Goal: Task Accomplishment & Management: Use online tool/utility

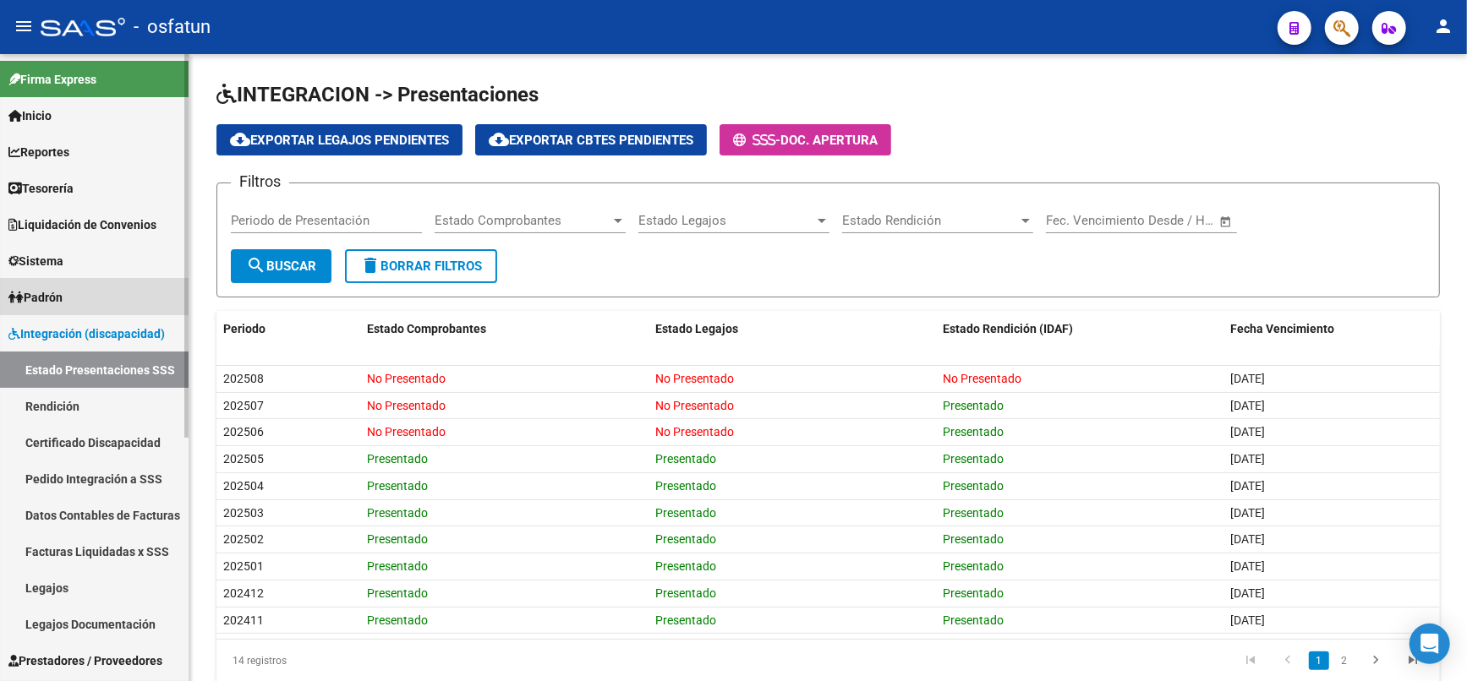
click at [96, 303] on link "Padrón" at bounding box center [94, 297] width 189 height 36
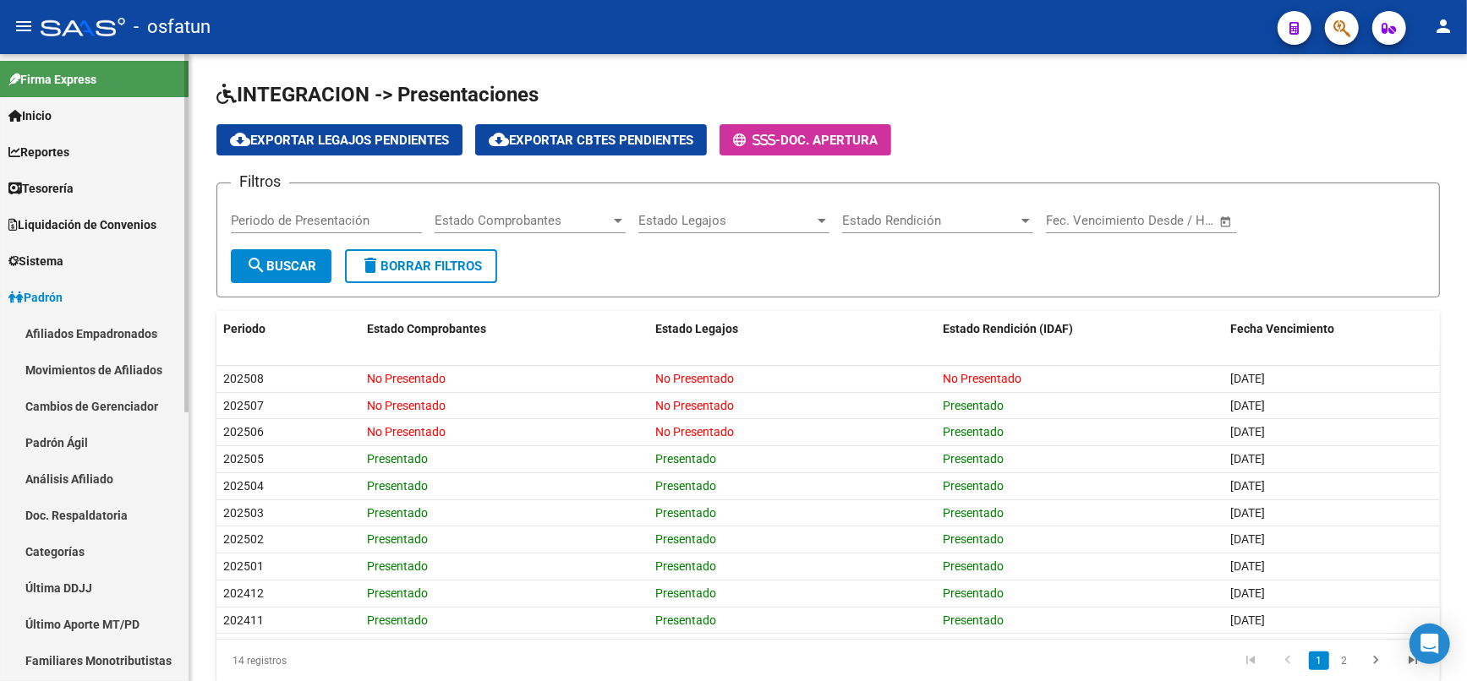
click at [113, 329] on link "Afiliados Empadronados" at bounding box center [94, 333] width 189 height 36
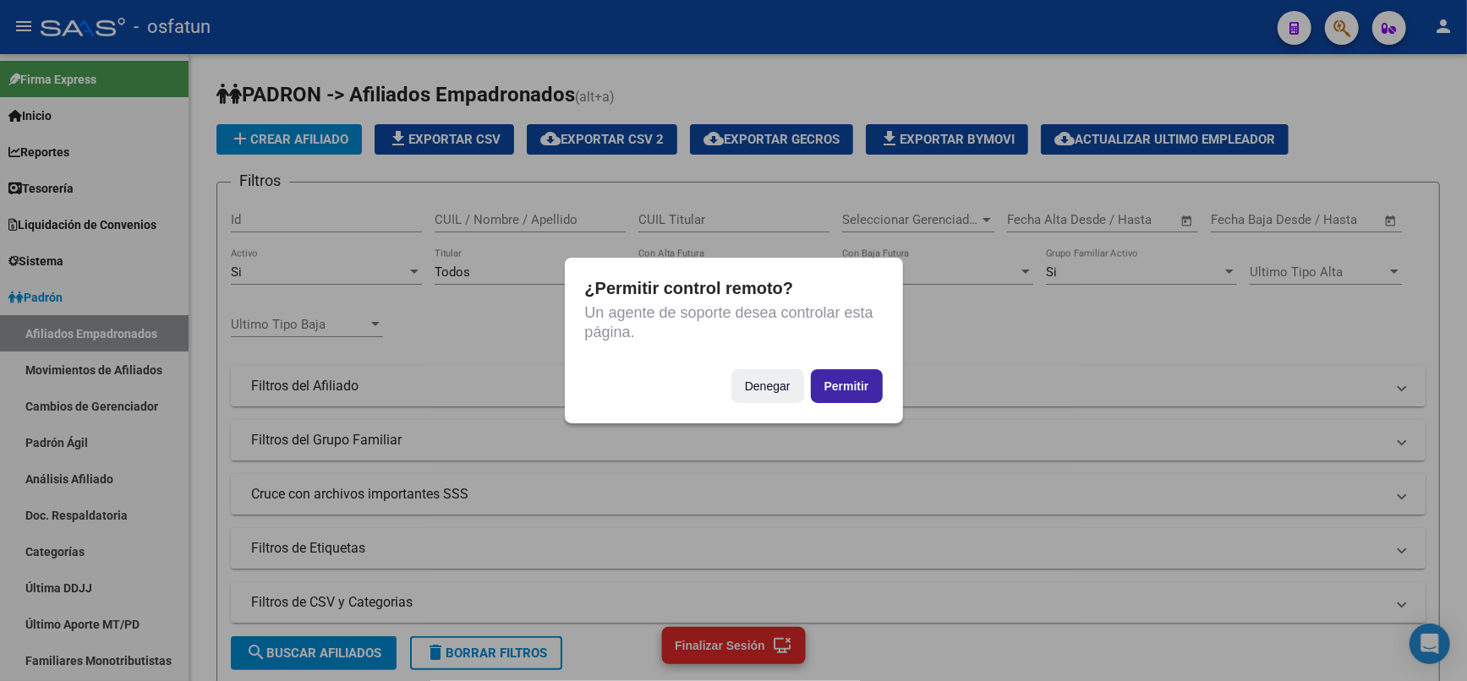
click at [831, 396] on button "Permitir" at bounding box center [847, 386] width 72 height 34
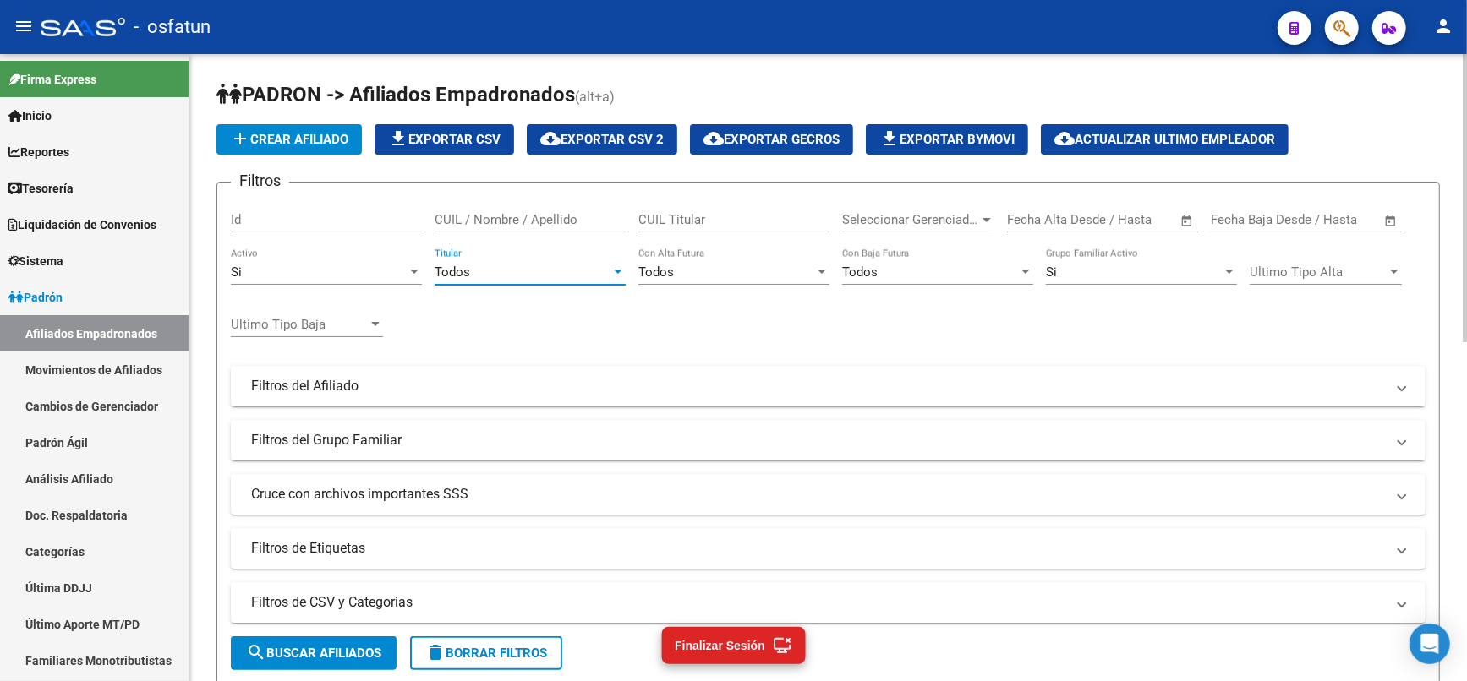
click at [588, 274] on div "Todos" at bounding box center [522, 272] width 176 height 15
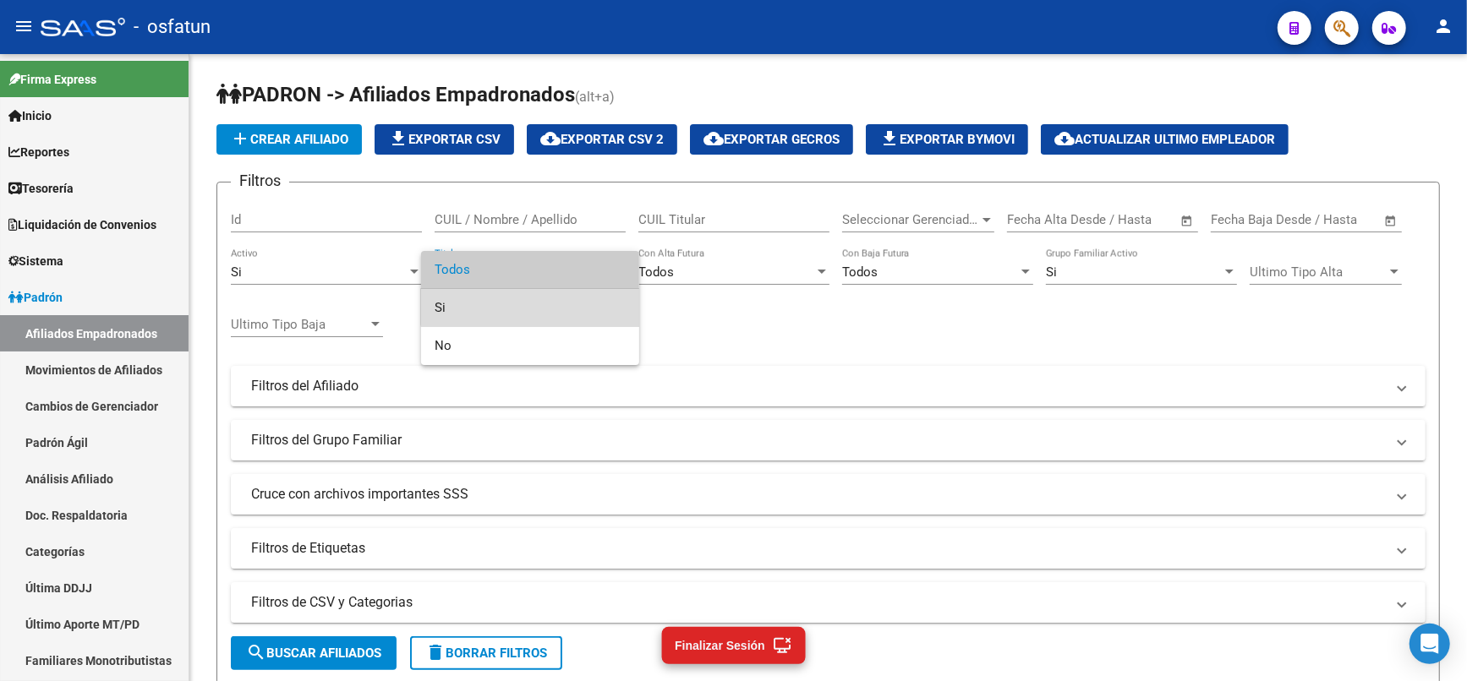
click at [531, 301] on span "Si" at bounding box center [529, 308] width 191 height 38
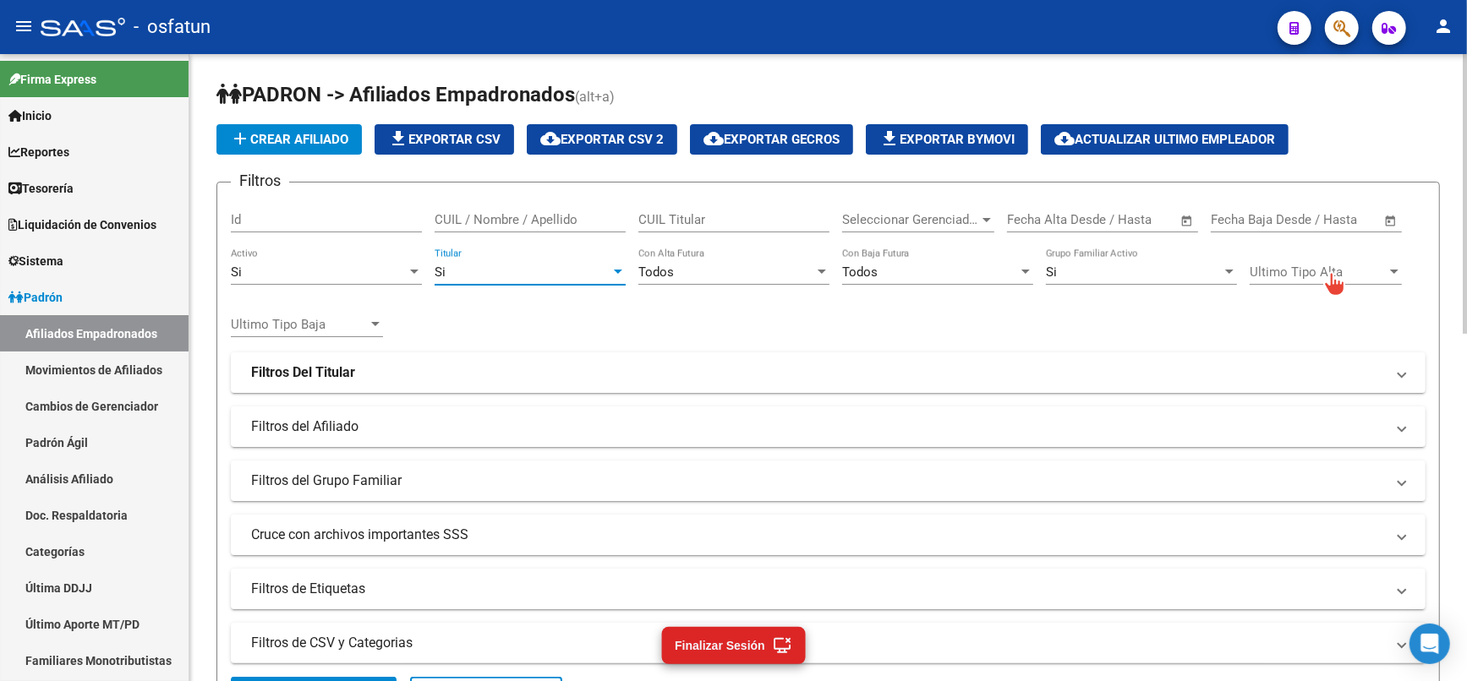
click at [1320, 265] on span "Ultimo Tipo Alta" at bounding box center [1317, 272] width 137 height 15
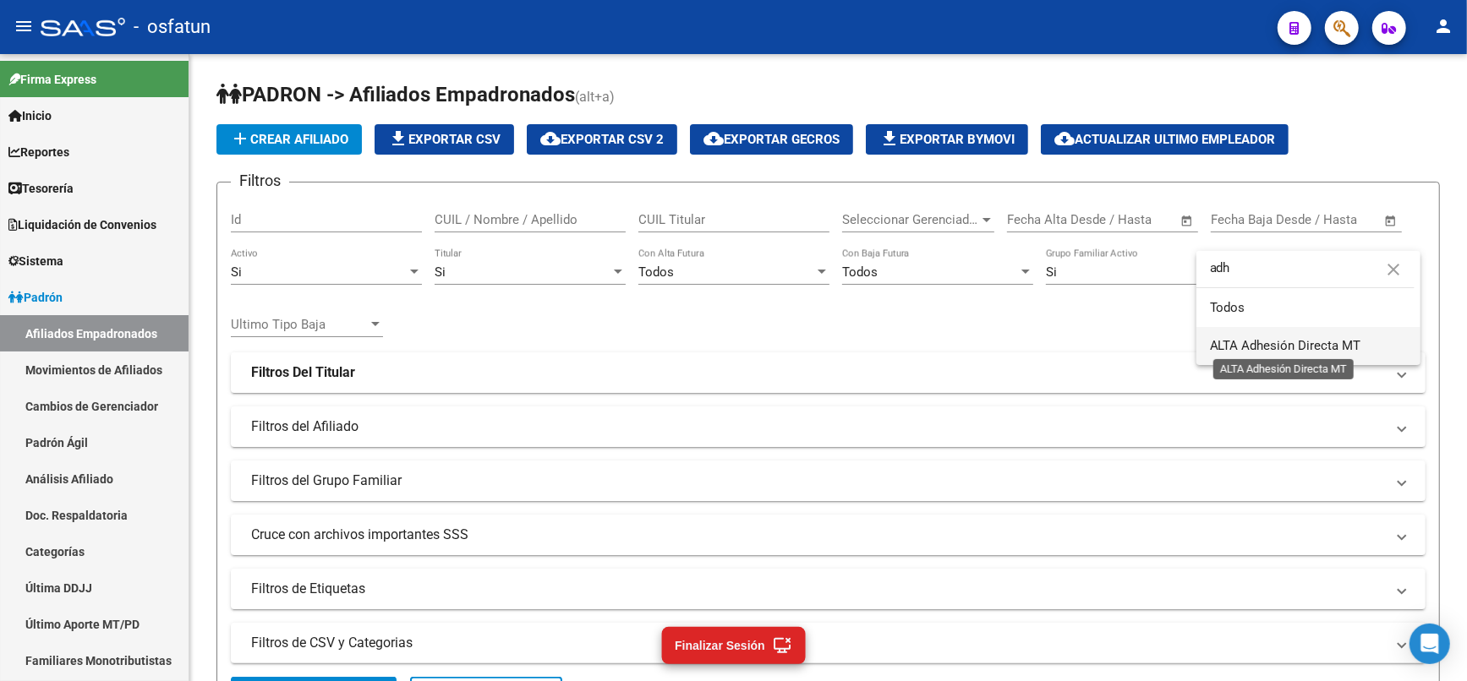
type input "adh"
click at [1329, 338] on span "ALTA Adhesión Directa MT" at bounding box center [1285, 345] width 151 height 15
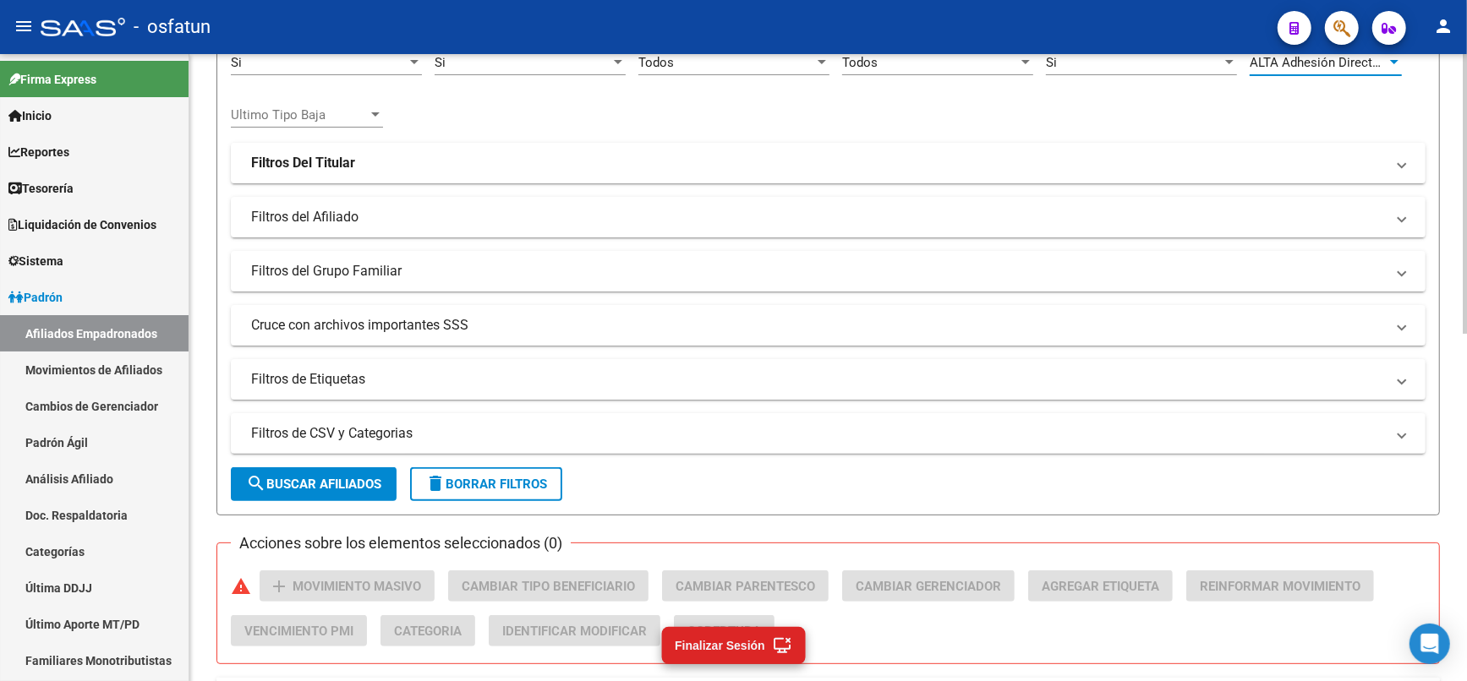
scroll to position [375, 0]
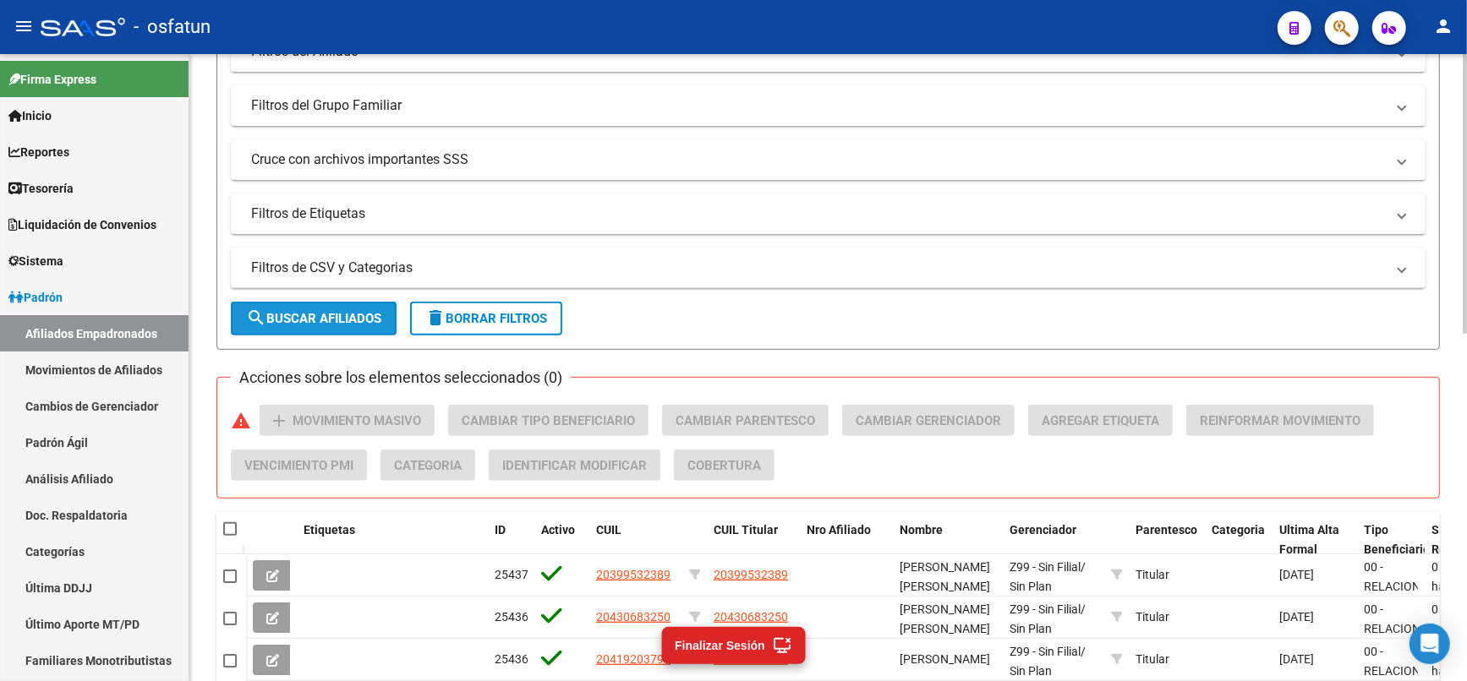
click at [345, 325] on button "search Buscar Afiliados" at bounding box center [314, 319] width 166 height 34
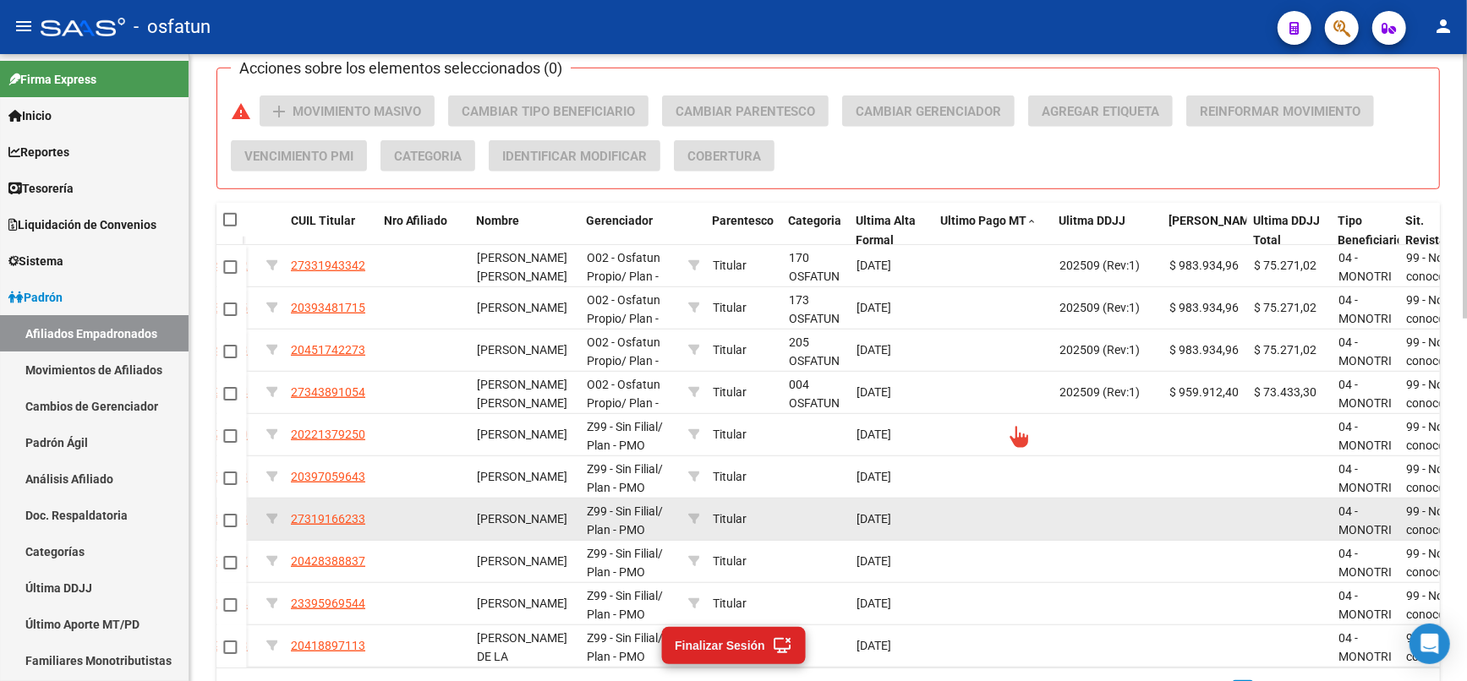
scroll to position [779, 0]
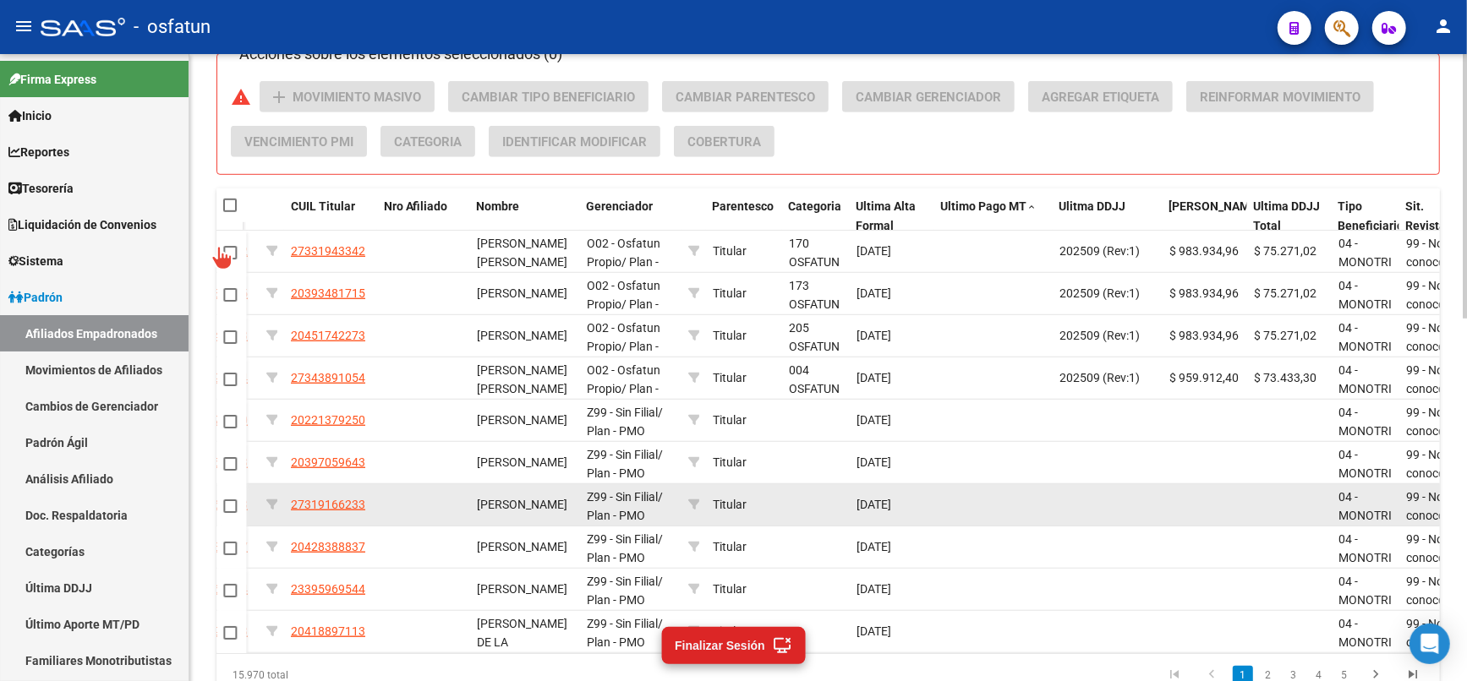
click at [229, 260] on input "checkbox" at bounding box center [229, 260] width 1 height 1
checkbox input "true"
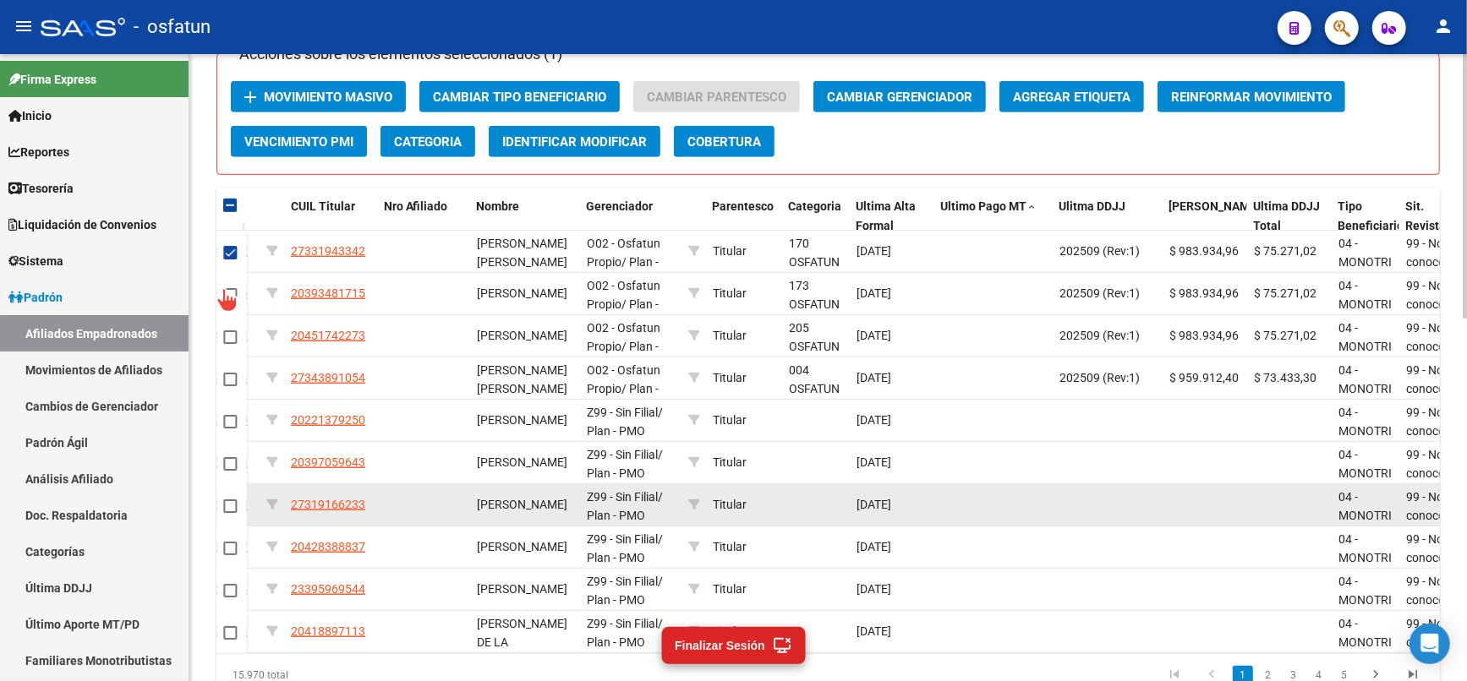
click at [229, 302] on input "checkbox" at bounding box center [229, 302] width 1 height 1
checkbox input "true"
click at [229, 344] on input "checkbox" at bounding box center [229, 344] width 1 height 1
checkbox input "true"
click at [230, 212] on input "checkbox" at bounding box center [229, 212] width 1 height 1
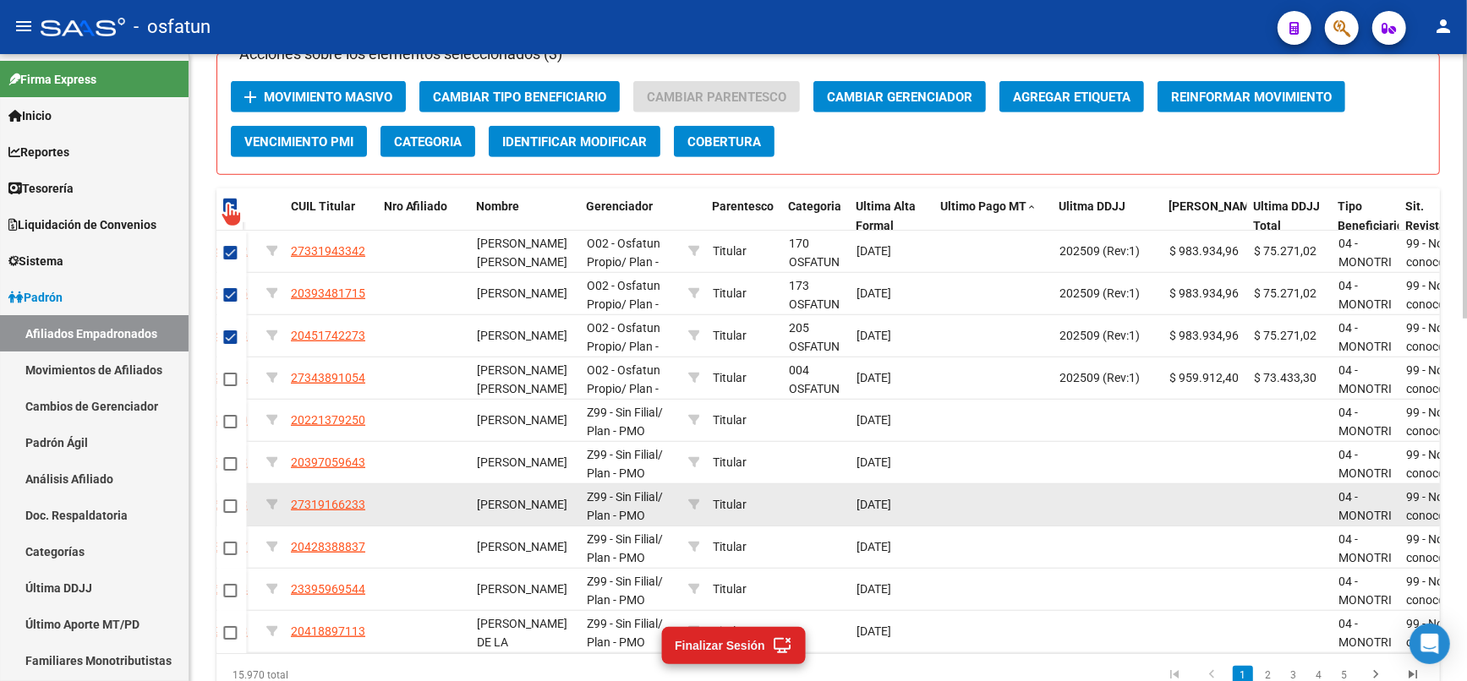
checkbox input "true"
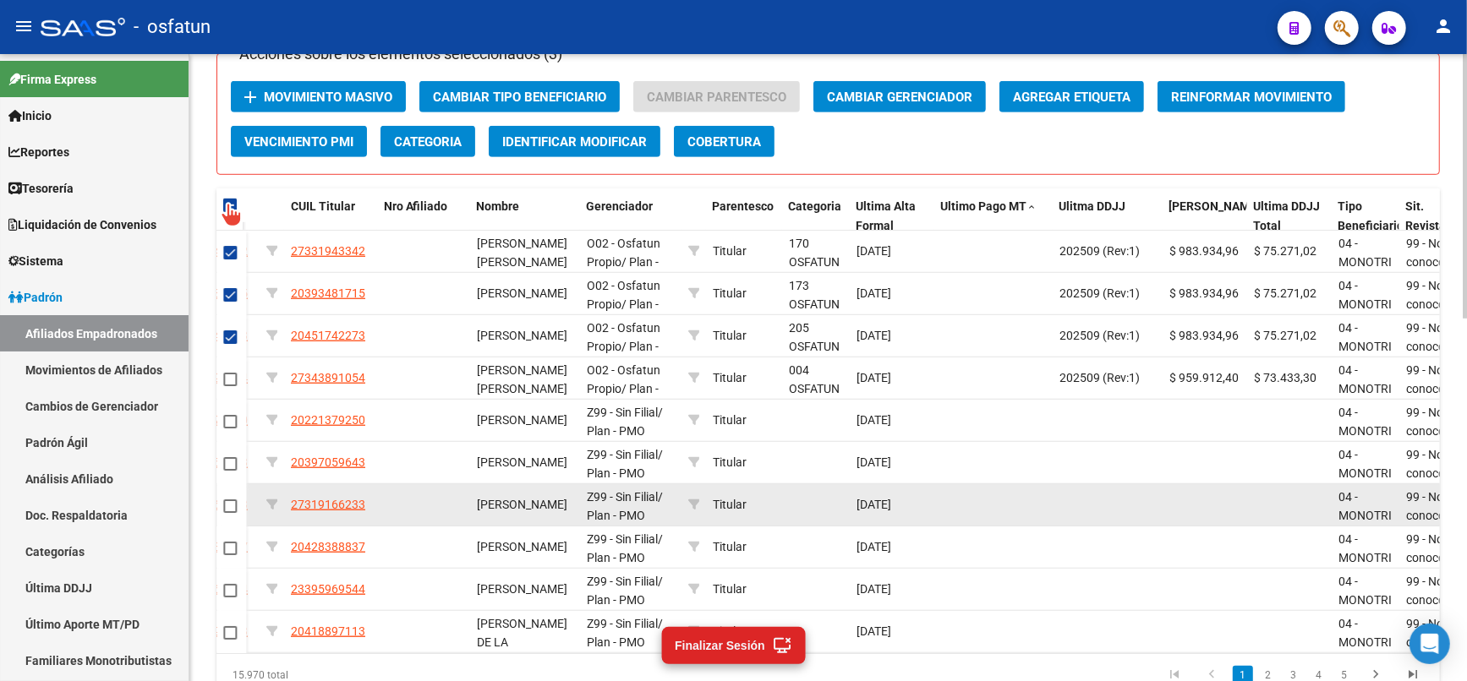
checkbox input "true"
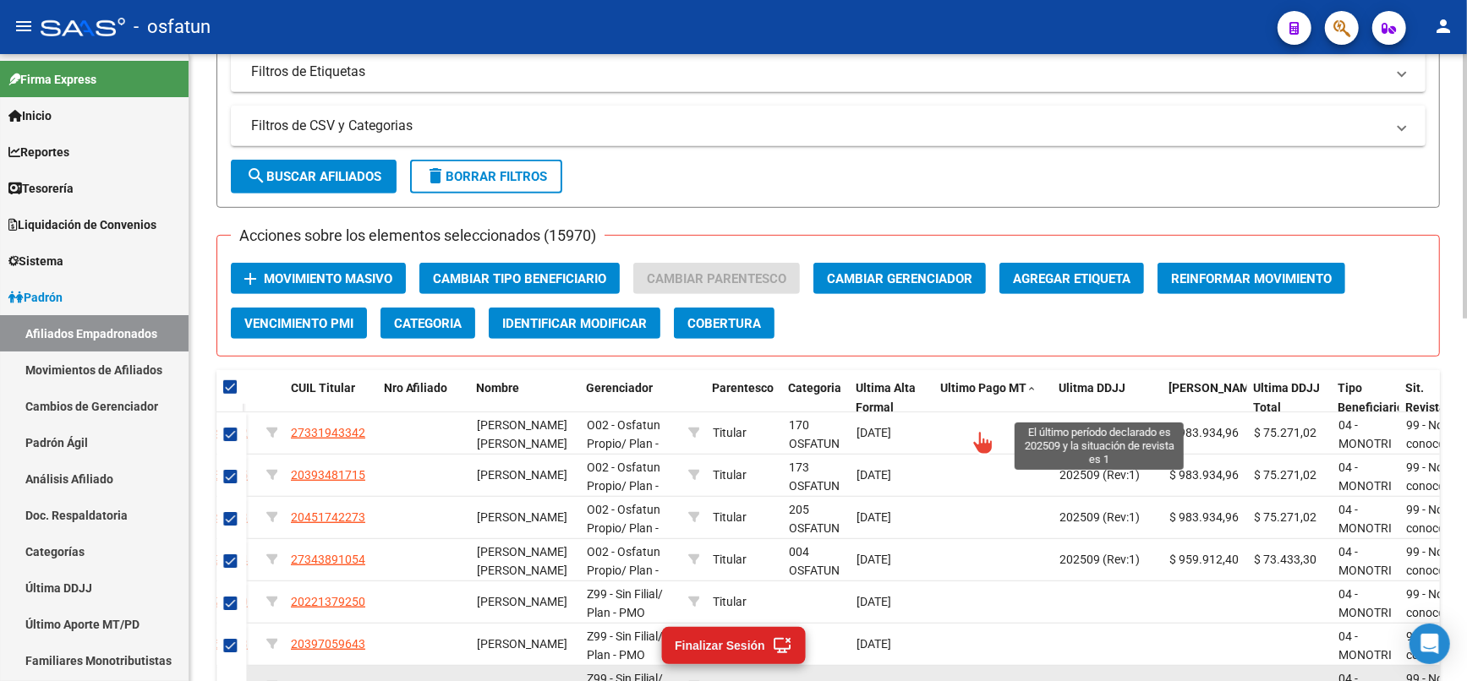
scroll to position [760, 0]
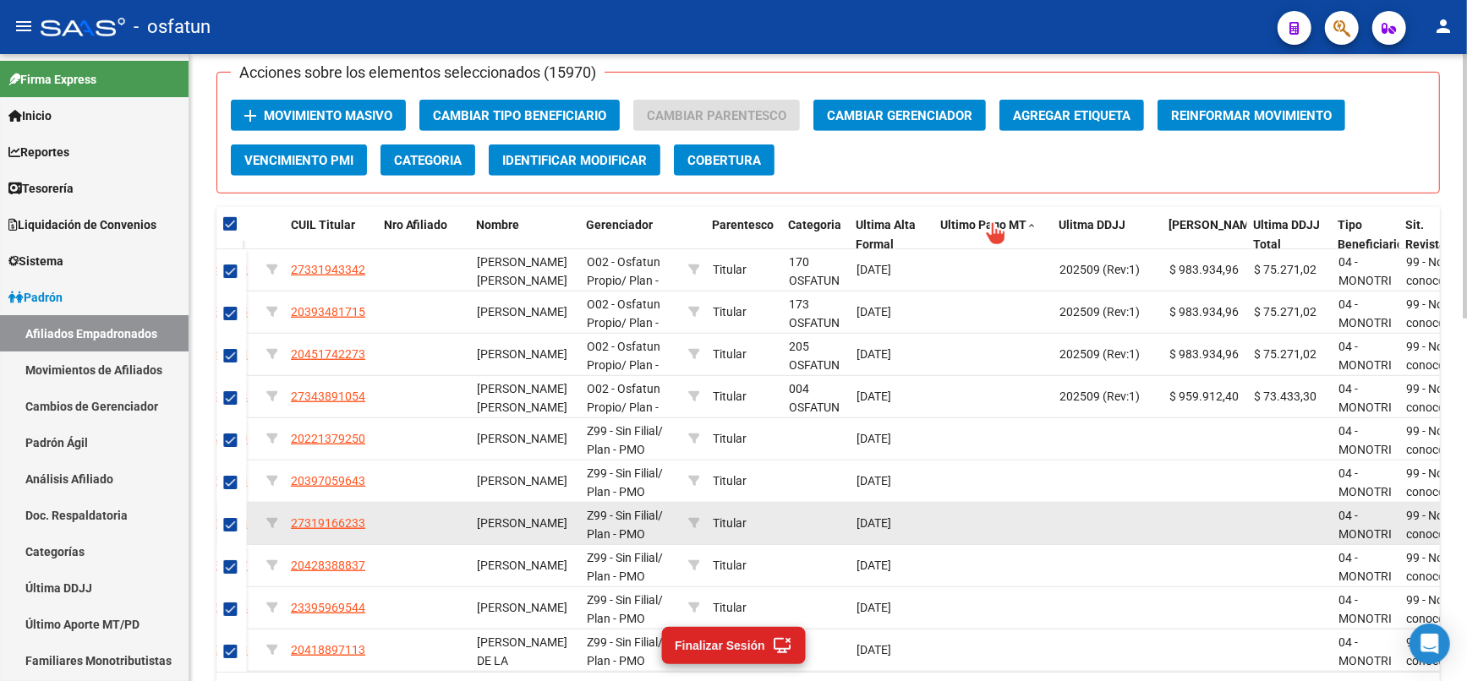
checkbox input "false"
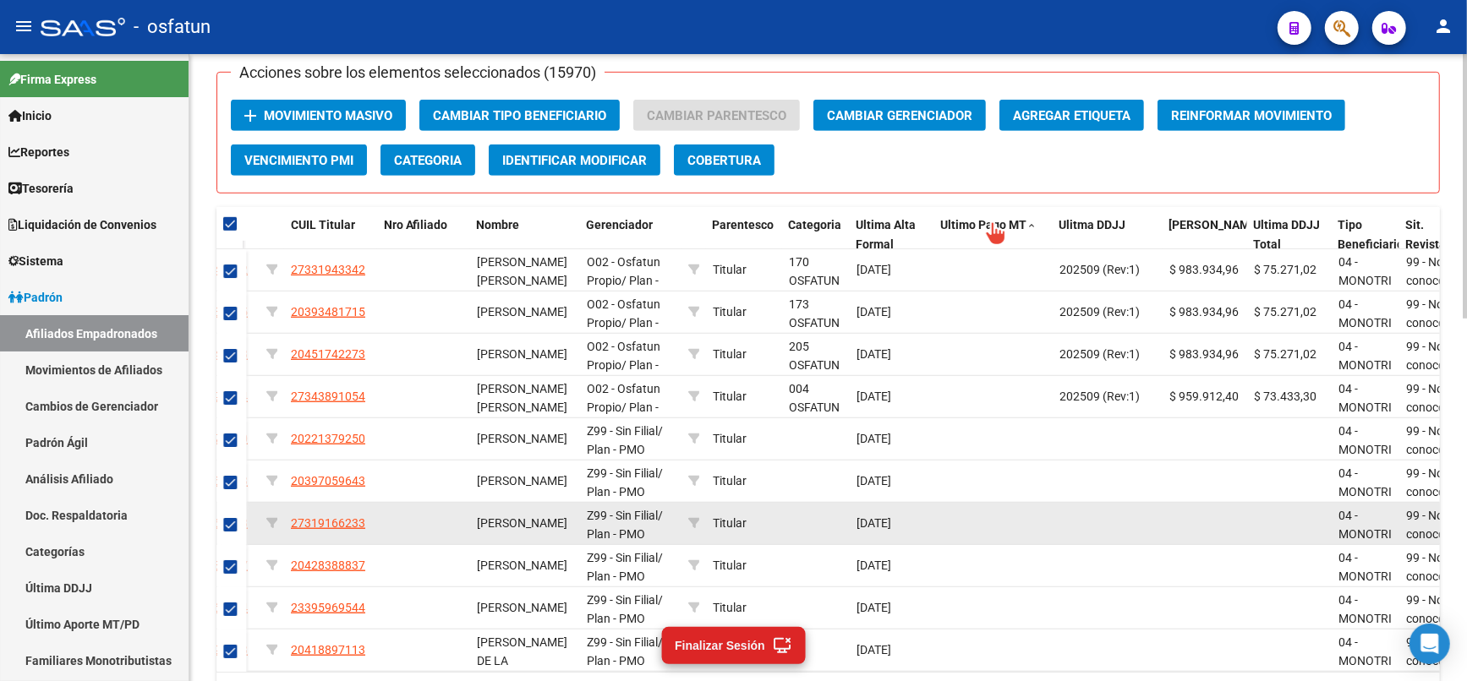
checkbox input "false"
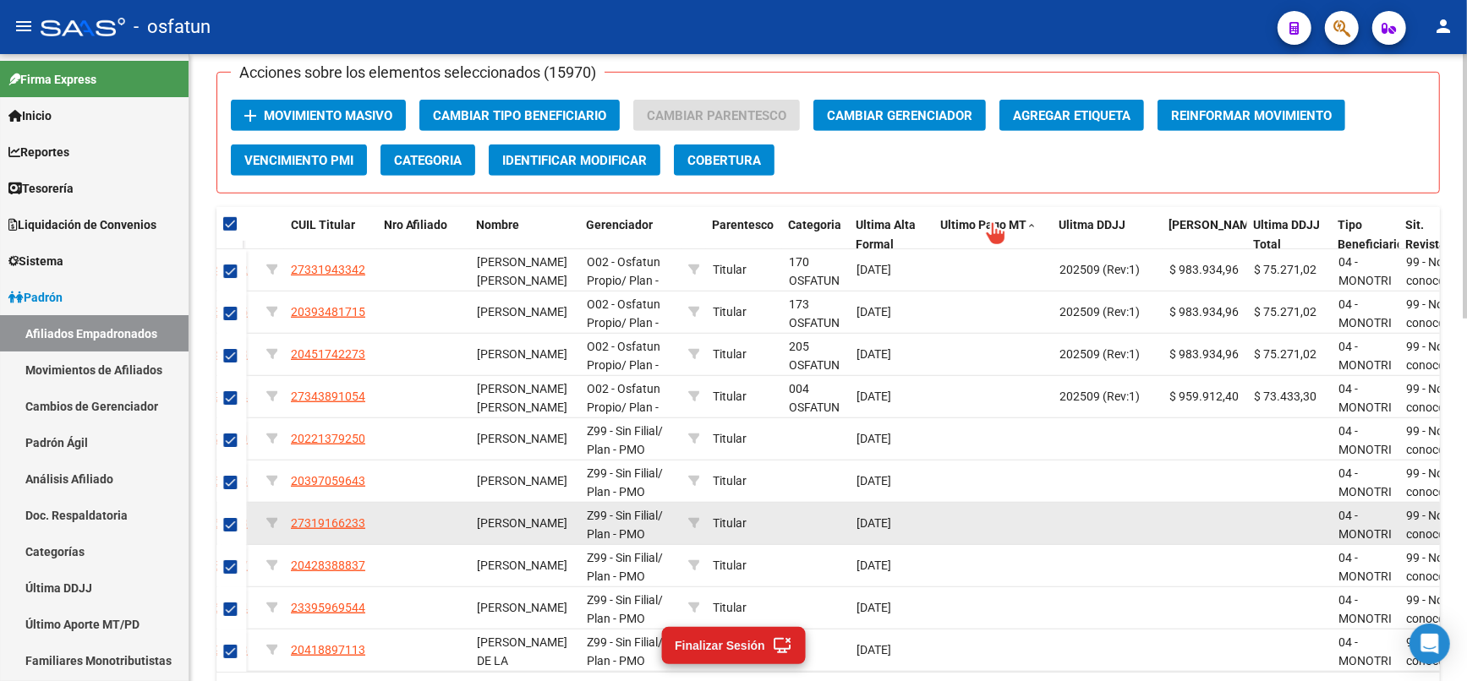
checkbox input "false"
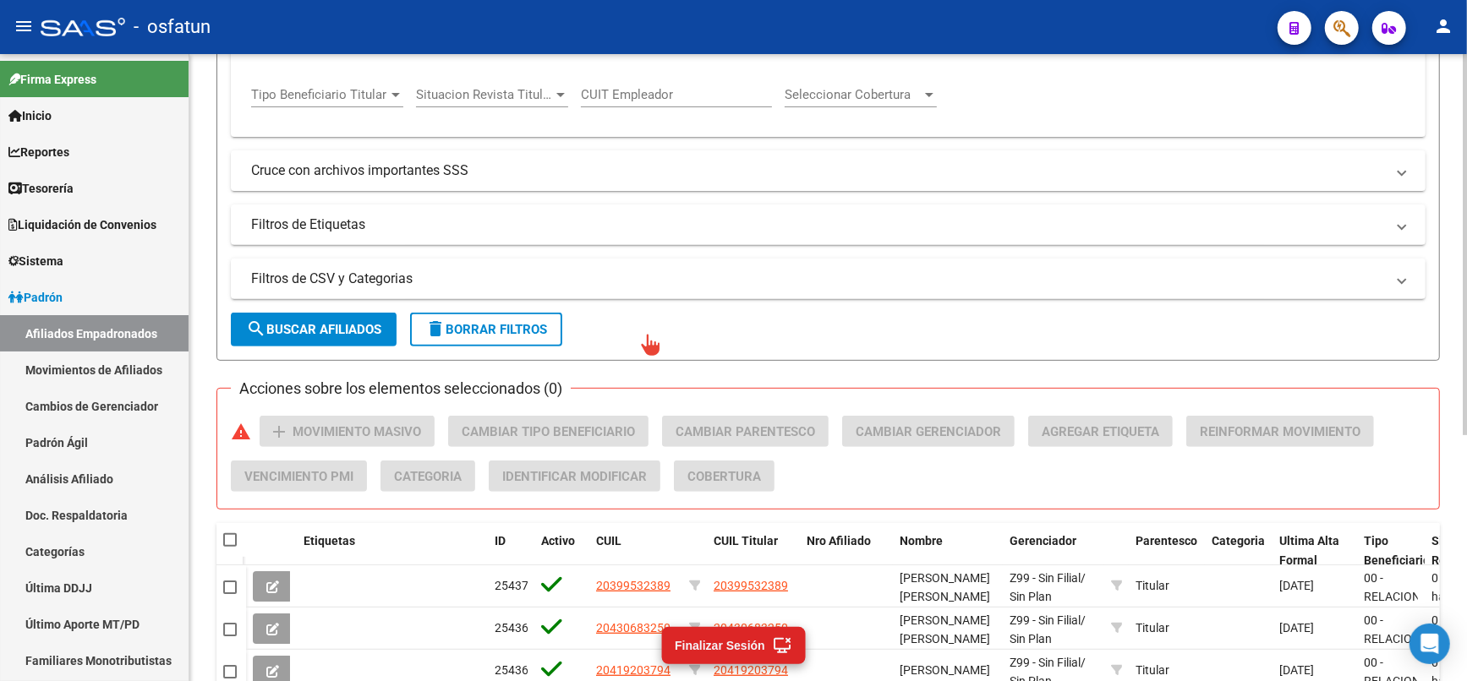
scroll to position [466, 0]
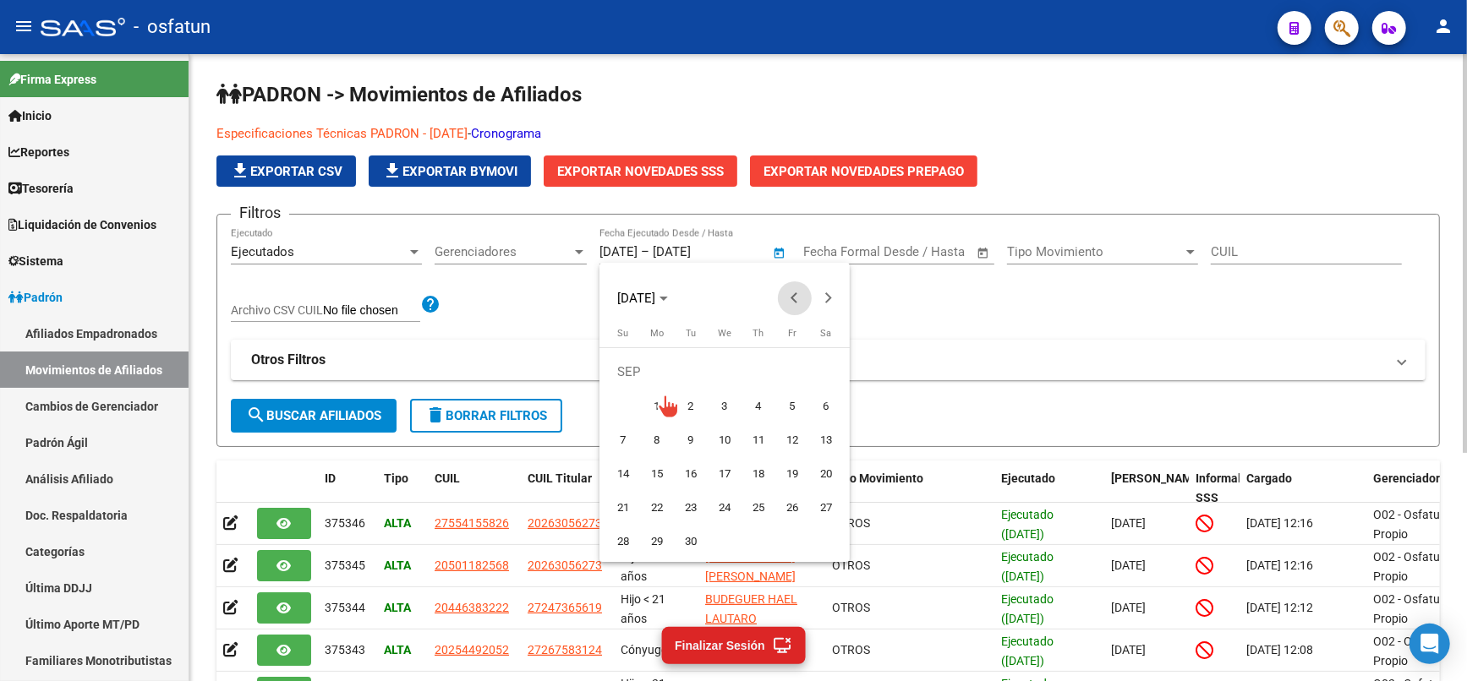
type input "[DATE]"
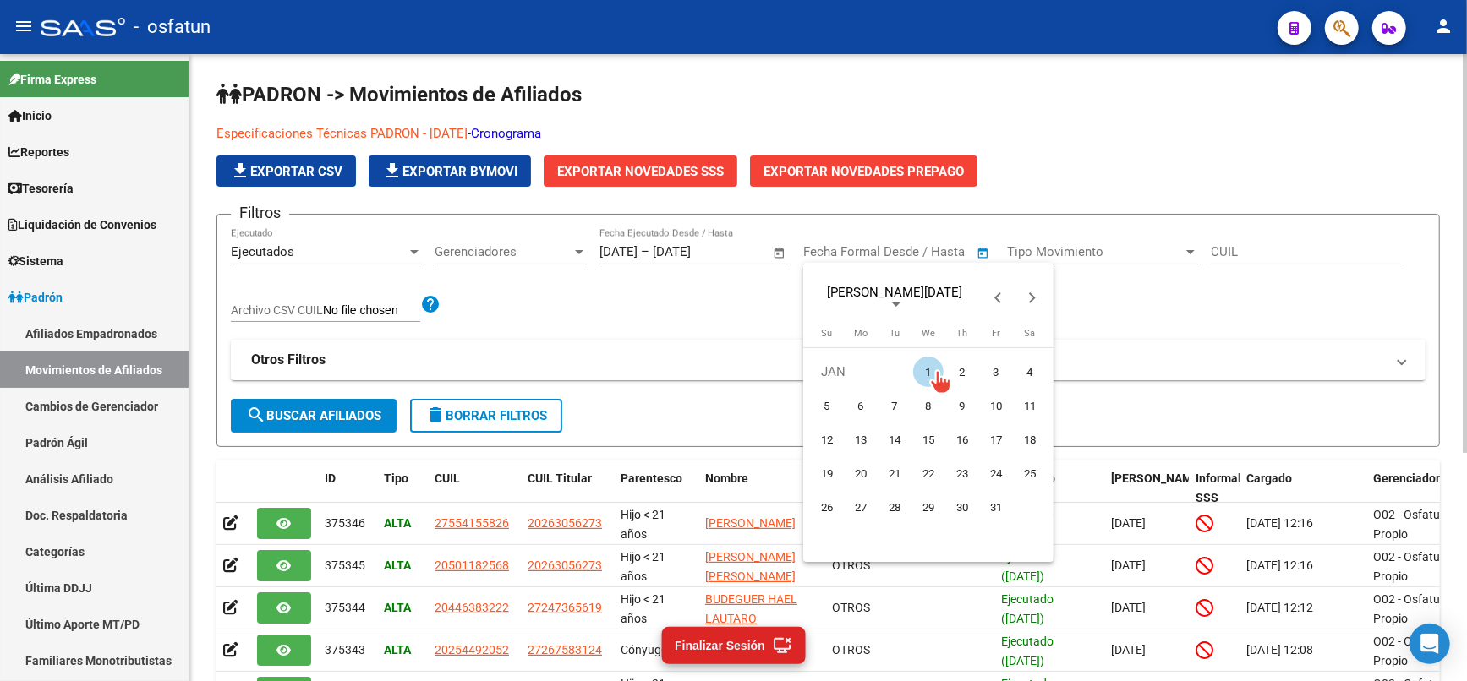
type input "[DATE]"
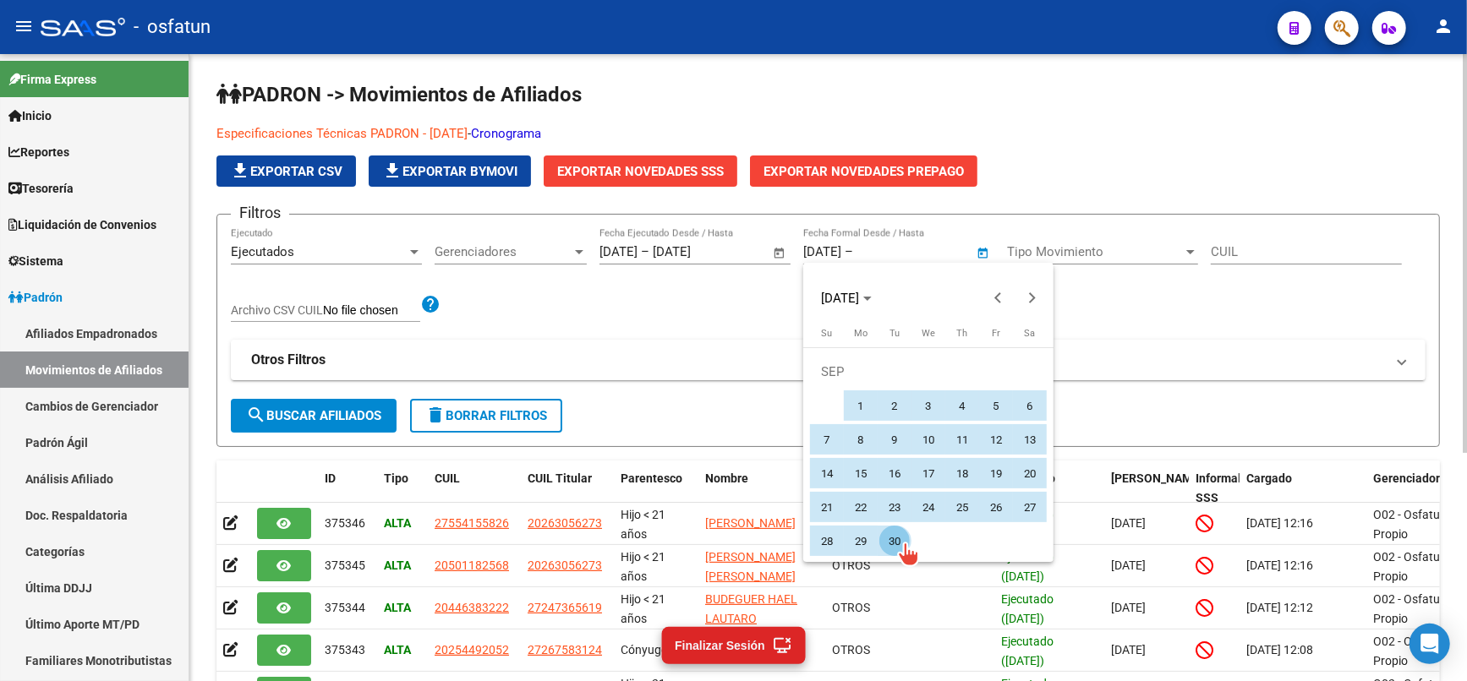
type input "[DATE]"
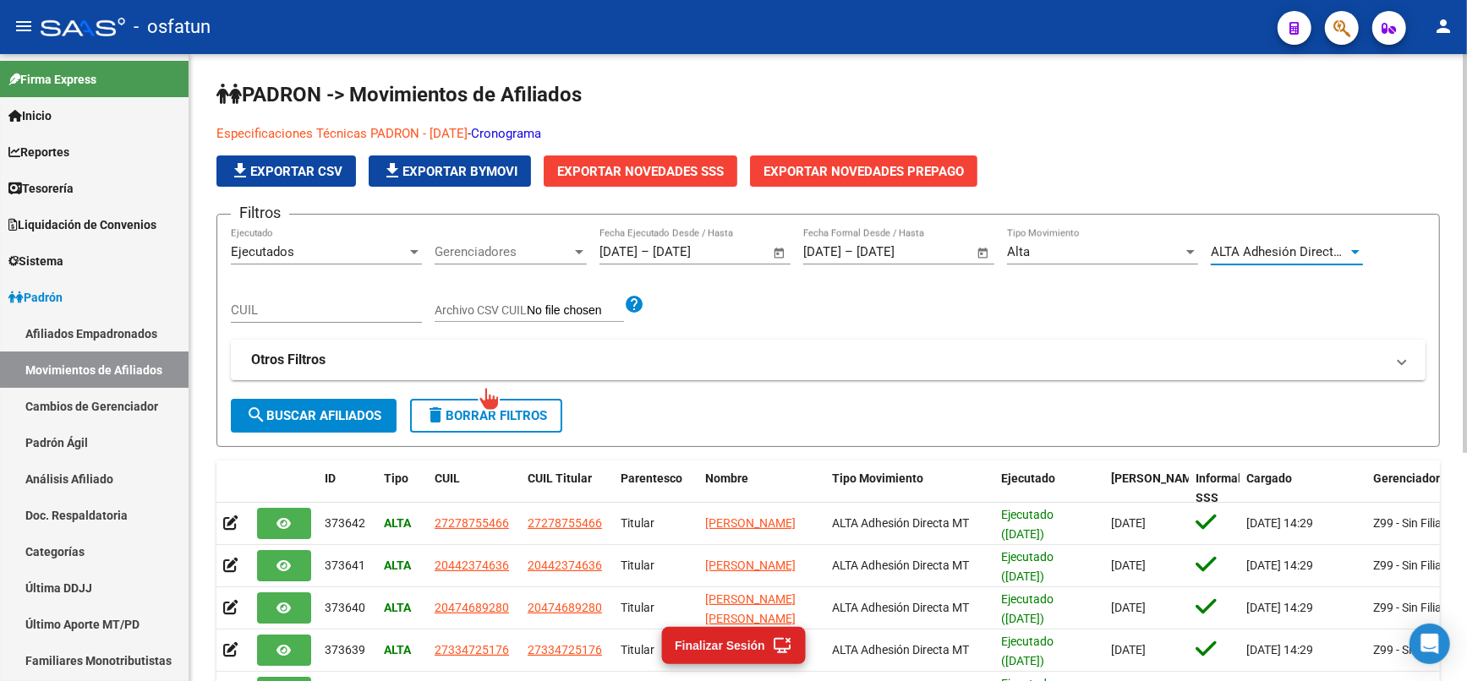
type input "[DATE]"
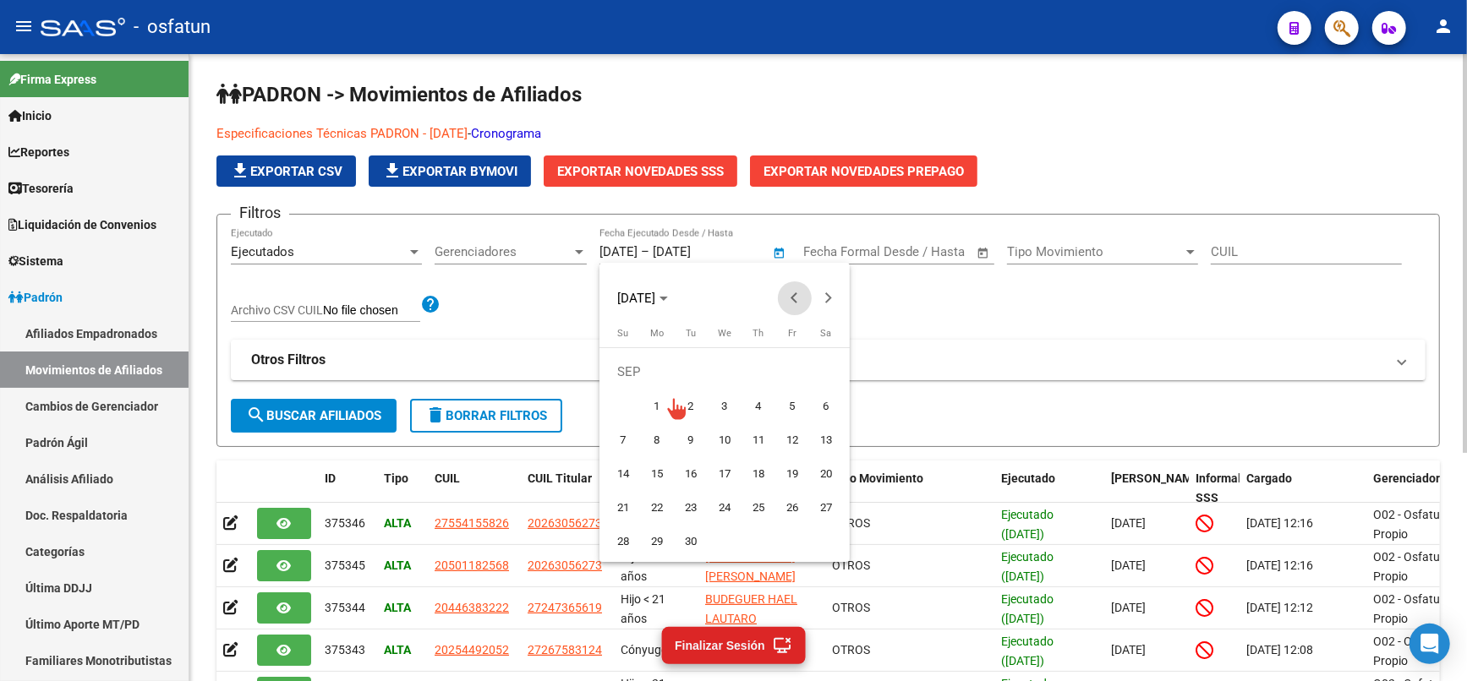
type input "[DATE]"
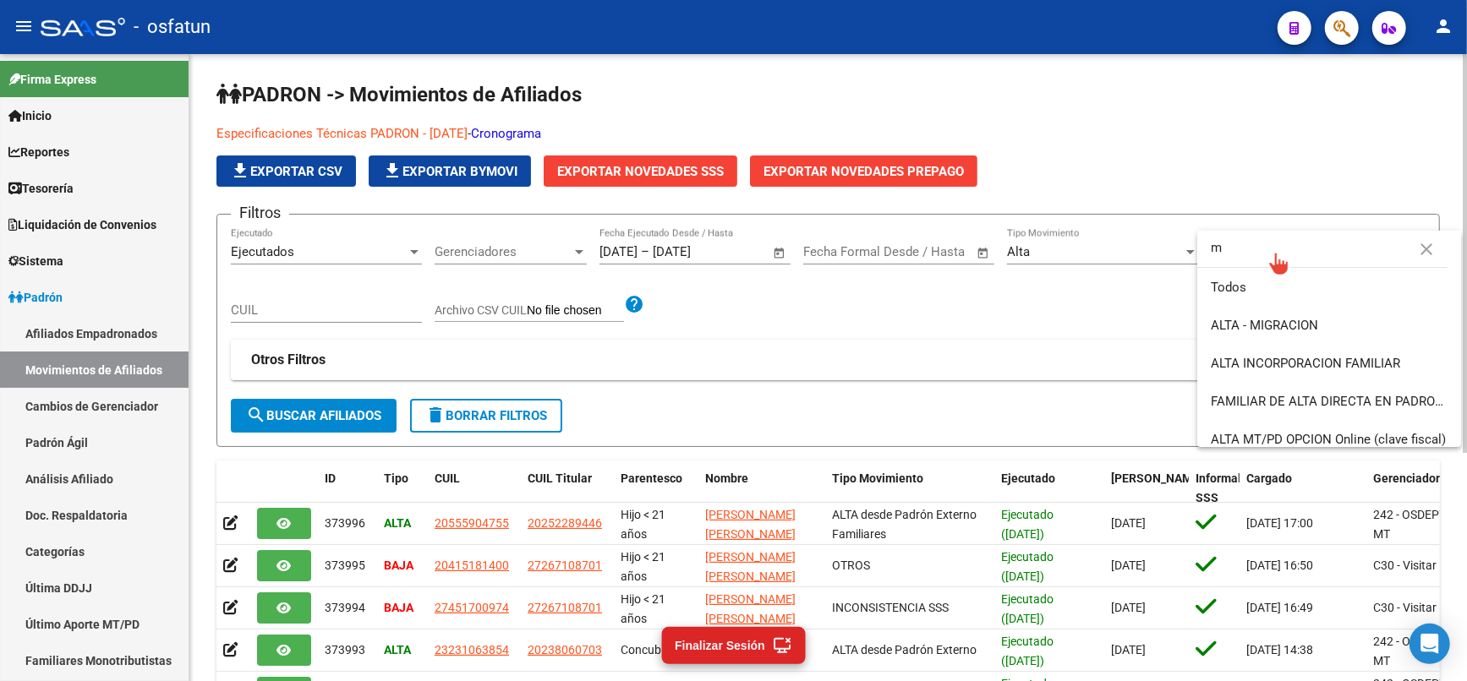
type input "mt"
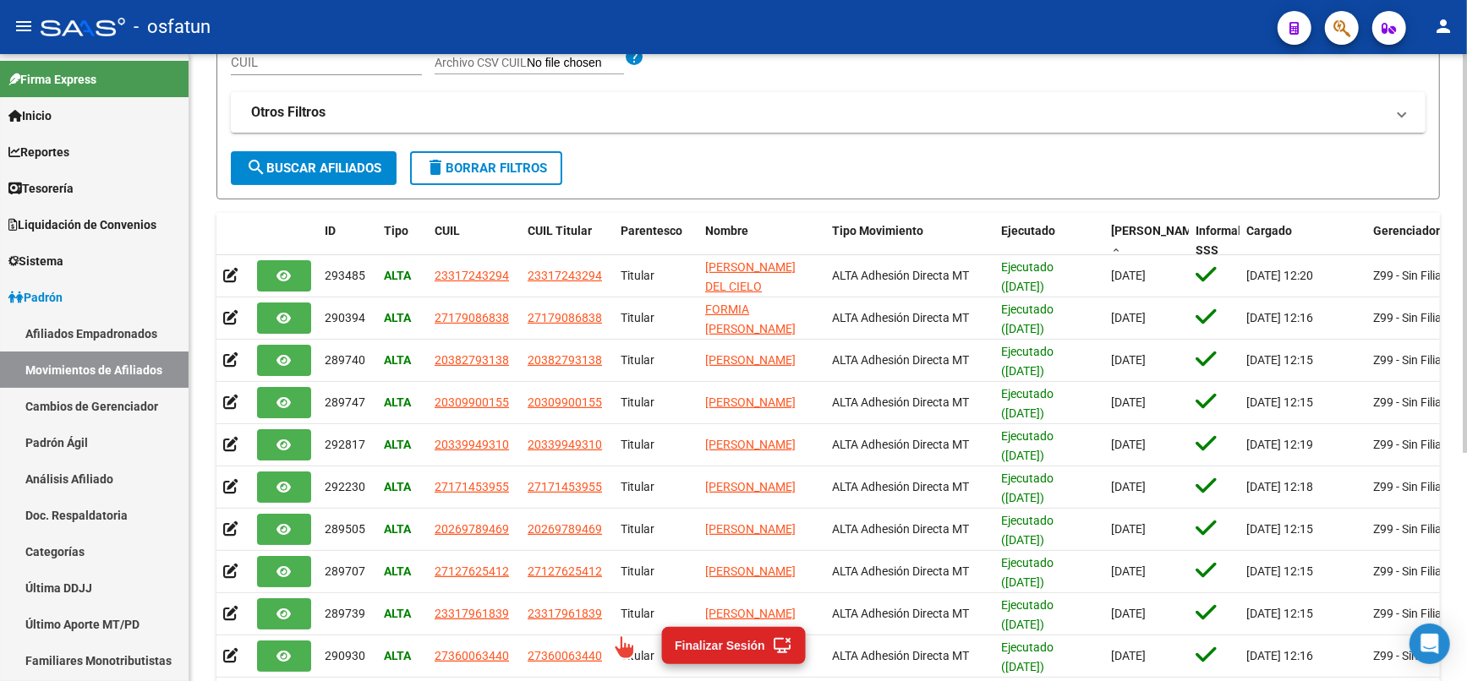
scroll to position [358, 0]
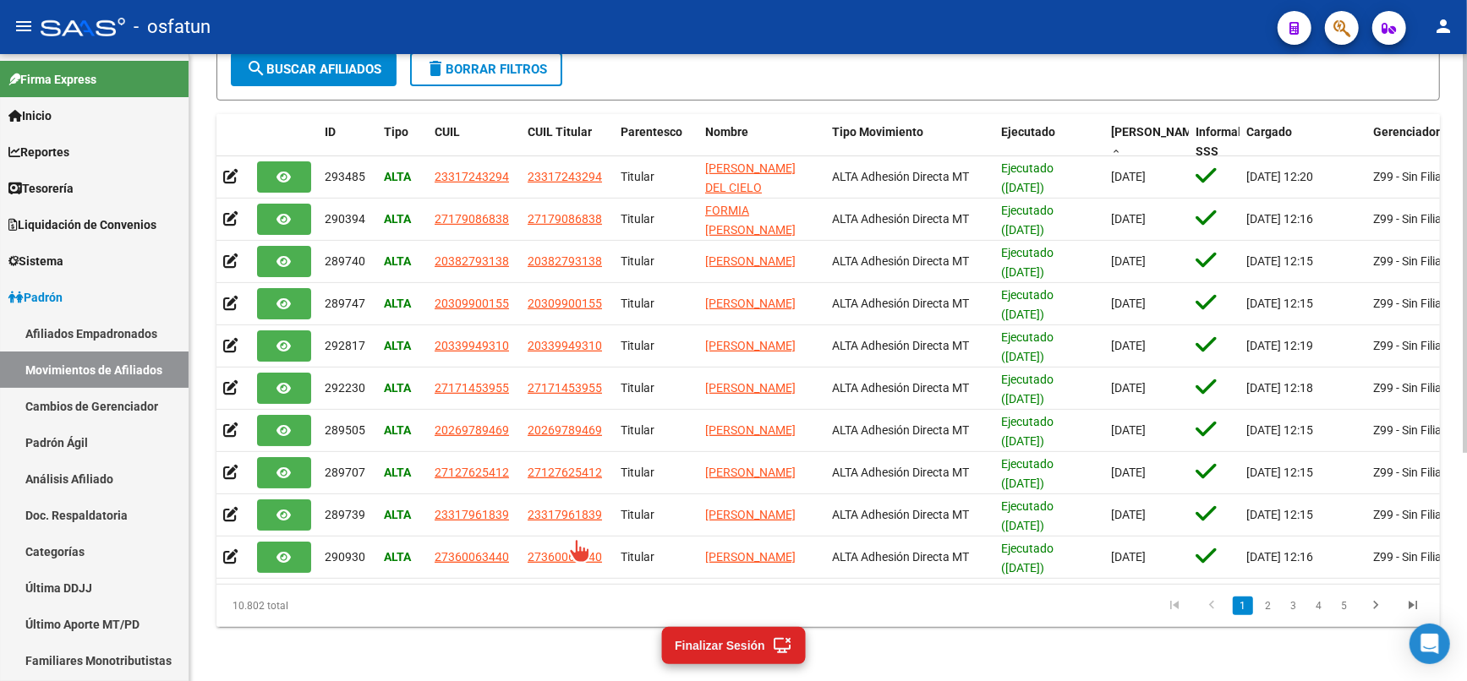
type textarea "27360063440"
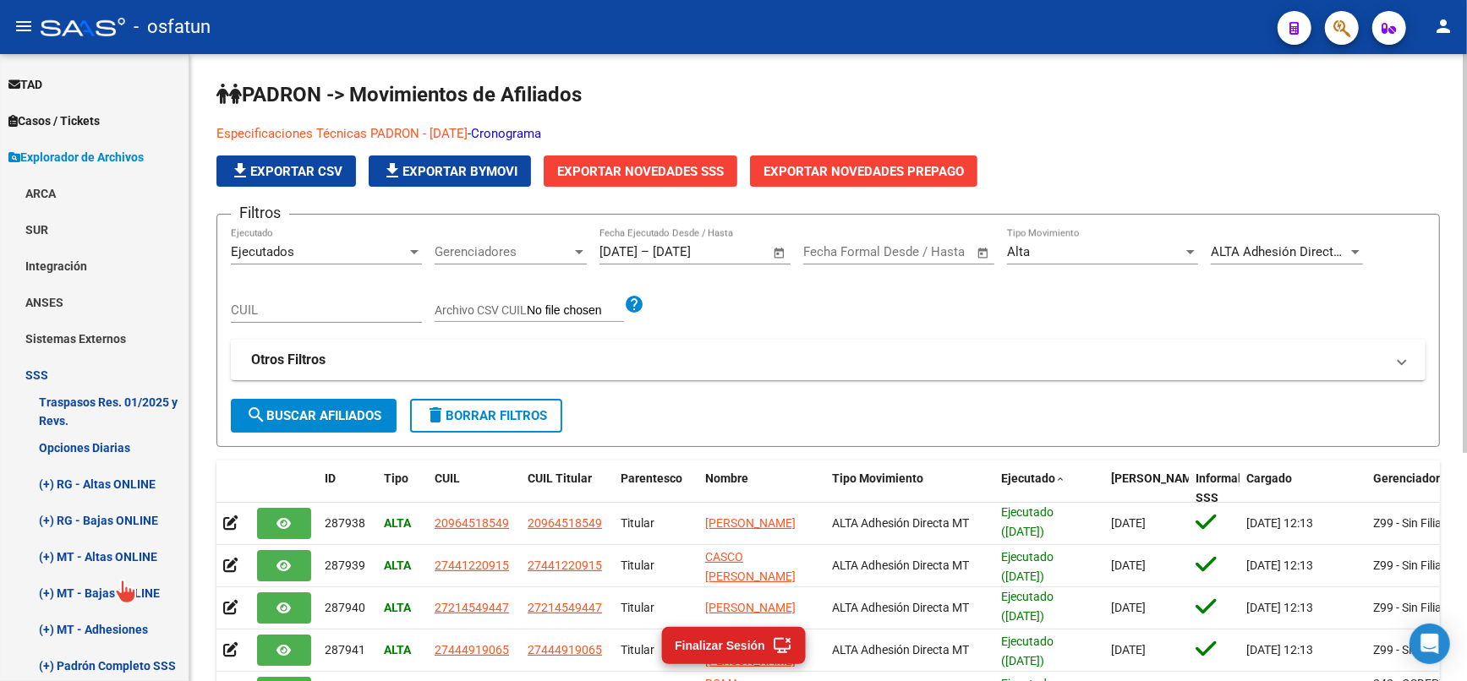
scroll to position [551, 0]
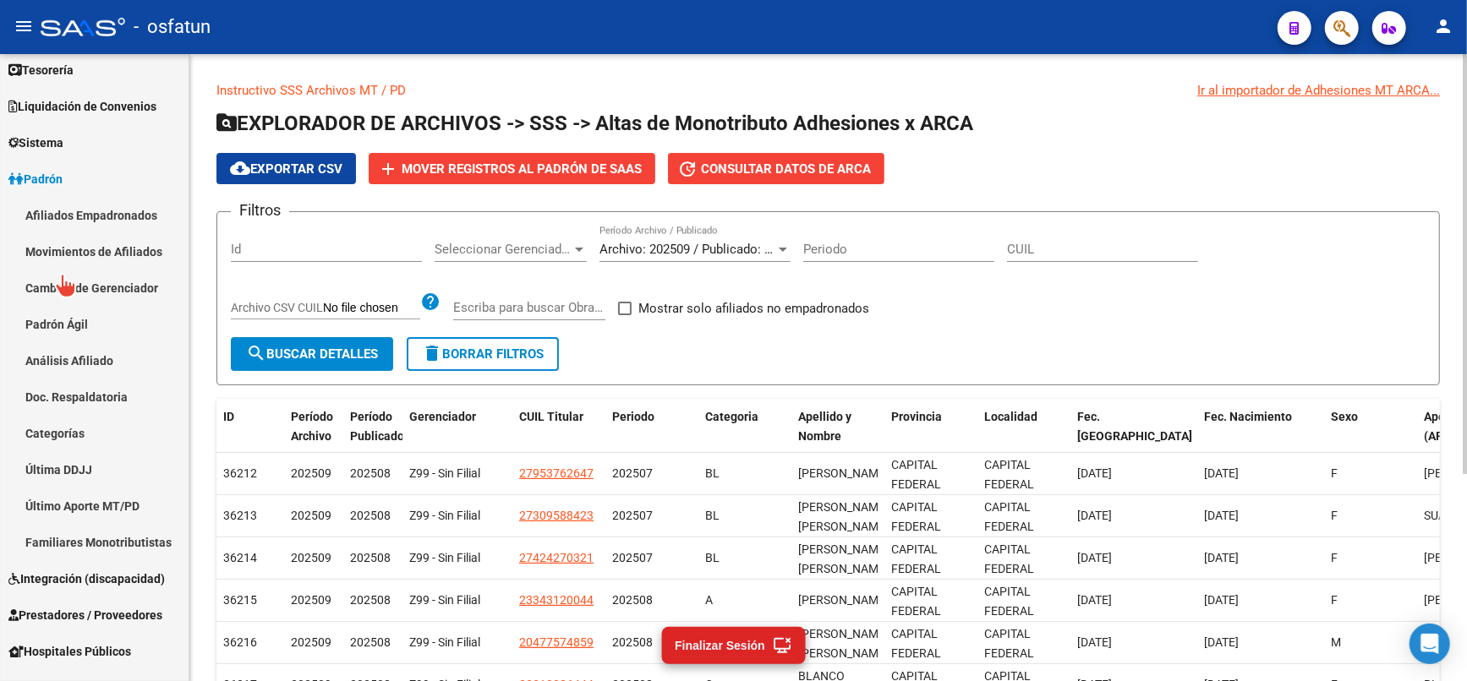
scroll to position [47, 0]
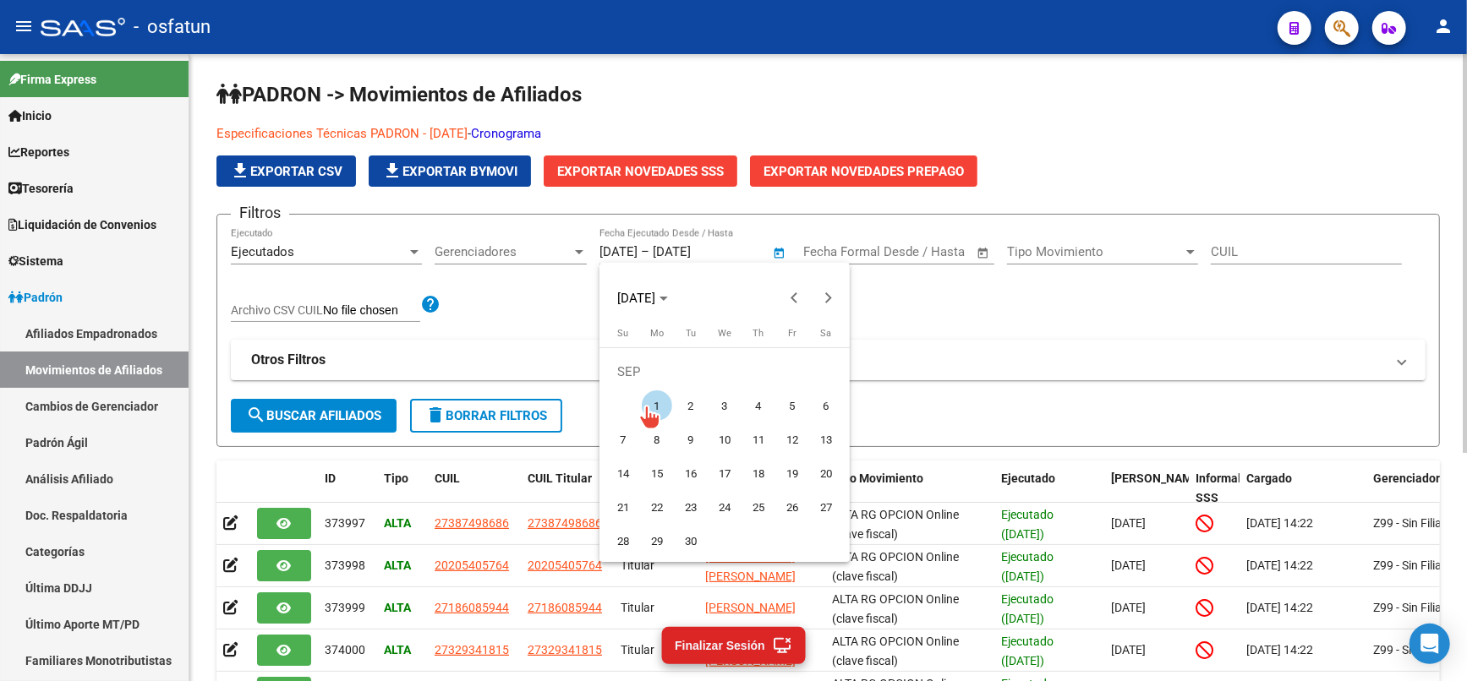
type input "[DATE]"
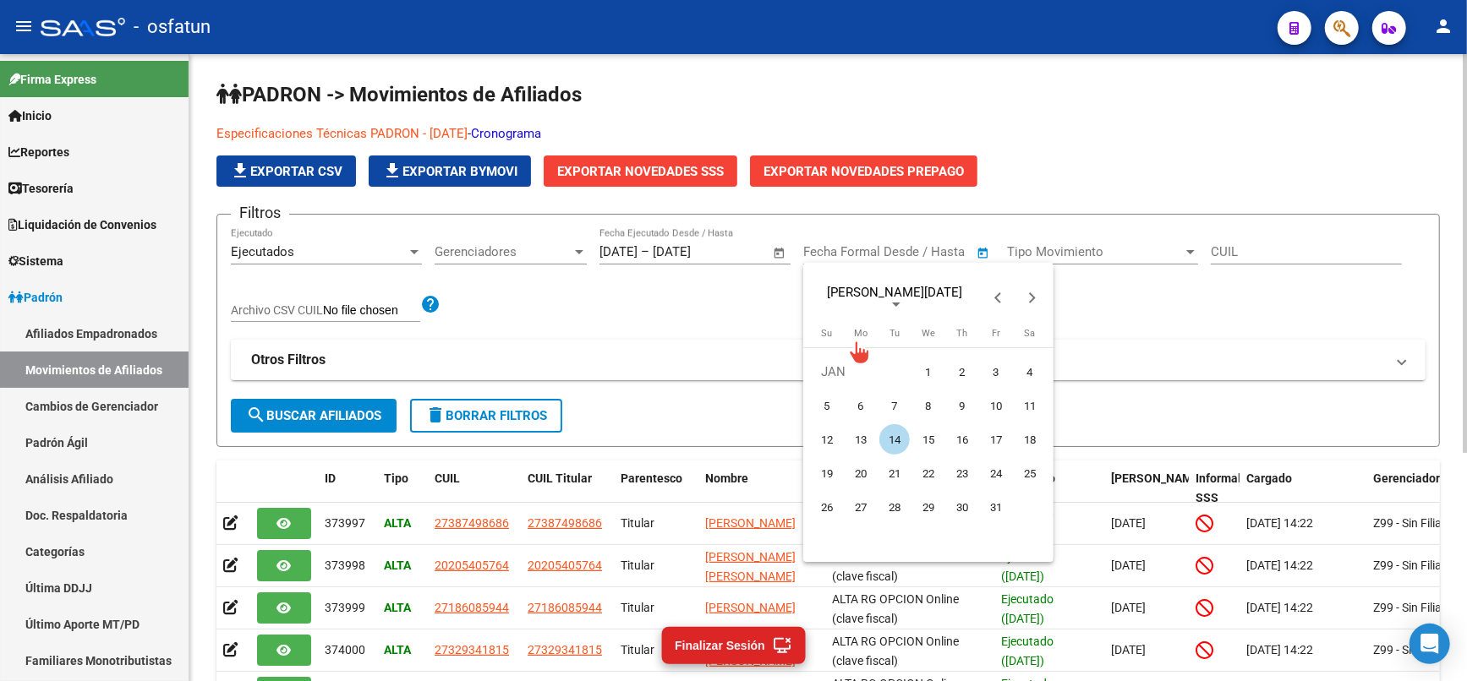
type input "[DATE]"
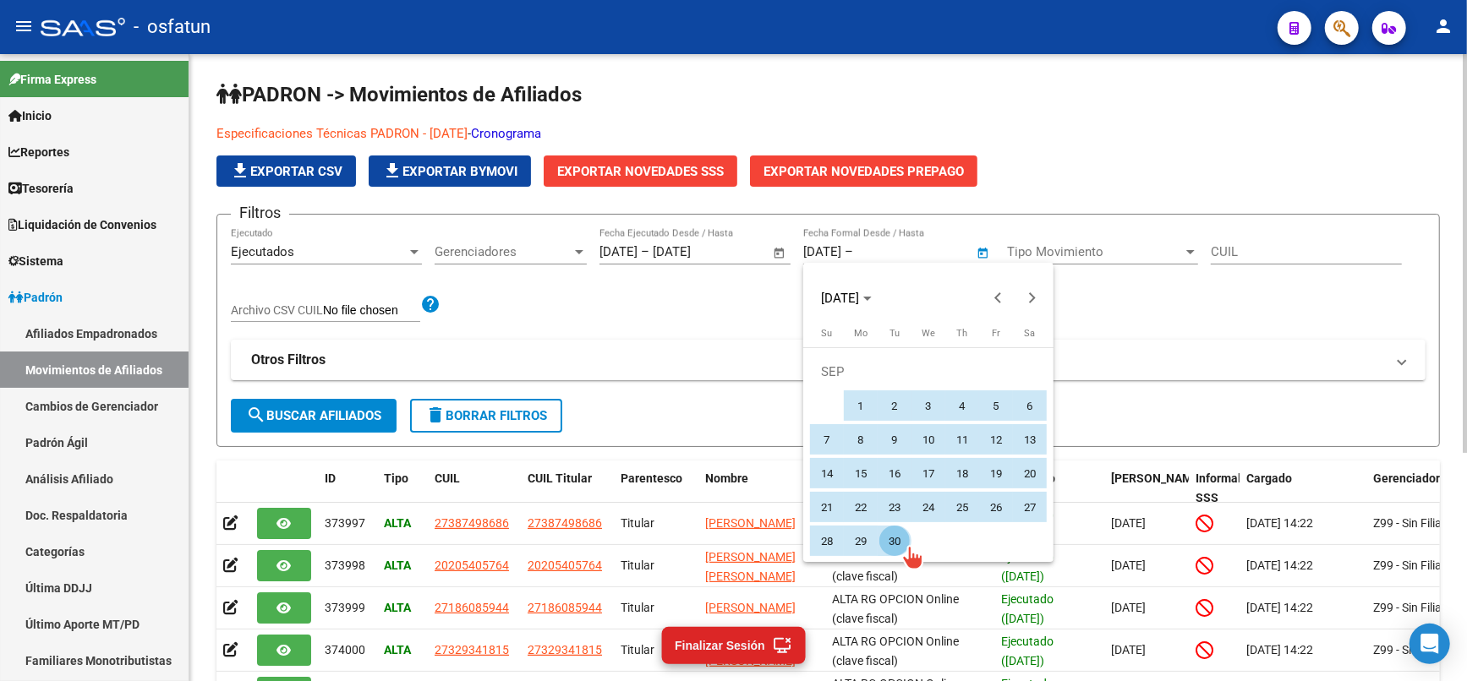
type input "[DATE]"
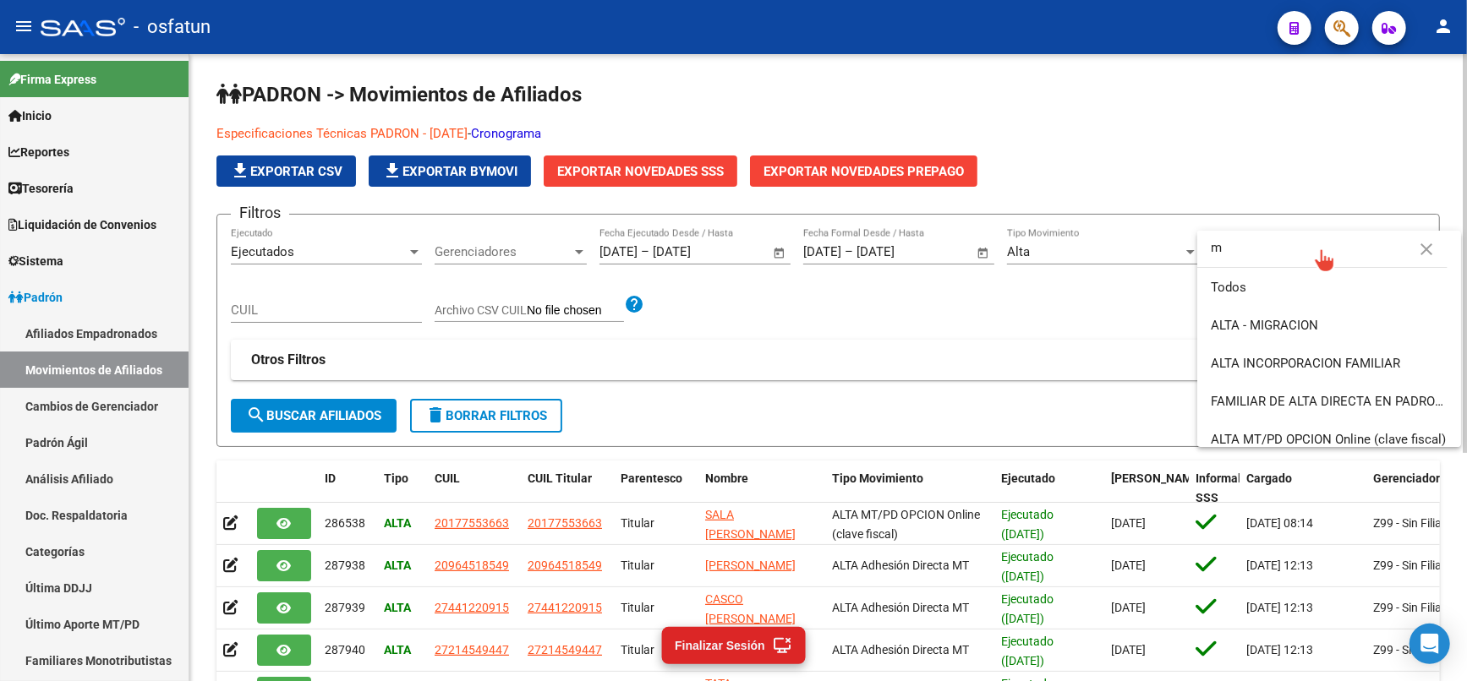
type input "mt"
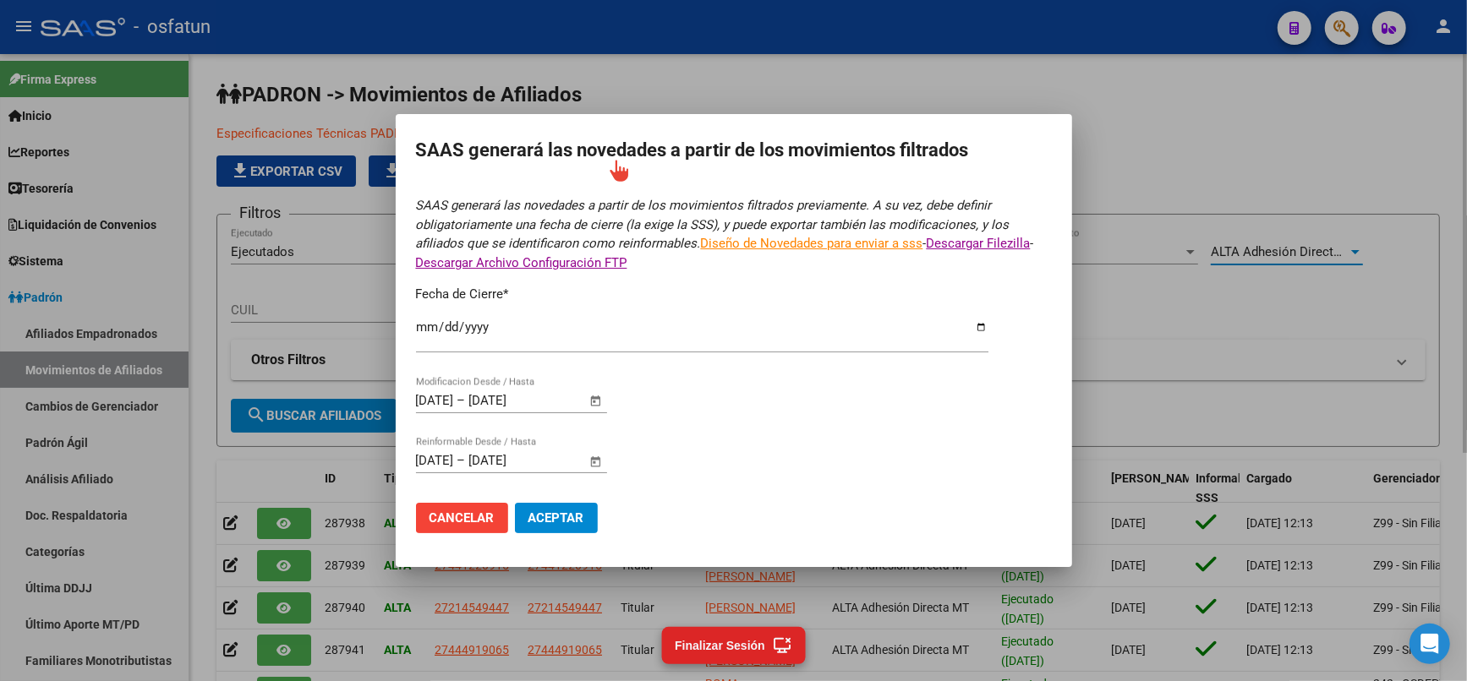
type input "[DATE]"
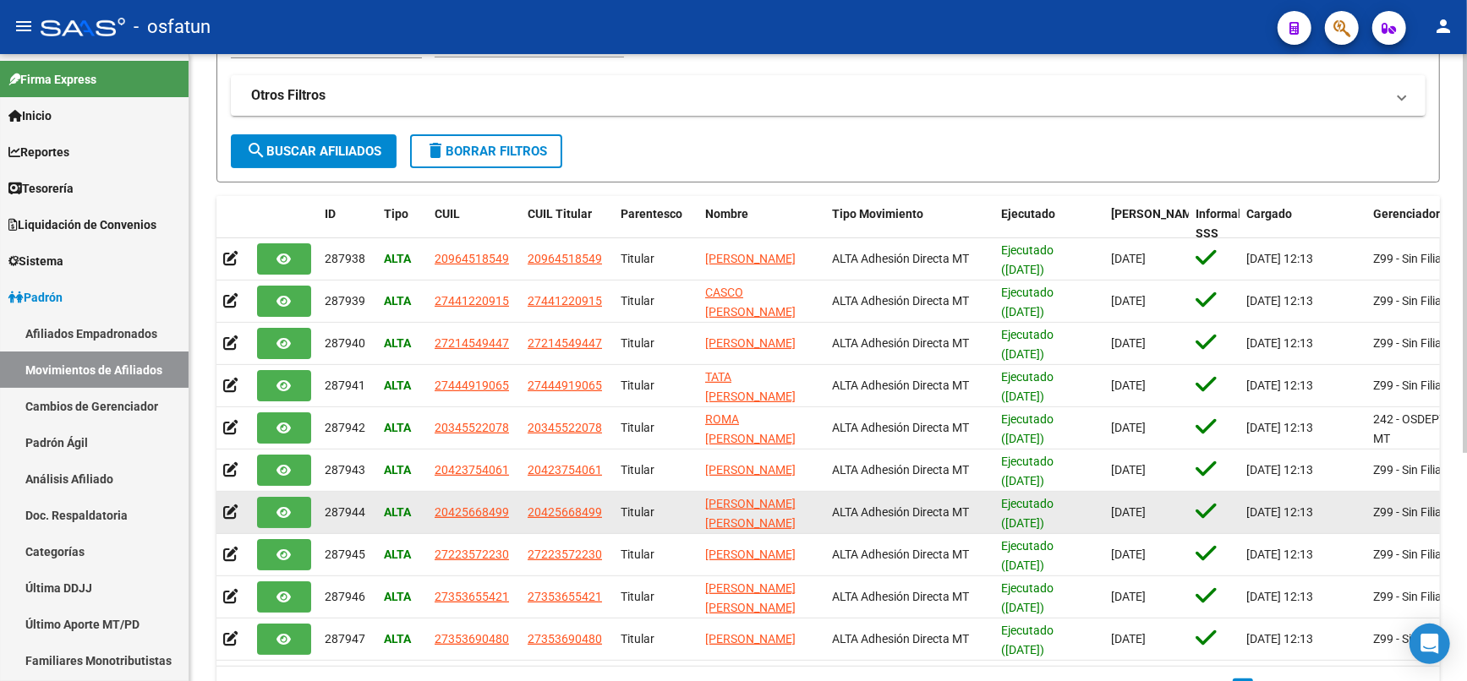
scroll to position [358, 0]
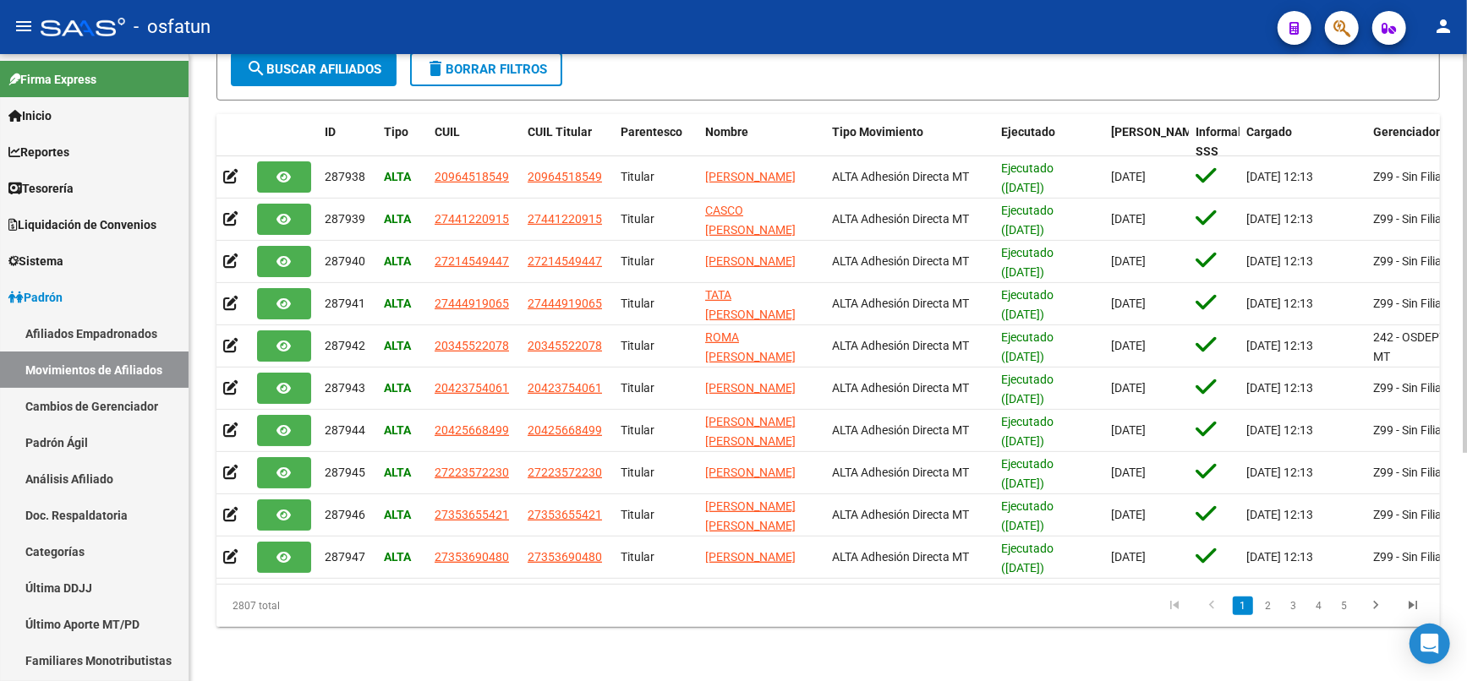
drag, startPoint x: 253, startPoint y: 619, endPoint x: 229, endPoint y: 630, distance: 26.1
click at [229, 628] on div "PADRON -> Movimientos de Afiliados Especificaciones Técnicas PADRON - [DATE] - …" at bounding box center [827, 195] width 1277 height 974
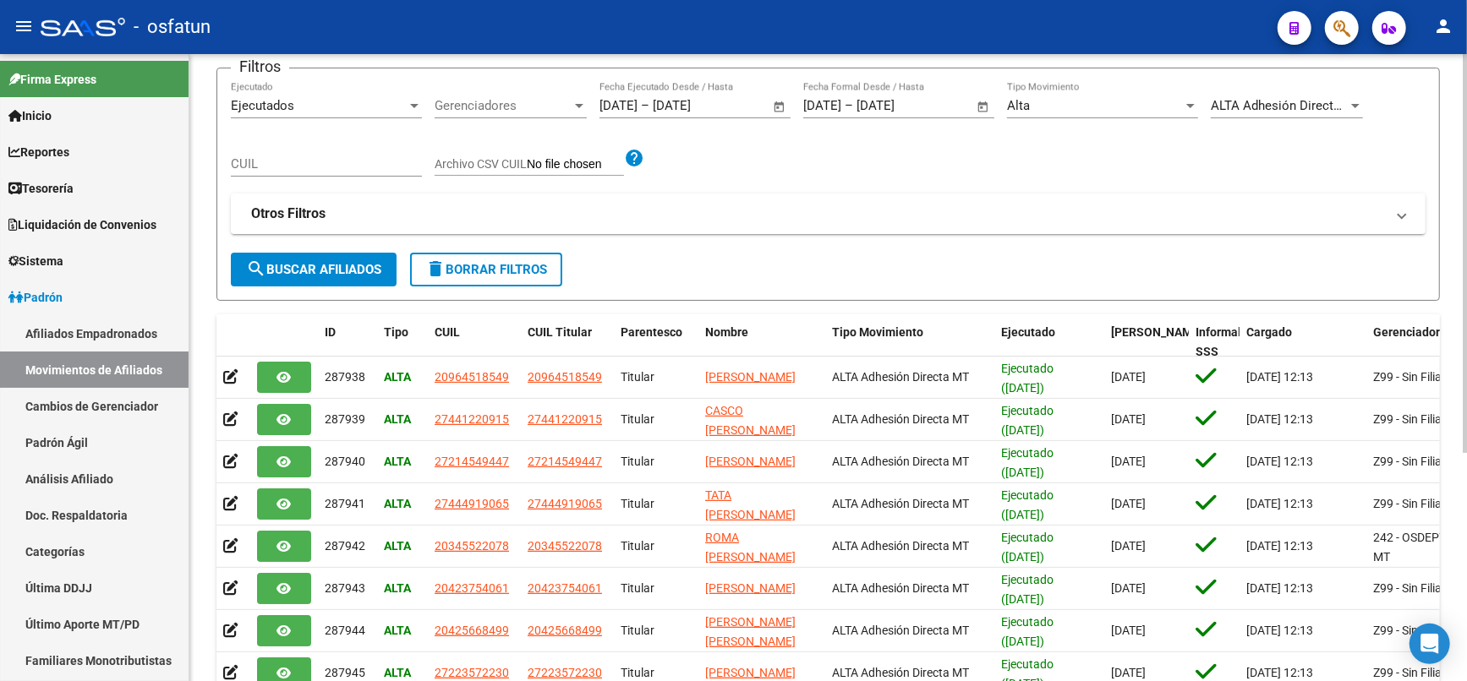
scroll to position [0, 0]
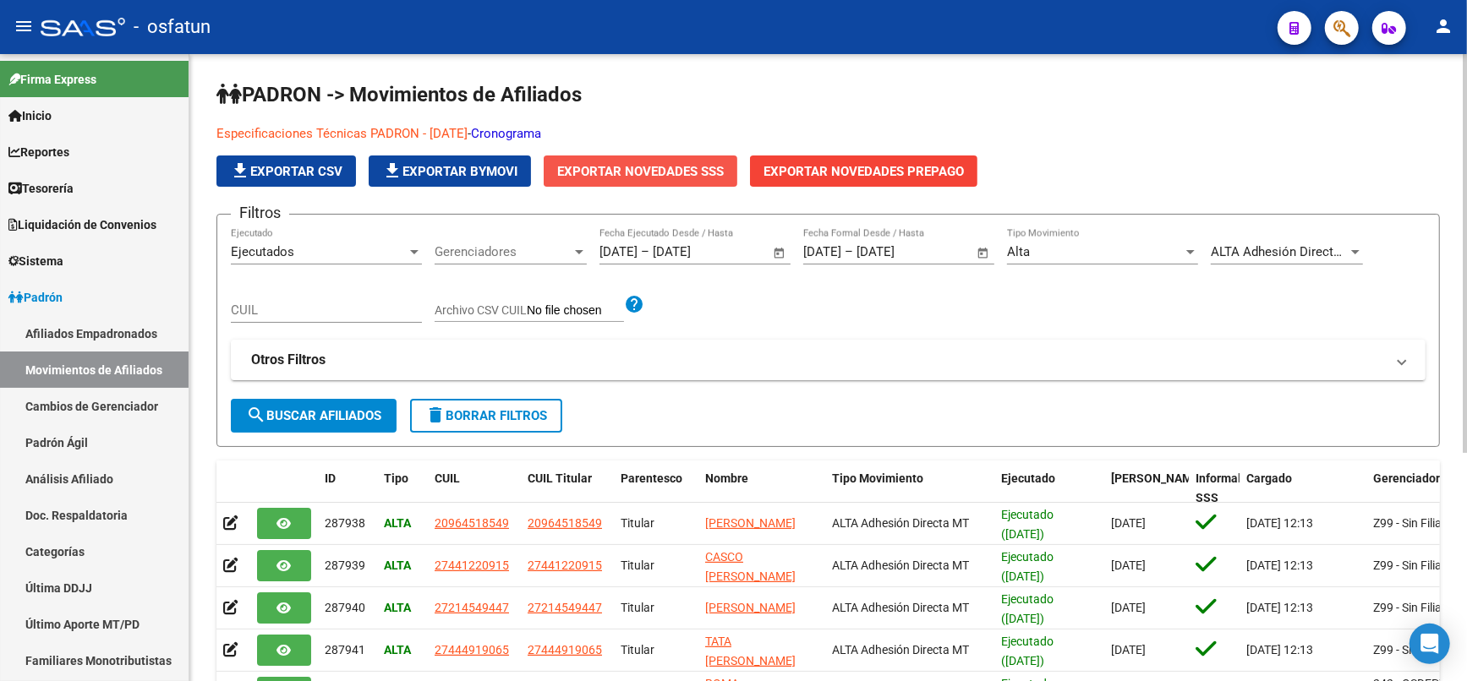
click at [706, 175] on span "Exportar Novedades SSS" at bounding box center [640, 171] width 167 height 15
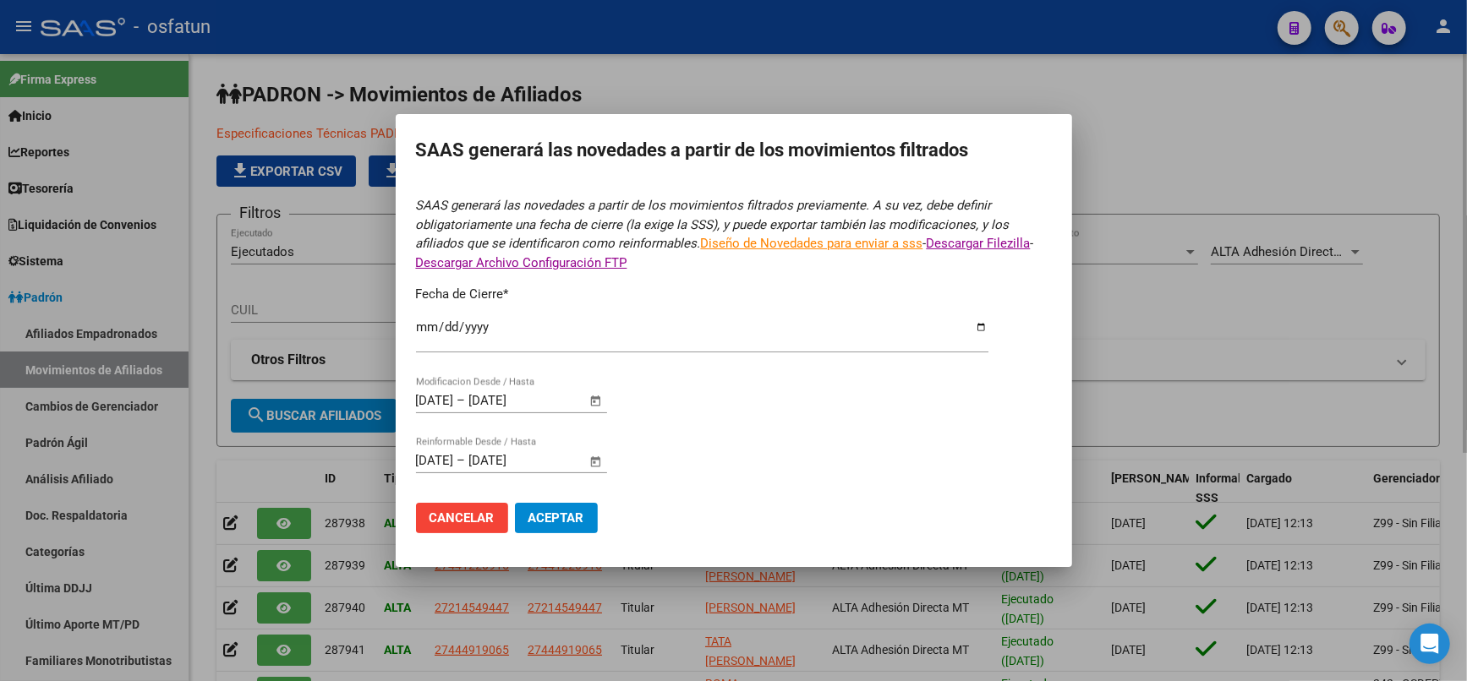
type input "[DATE]"
click at [528, 346] on input "[DATE]" at bounding box center [702, 333] width 572 height 27
click at [557, 522] on span "Aceptar" at bounding box center [556, 518] width 56 height 15
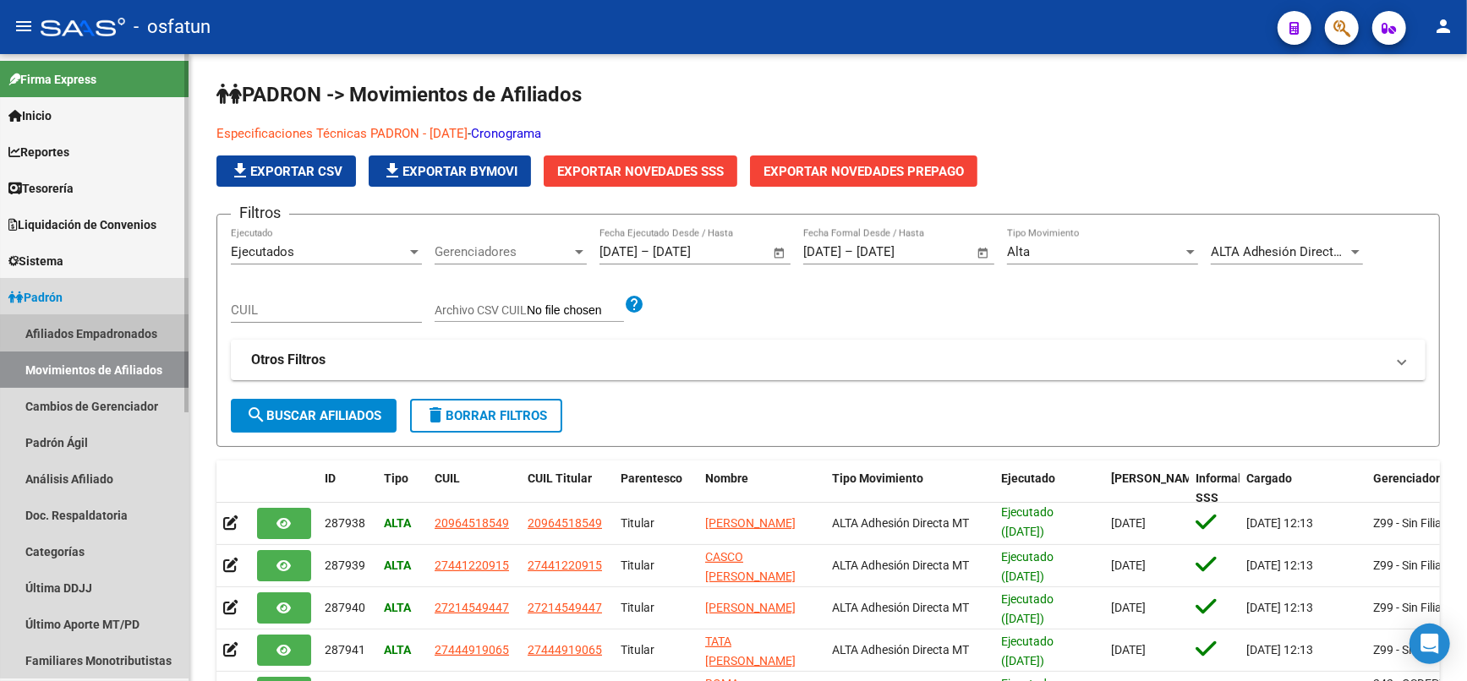
click at [123, 333] on link "Afiliados Empadronados" at bounding box center [94, 333] width 189 height 36
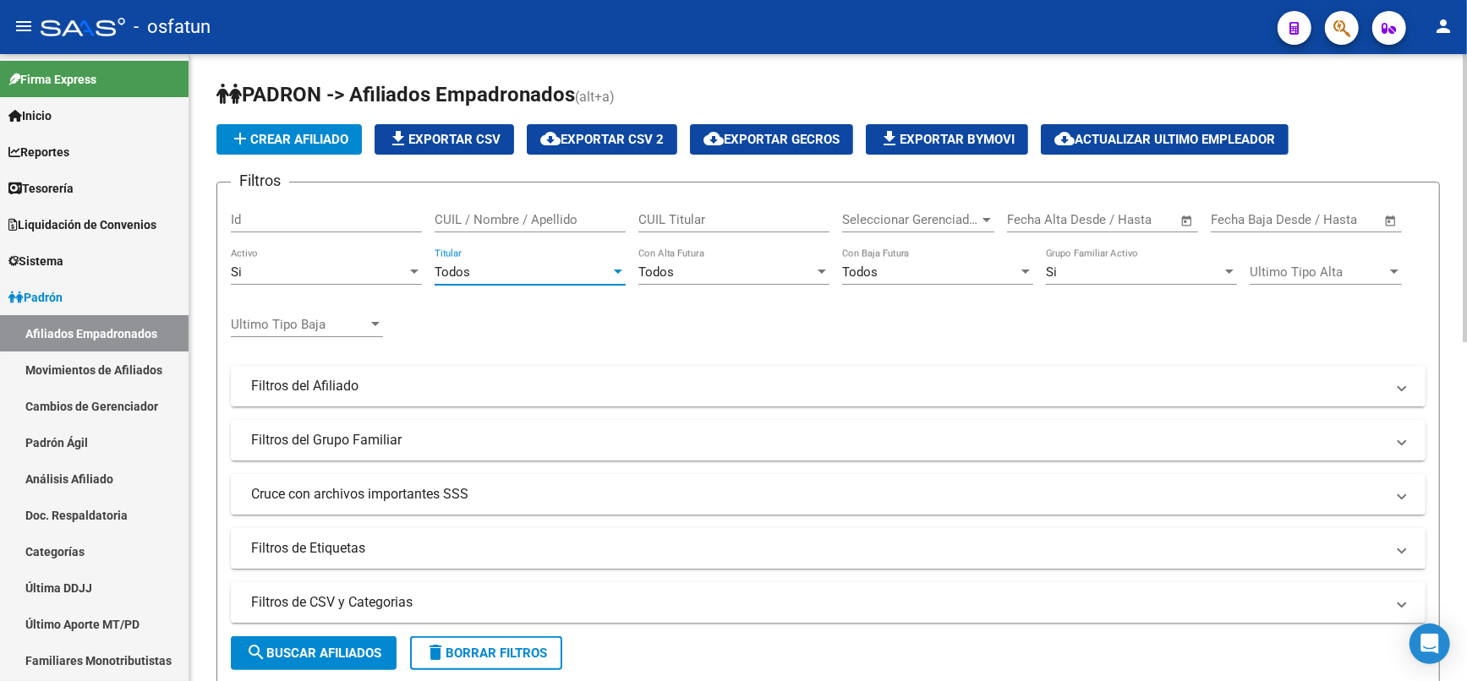
click at [576, 266] on div "Todos" at bounding box center [522, 272] width 176 height 15
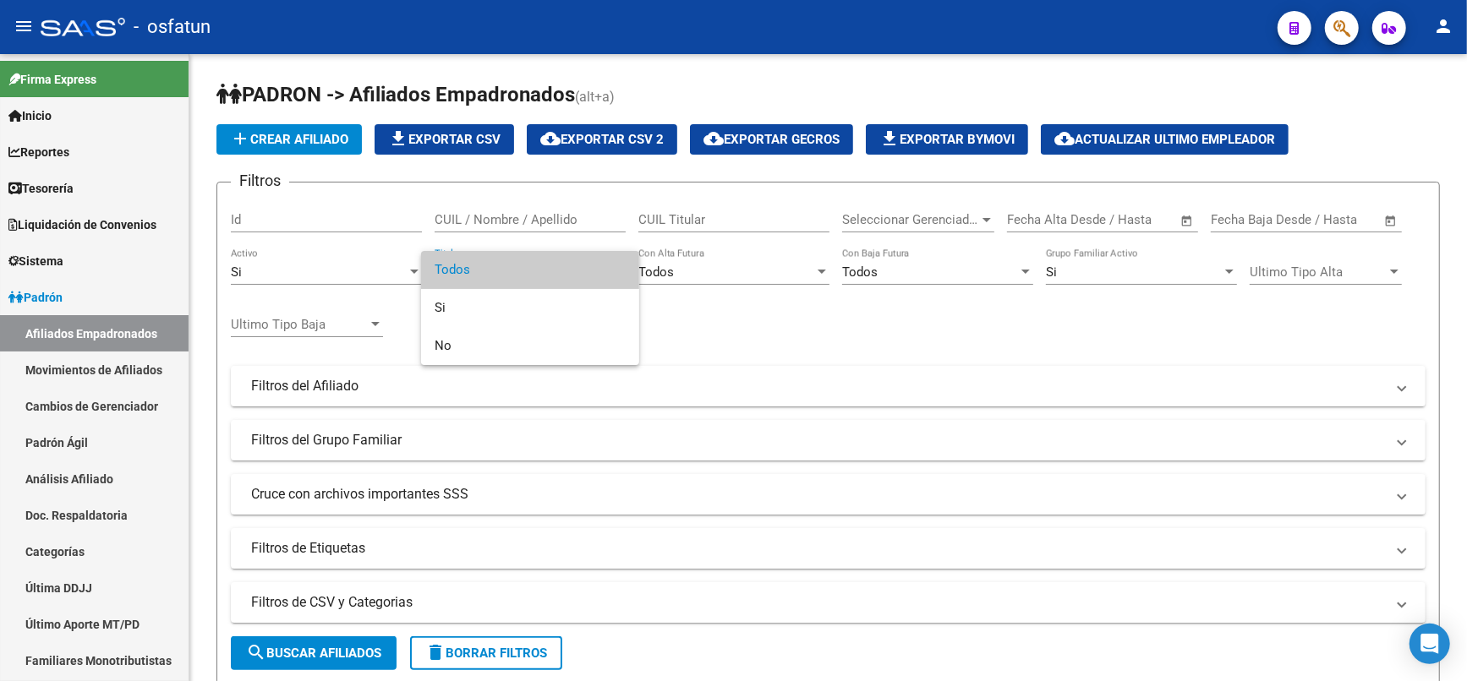
click at [899, 275] on div at bounding box center [733, 340] width 1467 height 681
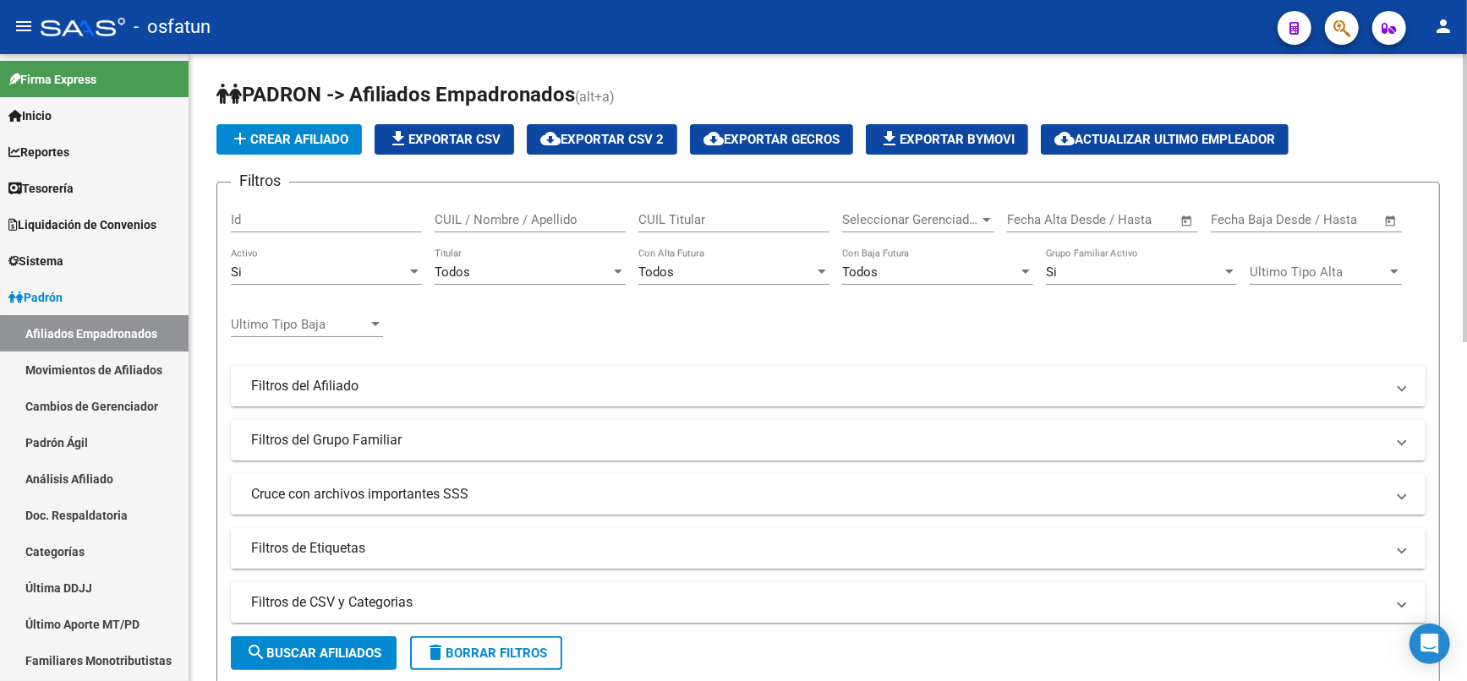
click at [707, 276] on div "Todos" at bounding box center [726, 272] width 176 height 15
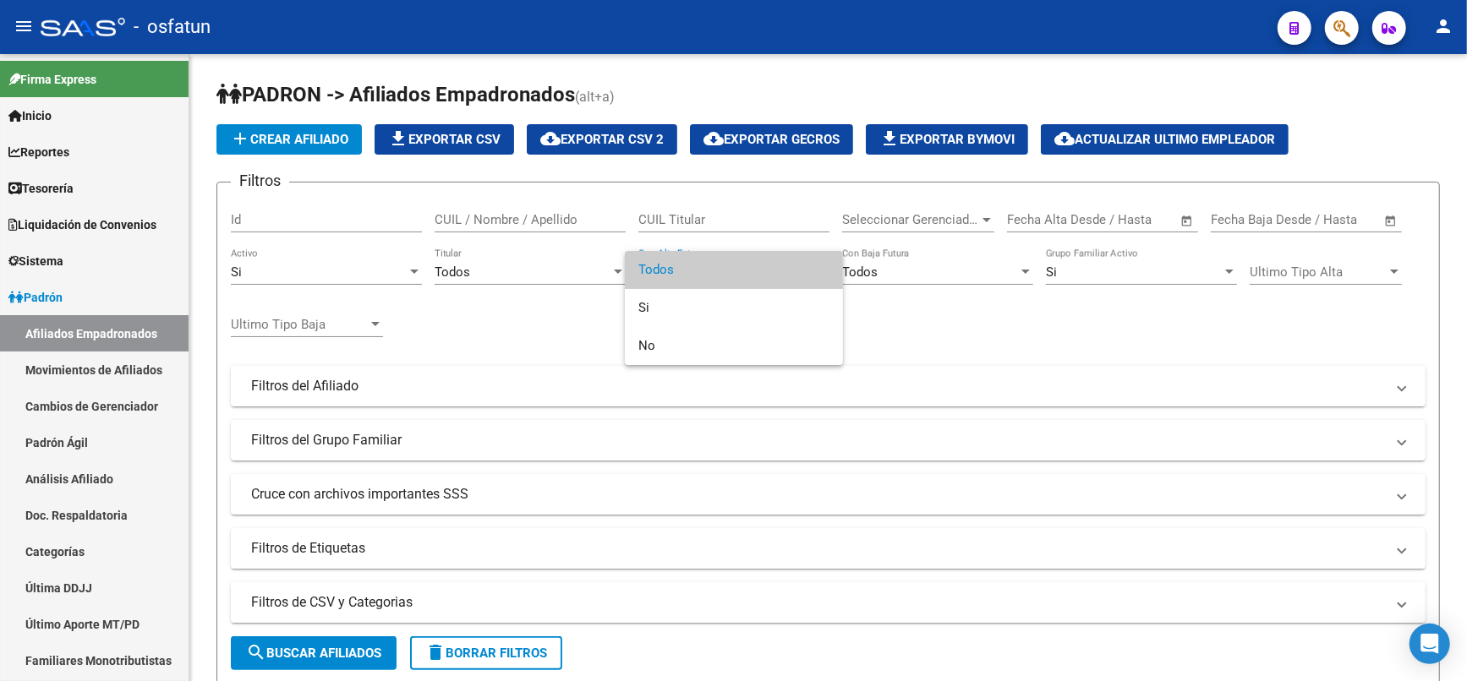
click at [1110, 256] on div at bounding box center [733, 340] width 1467 height 681
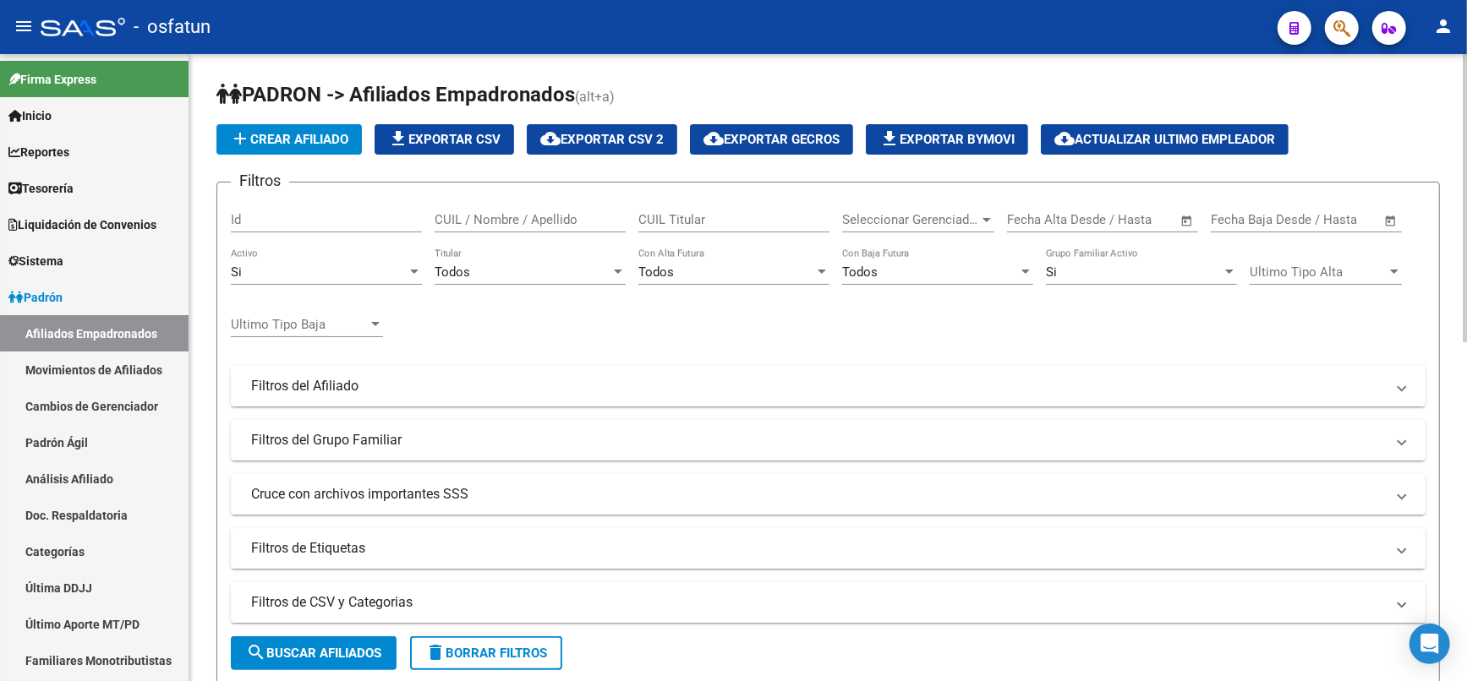
click at [1119, 268] on div "Si" at bounding box center [1134, 272] width 176 height 15
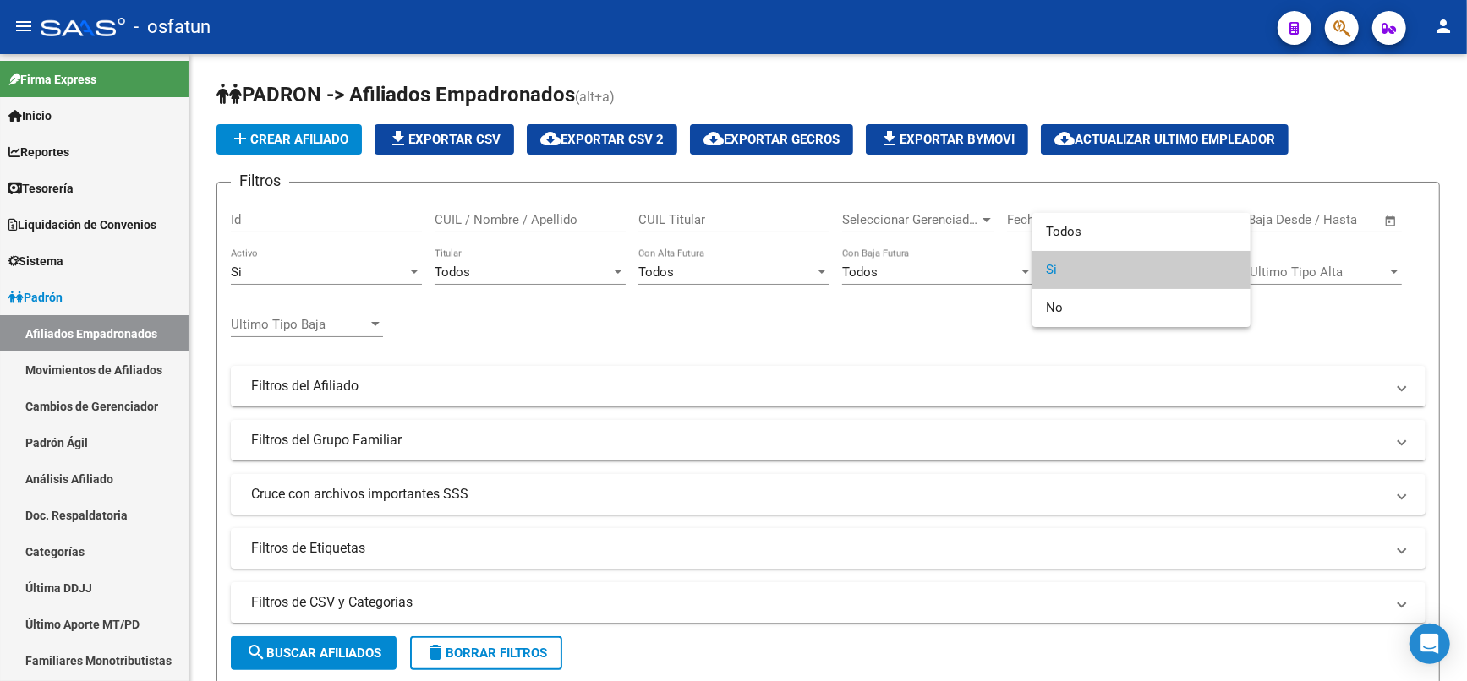
drag, startPoint x: 1330, startPoint y: 278, endPoint x: 1320, endPoint y: 277, distance: 9.3
click at [1320, 277] on div at bounding box center [733, 340] width 1467 height 681
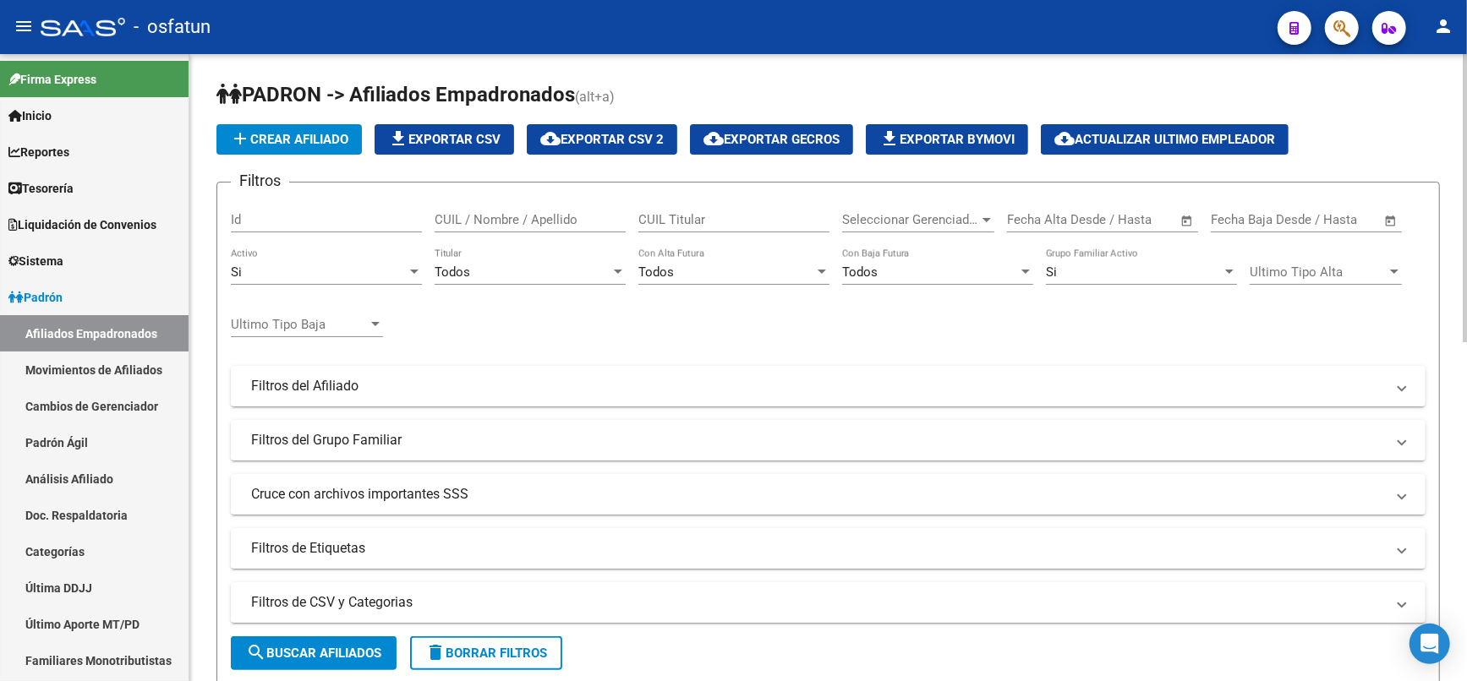
click at [1319, 269] on span "Ultimo Tipo Alta" at bounding box center [1317, 272] width 137 height 15
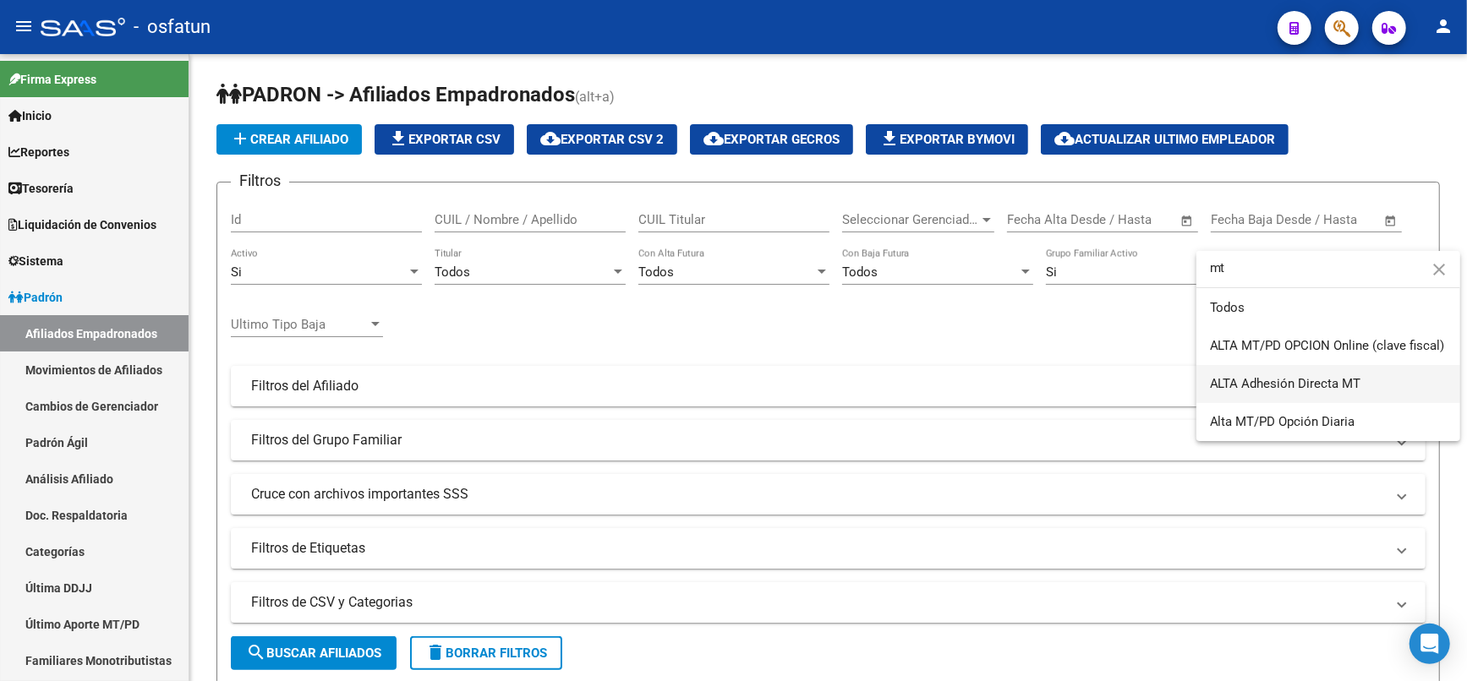
type input "mt"
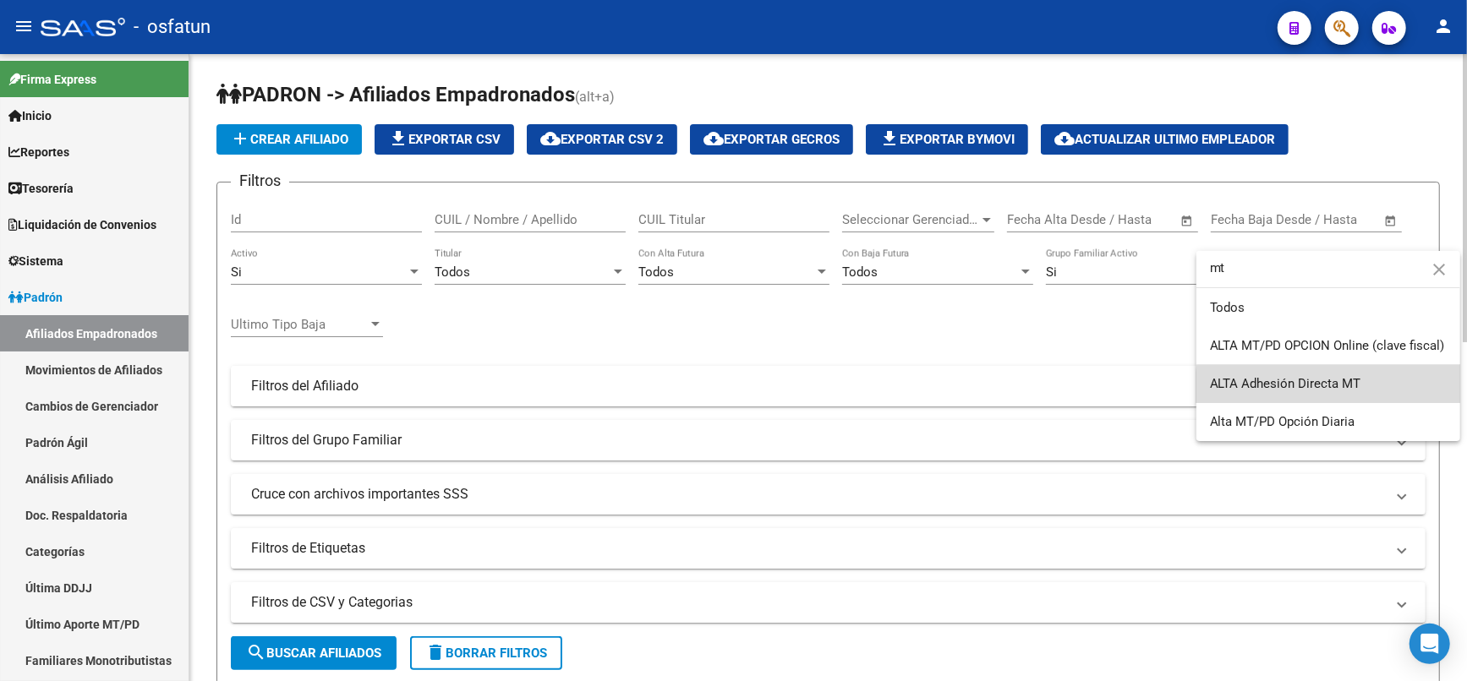
click at [1345, 394] on span "ALTA Adhesión Directa MT" at bounding box center [1328, 384] width 237 height 38
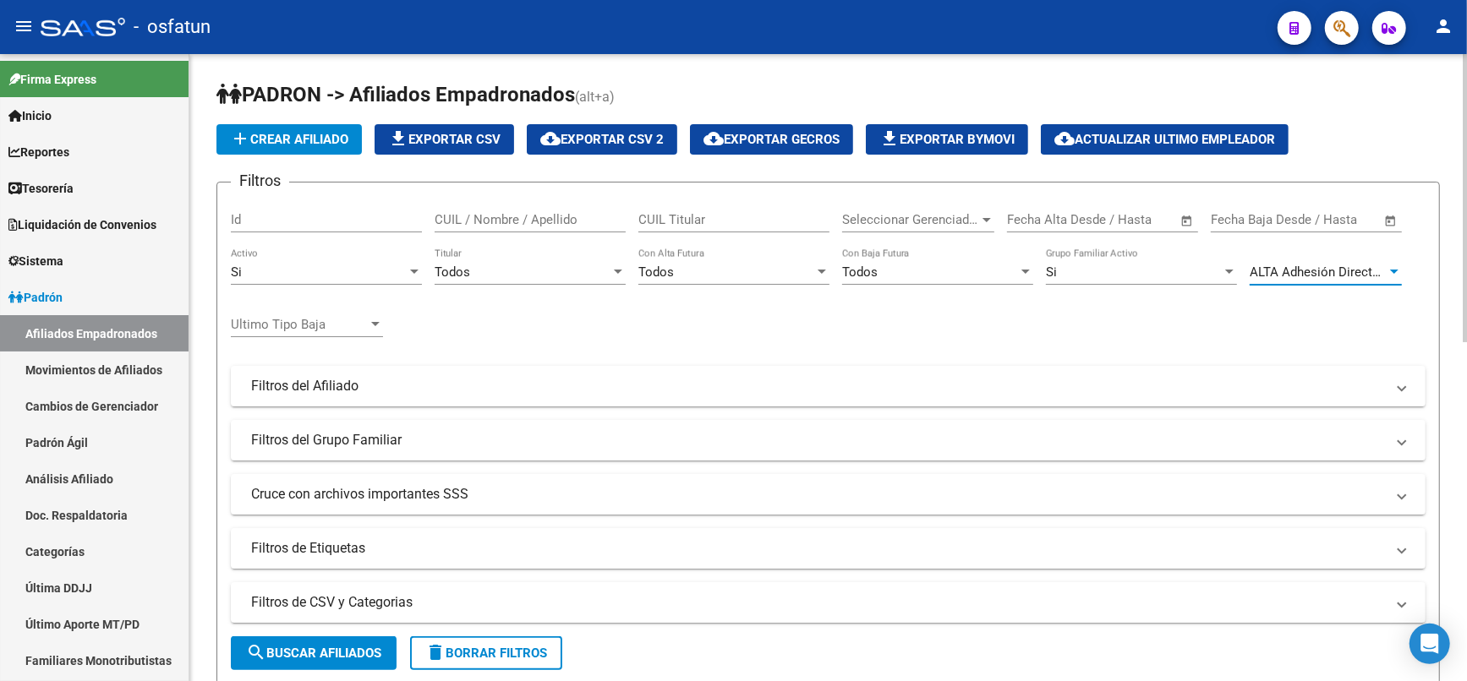
click at [357, 330] on div "Ultimo Tipo Baja Ultimo Tipo Baja" at bounding box center [307, 319] width 152 height 36
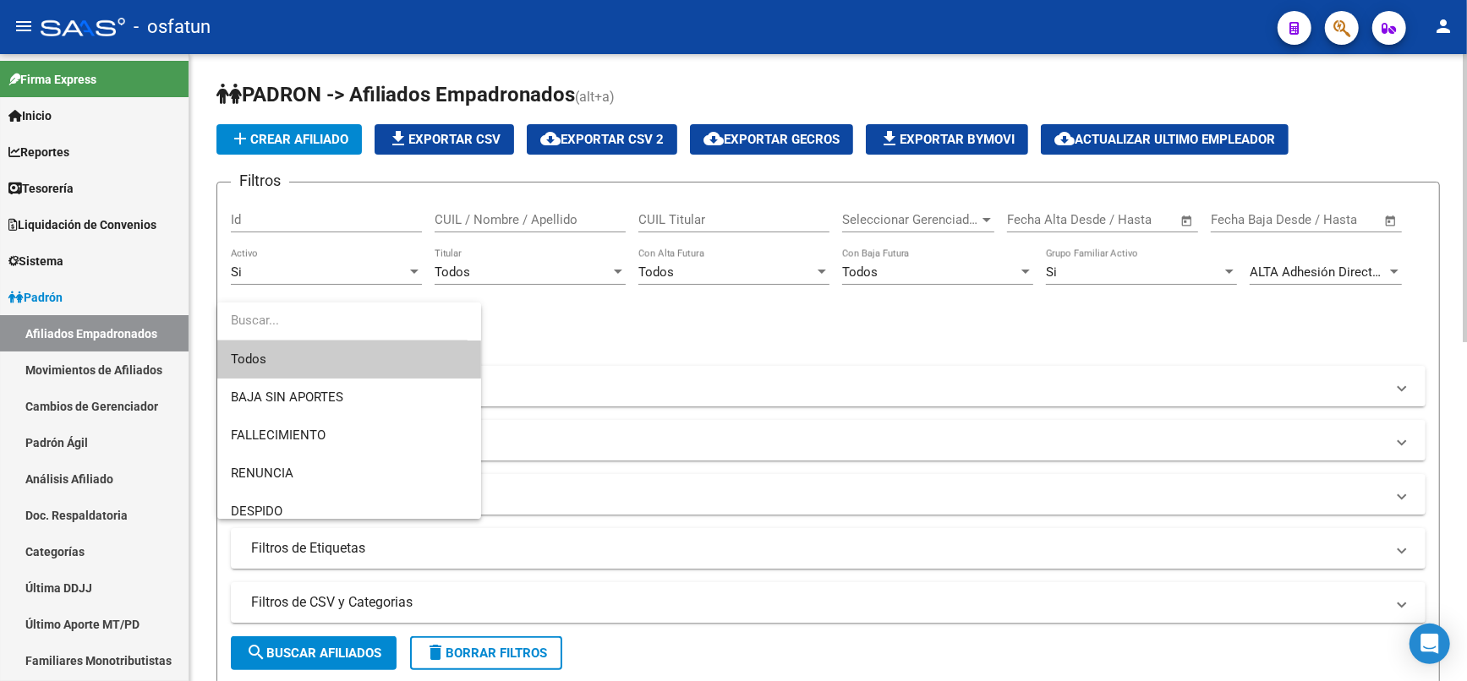
click at [582, 338] on div at bounding box center [733, 340] width 1467 height 681
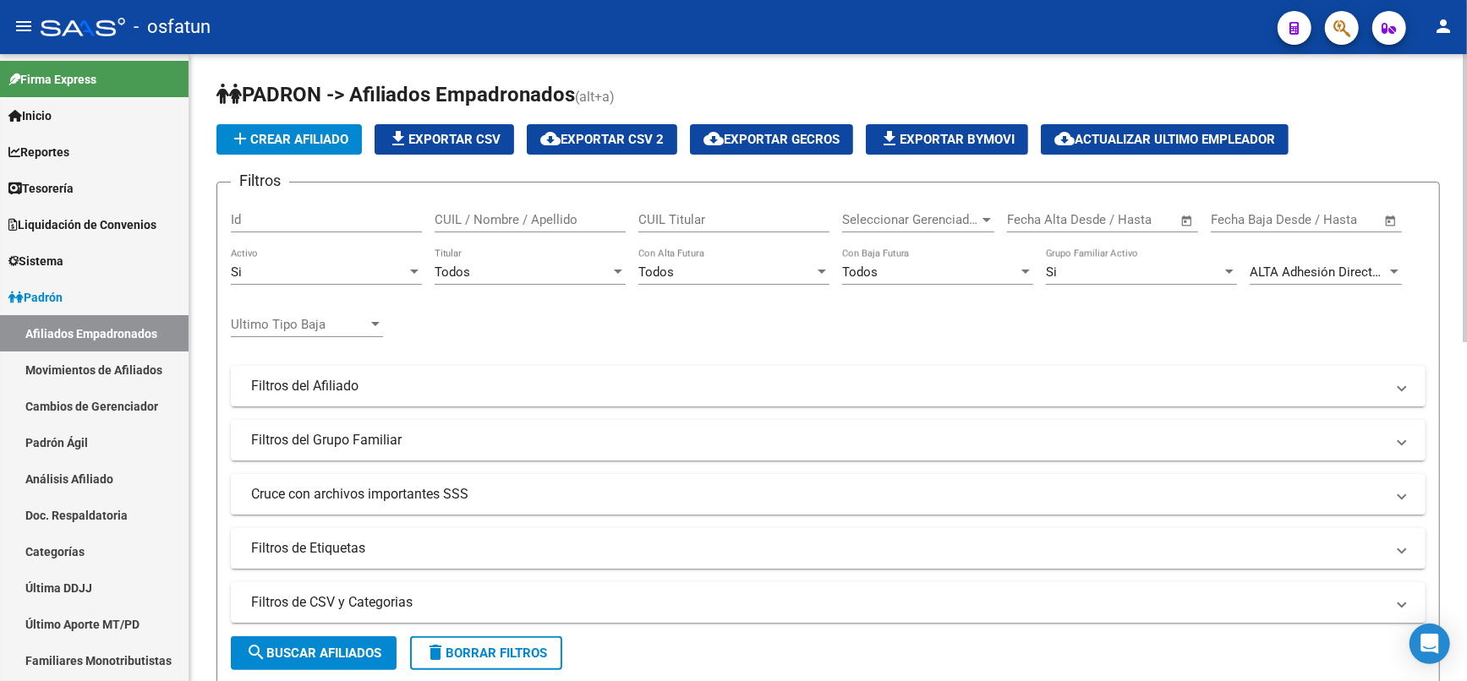
click at [347, 646] on span "search Buscar Afiliados" at bounding box center [313, 653] width 135 height 15
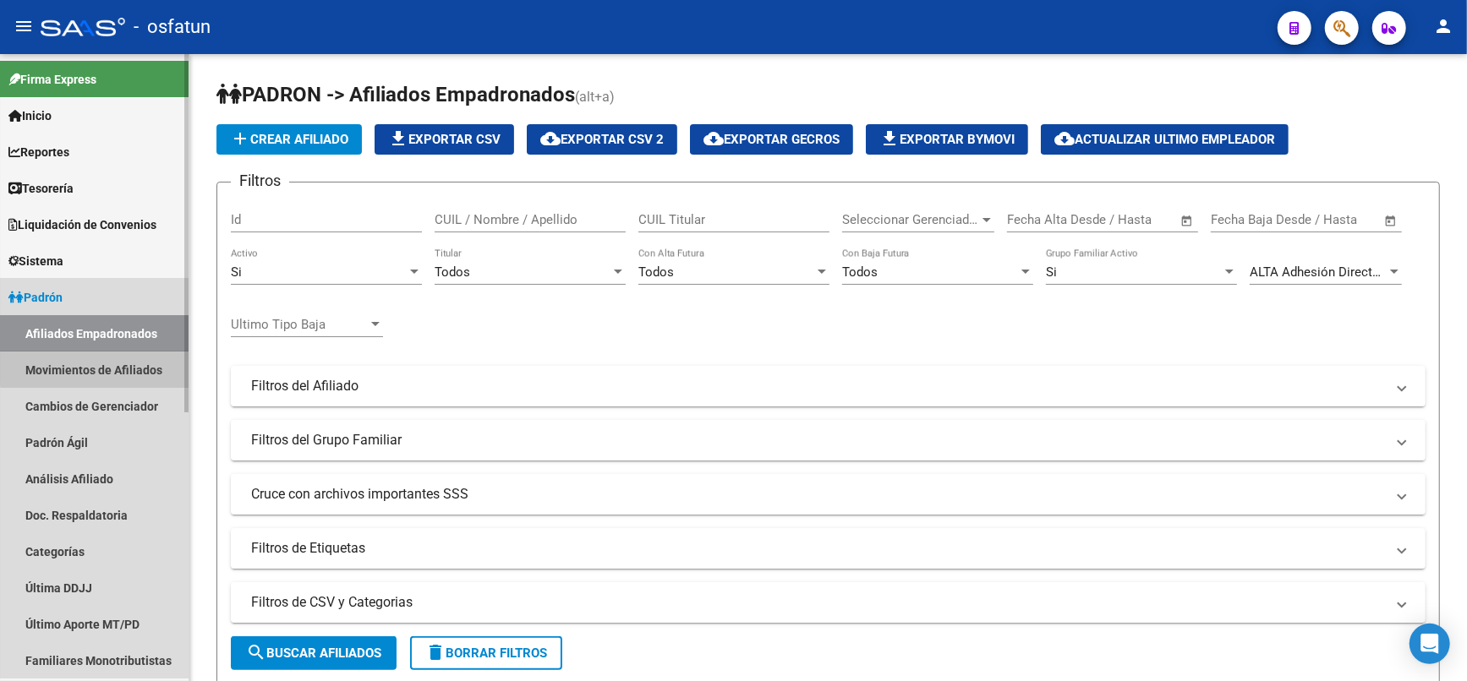
click at [125, 361] on link "Movimientos de Afiliados" at bounding box center [94, 370] width 189 height 36
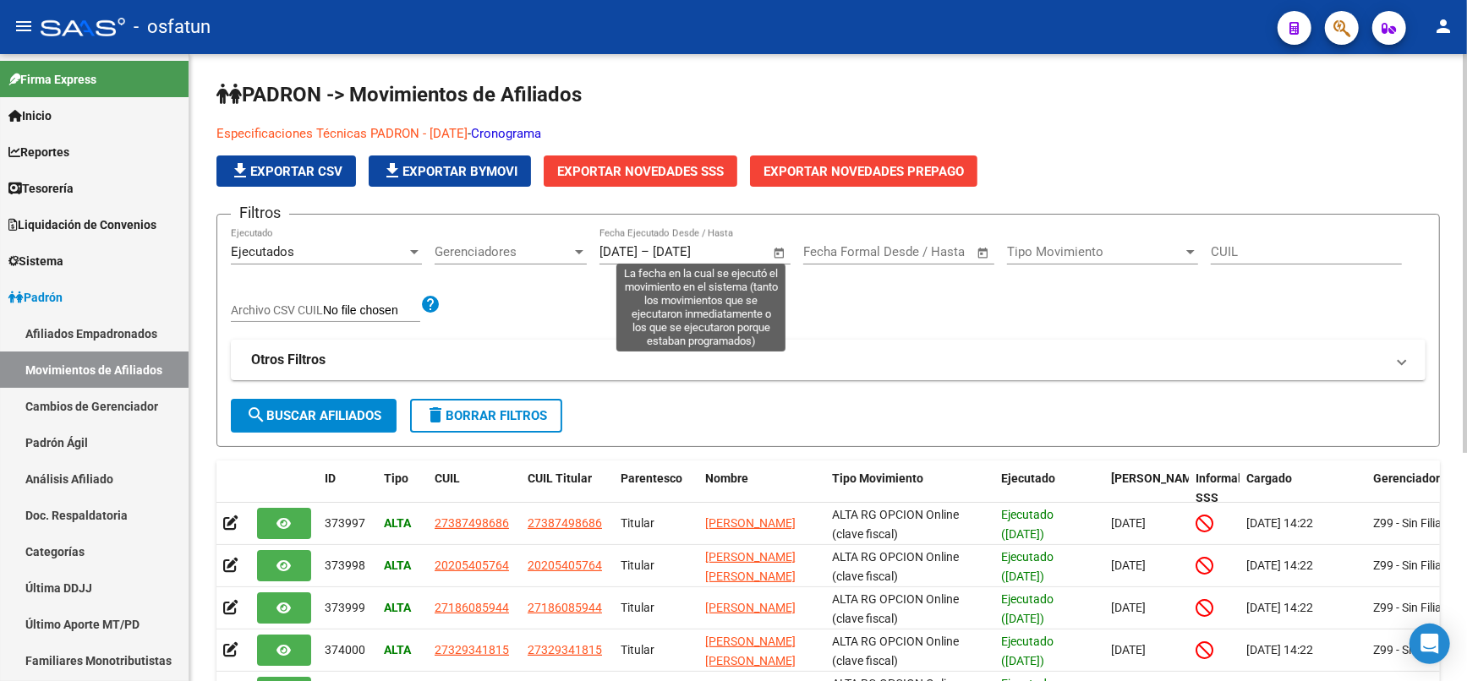
click at [770, 242] on span "Open calendar" at bounding box center [779, 252] width 41 height 41
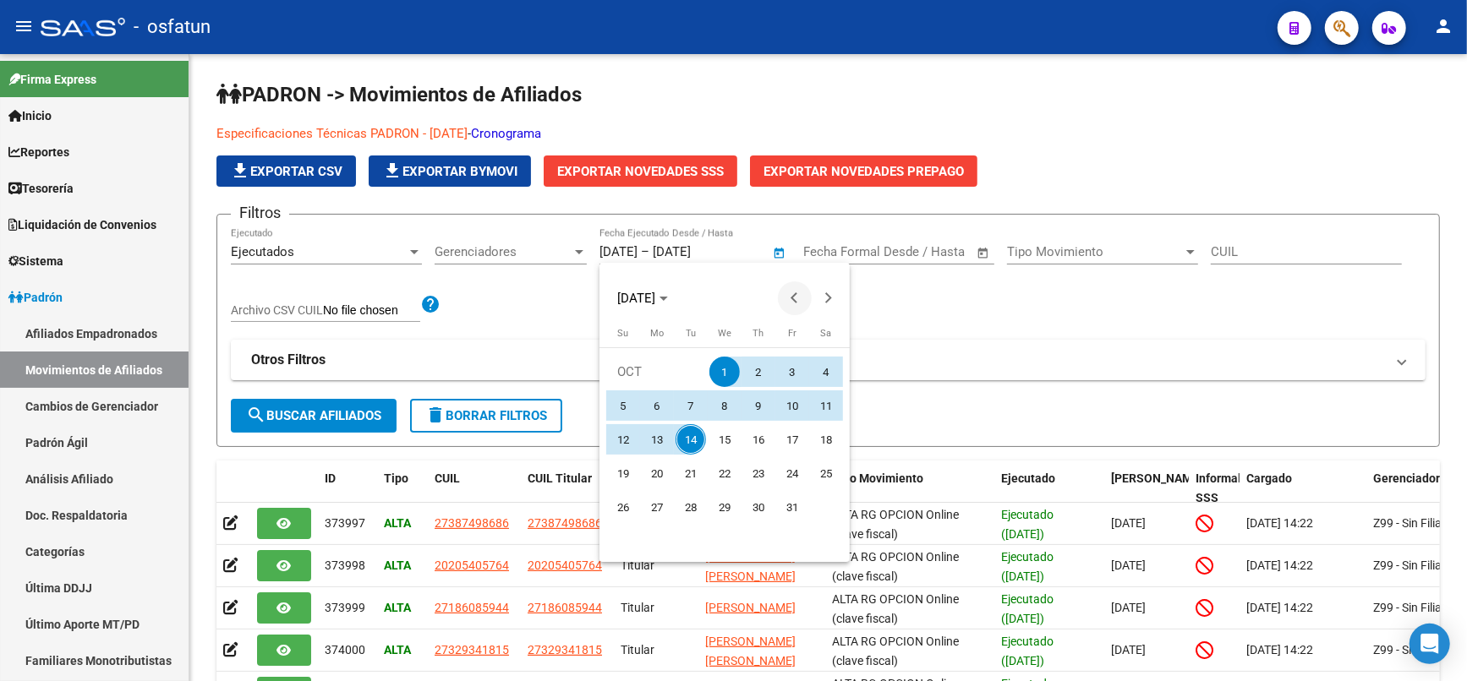
click at [778, 306] on span "Previous month" at bounding box center [795, 298] width 34 height 34
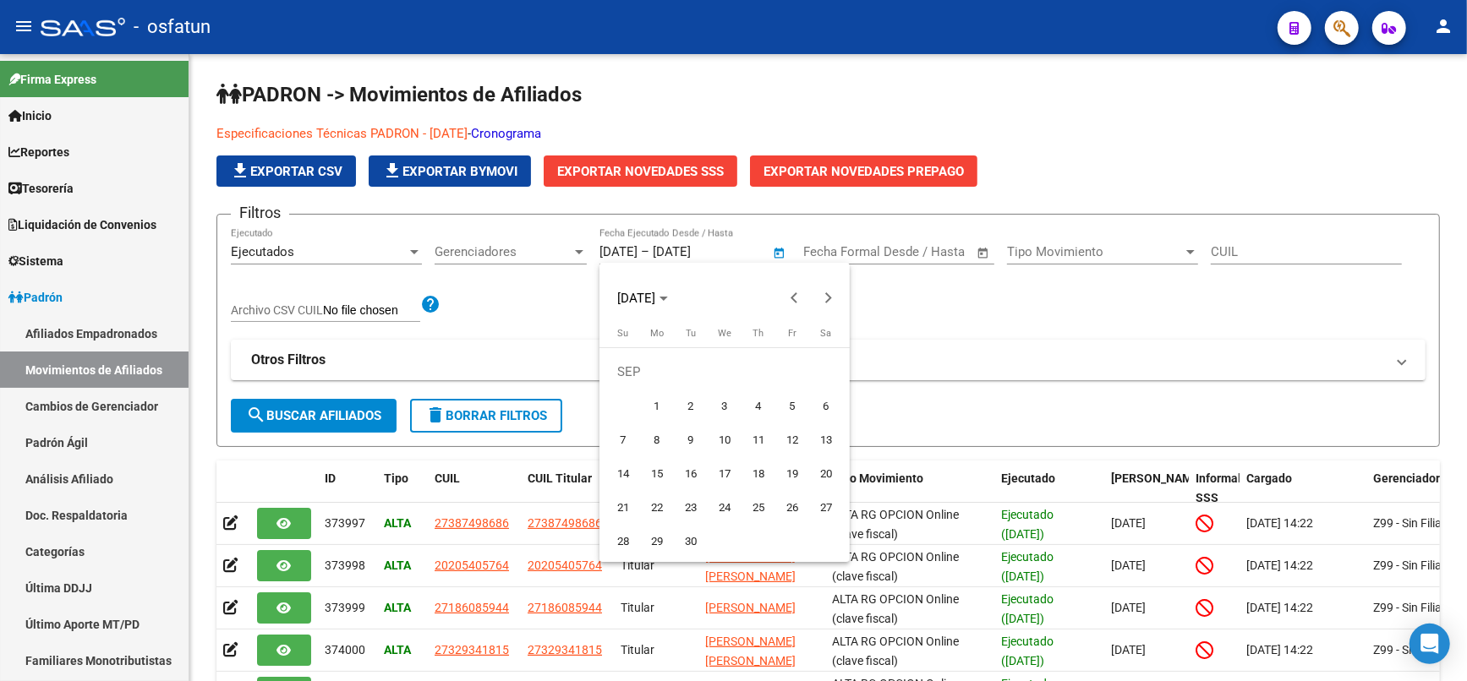
click at [657, 409] on span "1" at bounding box center [657, 406] width 30 height 30
type input "[DATE]"
drag, startPoint x: 700, startPoint y: 541, endPoint x: 836, endPoint y: 301, distance: 276.0
click at [837, 300] on mat-calendar "[DATE] [DATE] [DATE] Su [DATE] Mo [DATE] Tu [DATE] We [DATE] Th [DATE] Fr [DATE…" at bounding box center [724, 412] width 250 height 299
drag, startPoint x: 836, startPoint y: 301, endPoint x: 803, endPoint y: 348, distance: 57.7
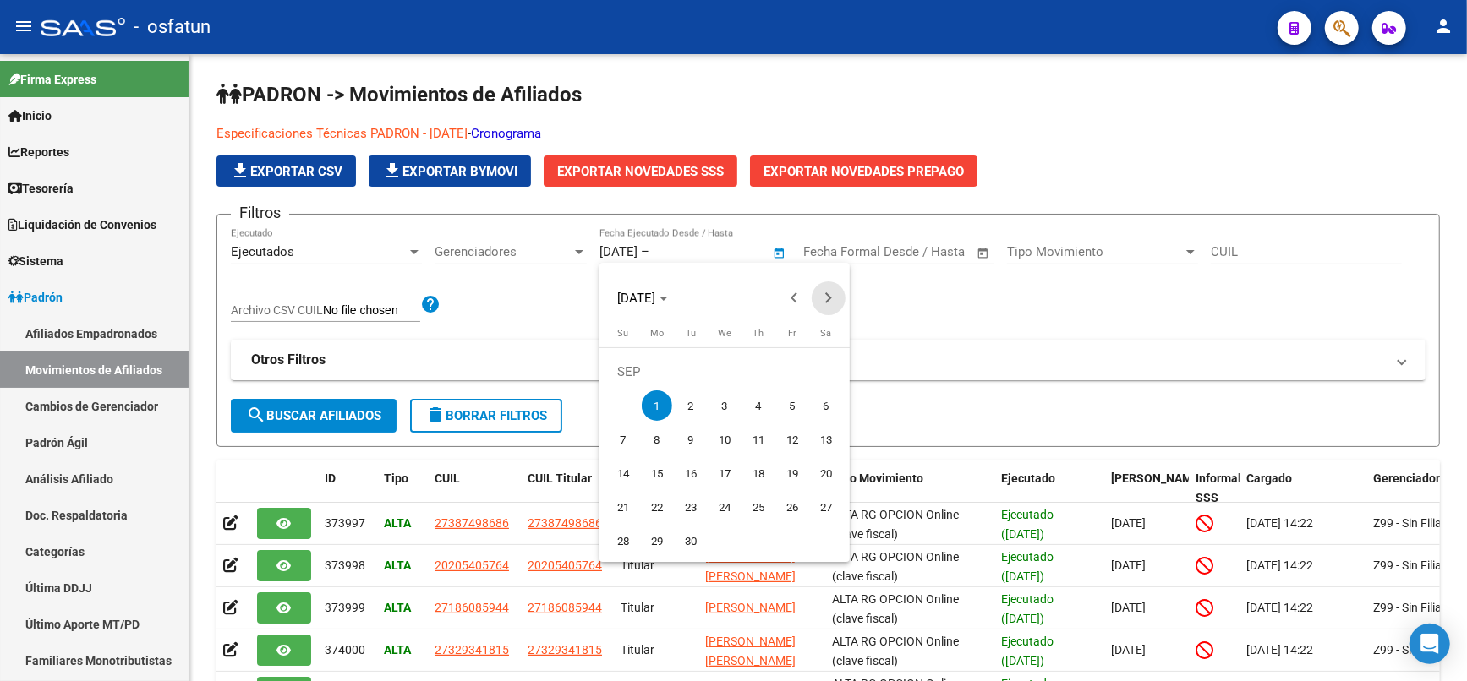
click at [836, 304] on span "Next month" at bounding box center [829, 298] width 34 height 34
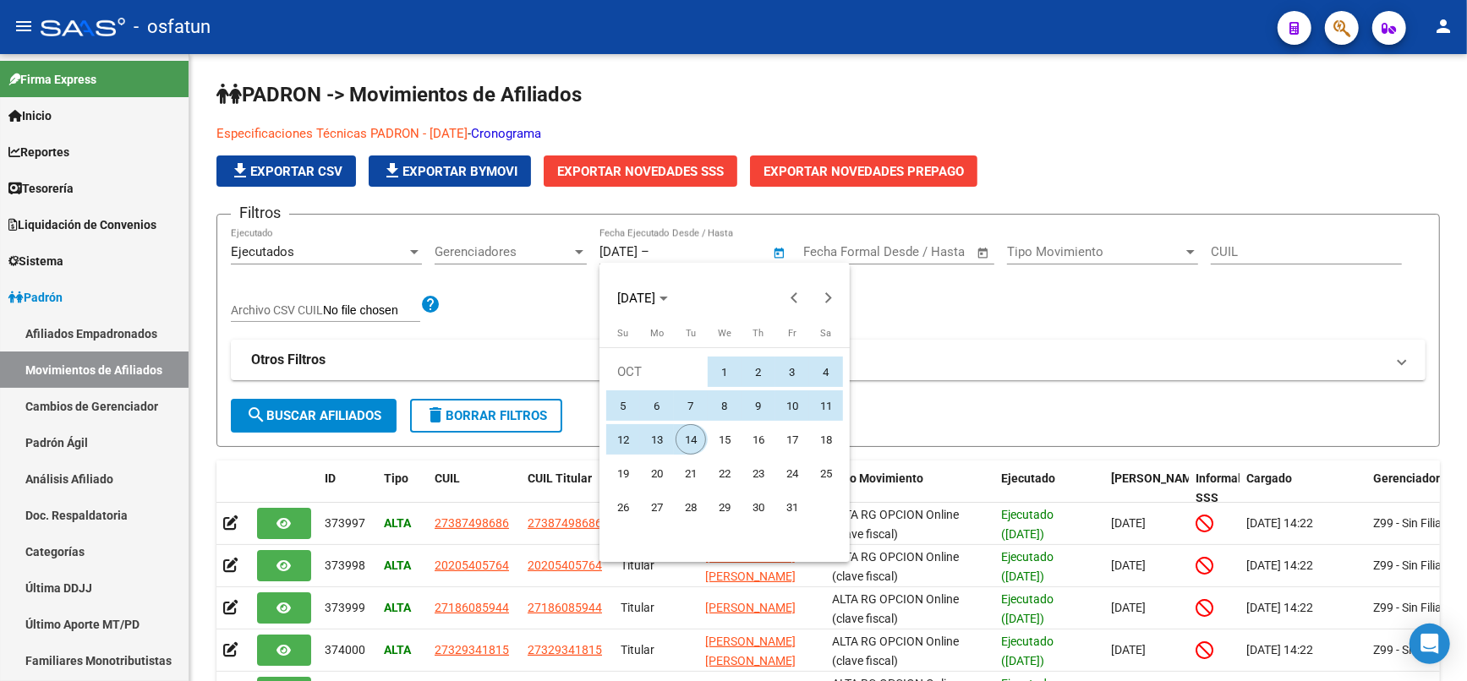
click at [691, 430] on span "14" at bounding box center [690, 439] width 30 height 30
type input "[DATE]"
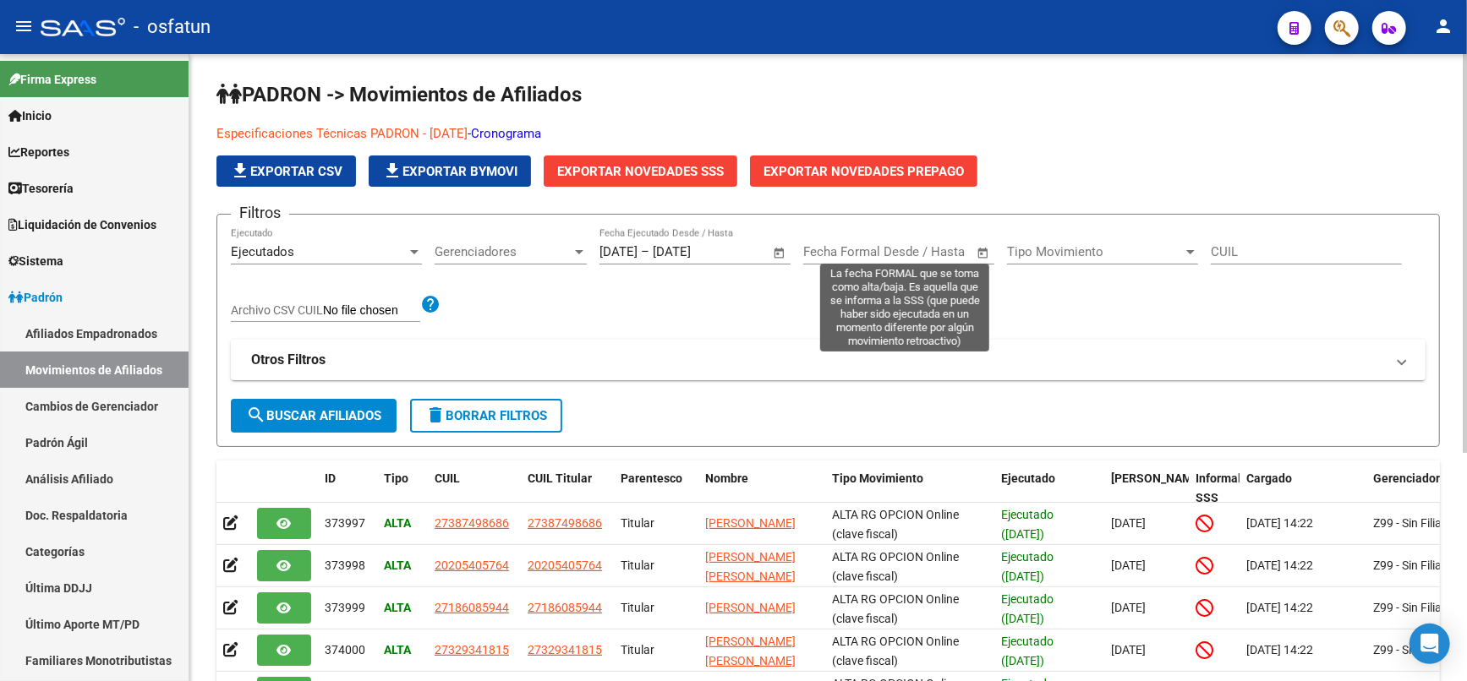
click at [938, 245] on input "text" at bounding box center [928, 251] width 82 height 15
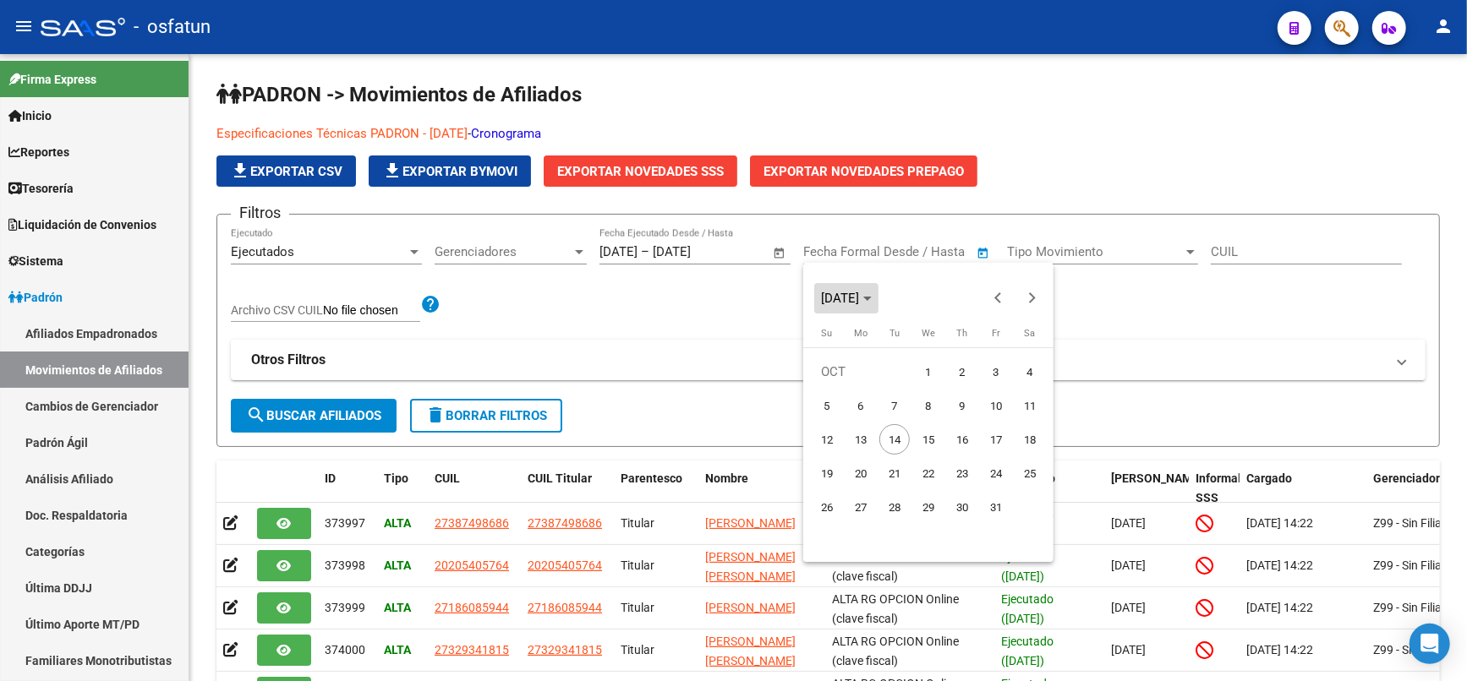
click at [859, 298] on span "[DATE]" at bounding box center [840, 298] width 38 height 15
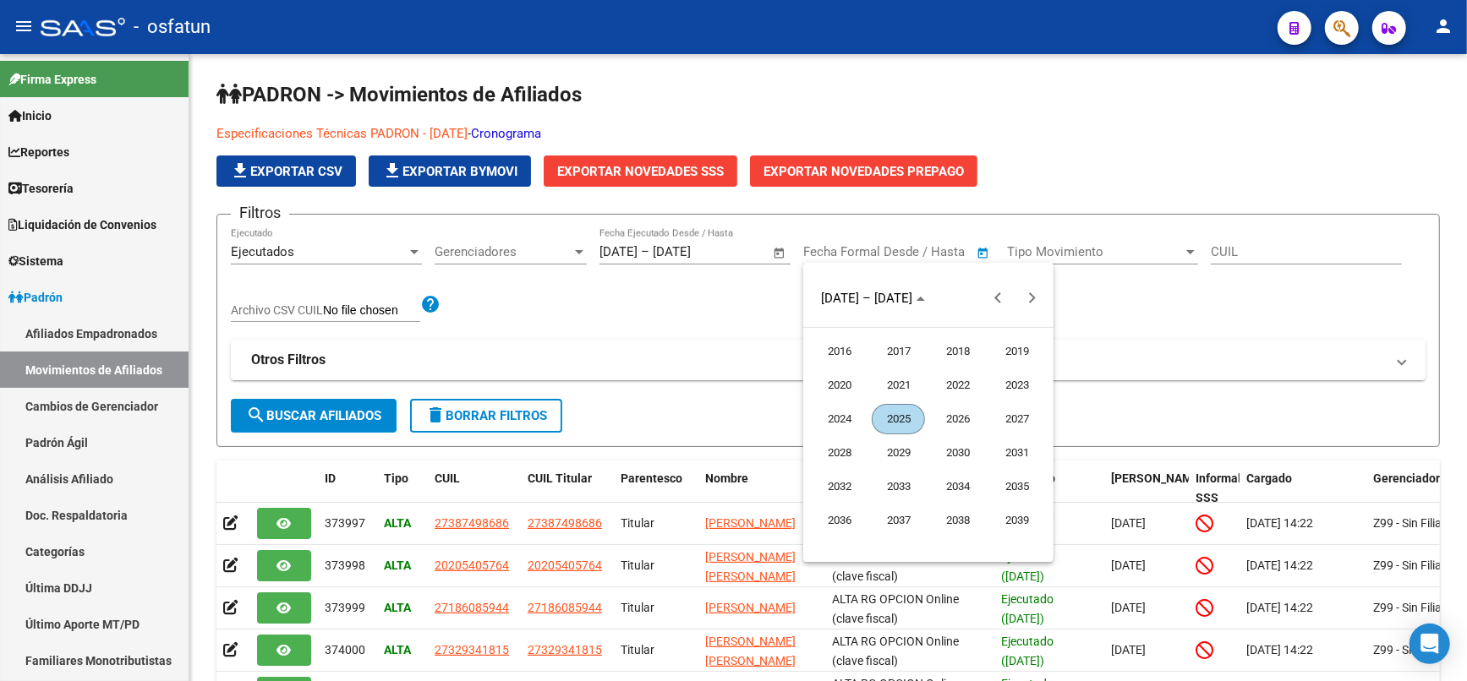
click at [884, 428] on span "2025" at bounding box center [898, 419] width 53 height 30
click at [841, 388] on span "JAN" at bounding box center [838, 385] width 53 height 30
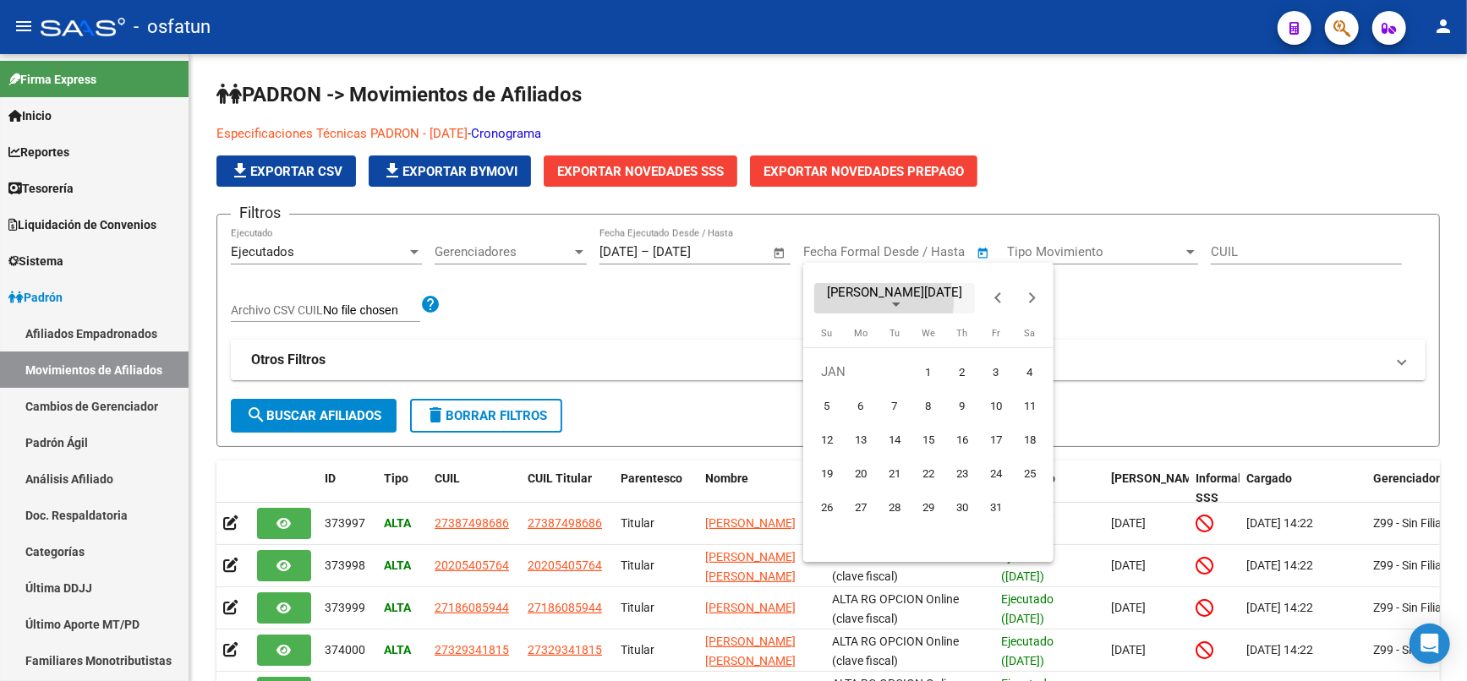
click at [883, 303] on span "[PERSON_NAME][DATE]" at bounding box center [894, 299] width 147 height 24
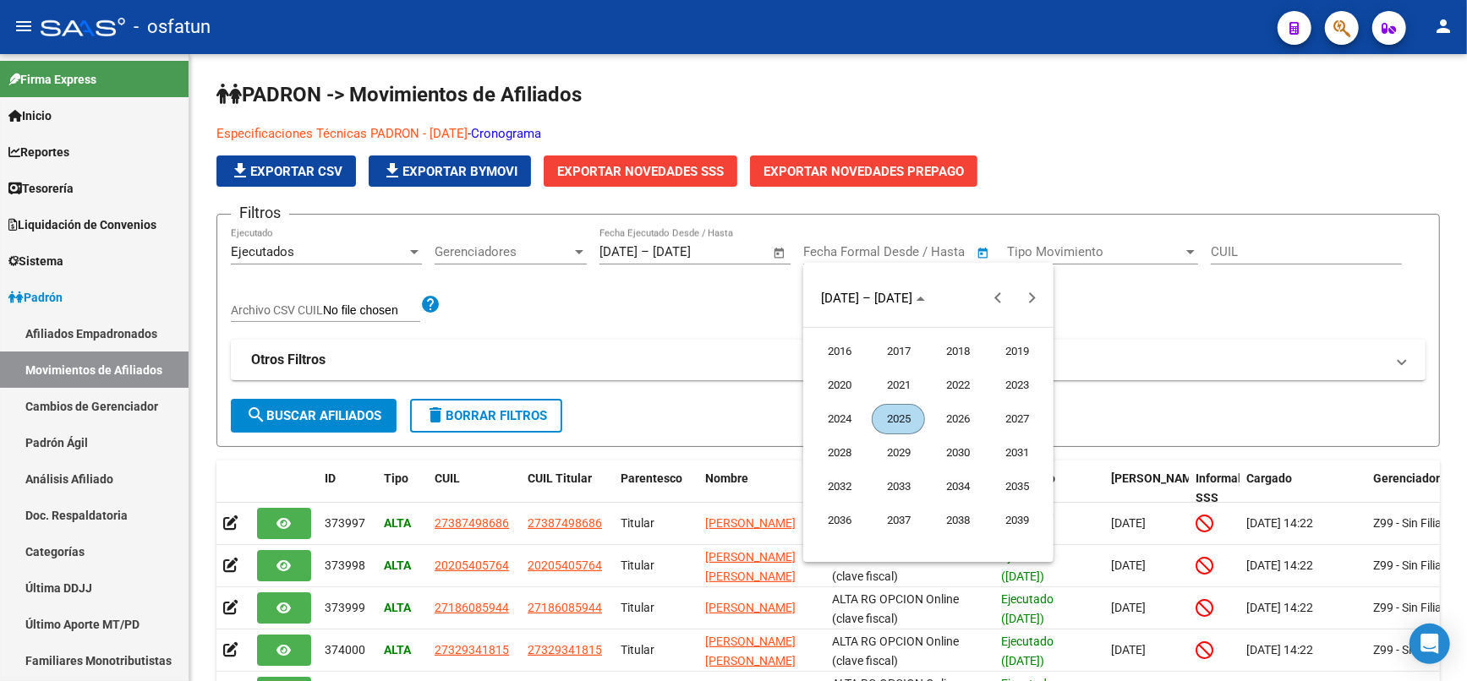
click at [913, 419] on span "2025" at bounding box center [898, 419] width 53 height 30
click at [835, 465] on span "SEP" at bounding box center [838, 453] width 53 height 30
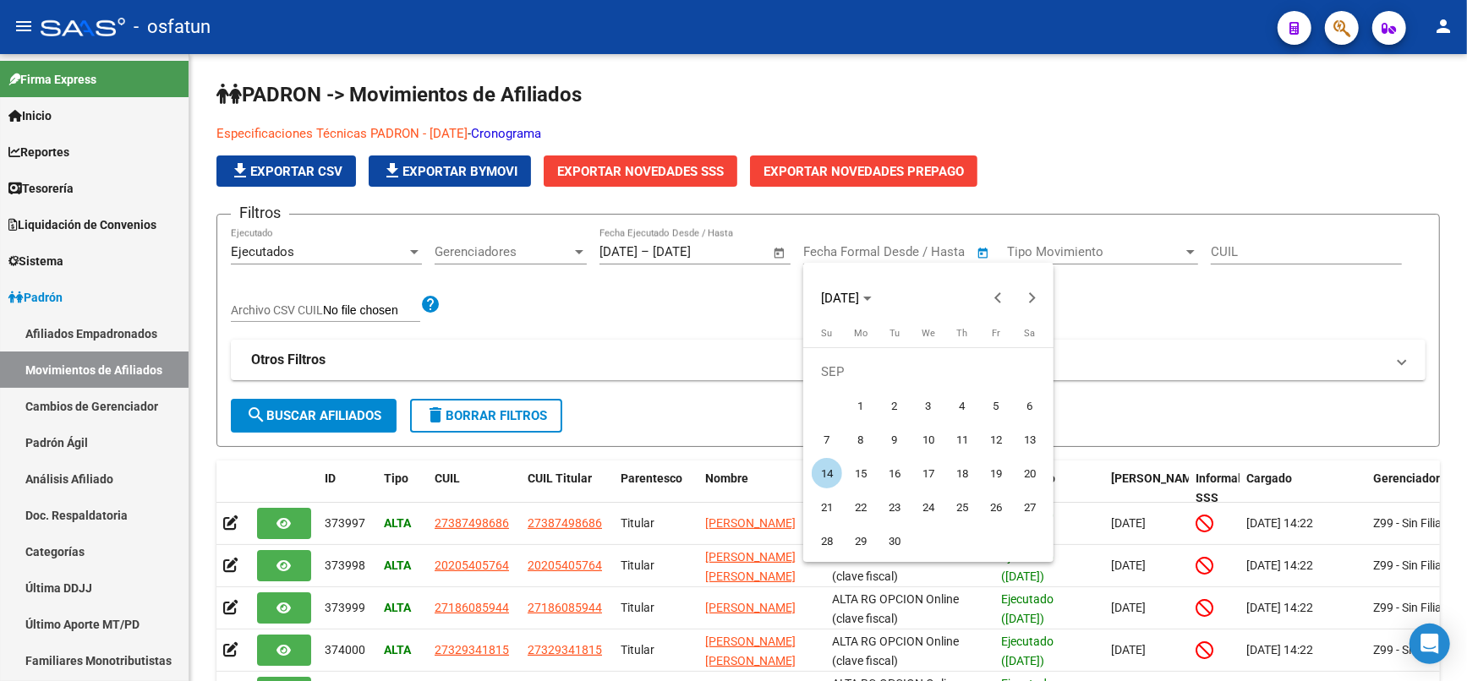
click at [905, 528] on button "30" at bounding box center [894, 541] width 34 height 34
click at [1129, 367] on div at bounding box center [733, 340] width 1467 height 681
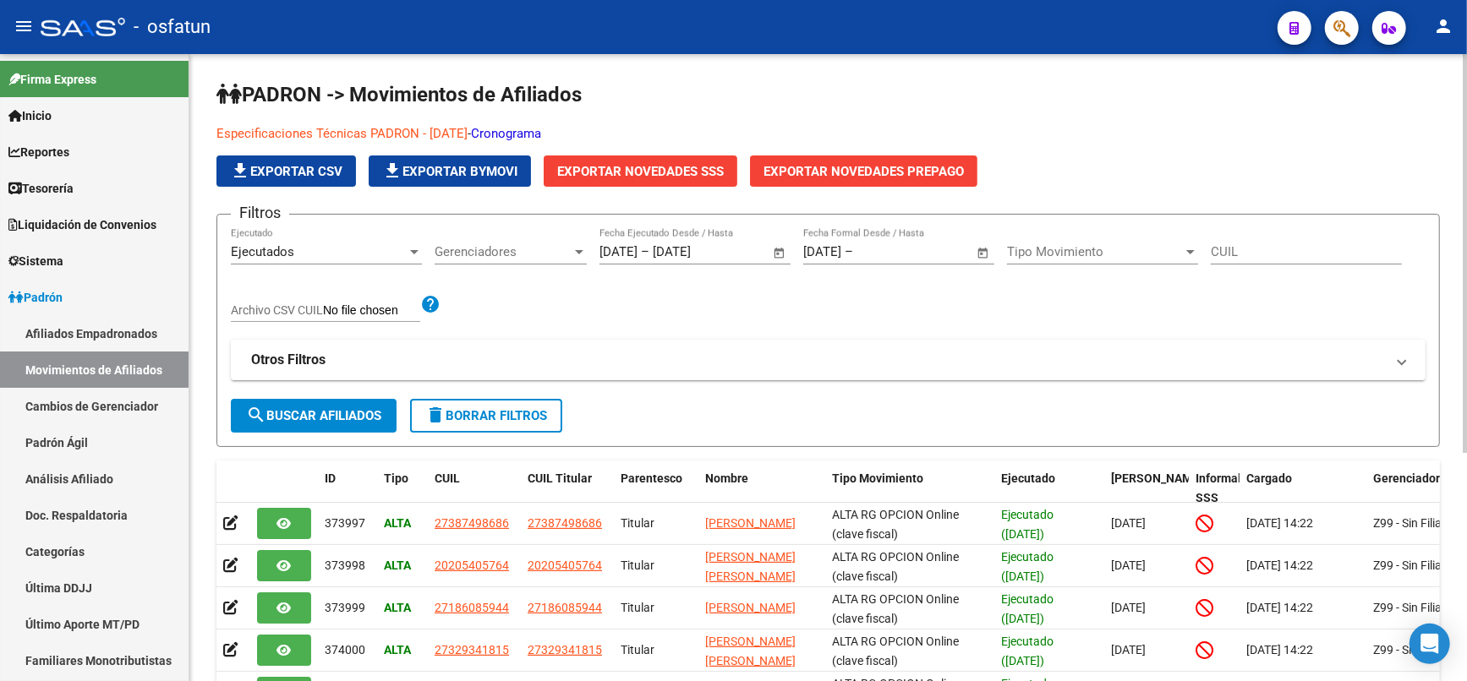
drag, startPoint x: 869, startPoint y: 246, endPoint x: 821, endPoint y: 245, distance: 48.2
click at [821, 245] on div "[DATE] [DATE] – Fecha fin" at bounding box center [888, 251] width 171 height 15
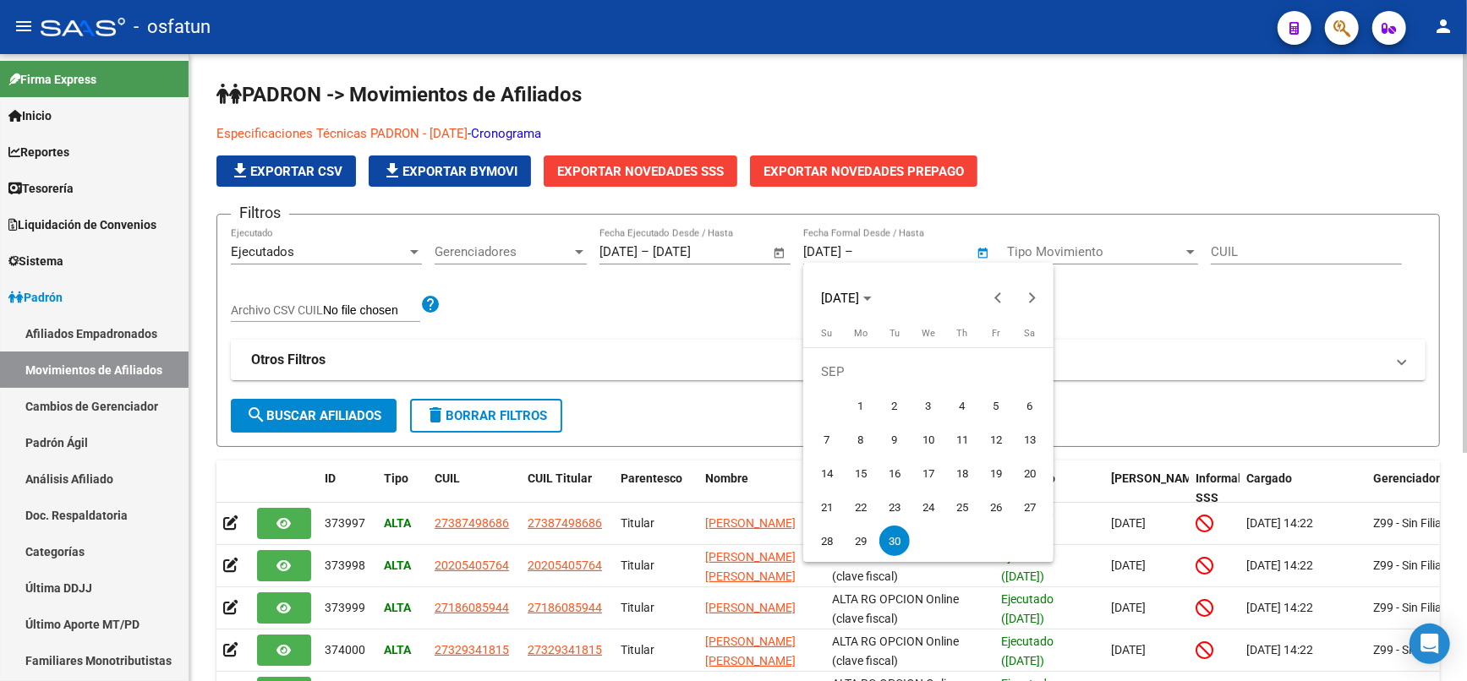
click at [822, 254] on div at bounding box center [733, 340] width 1467 height 681
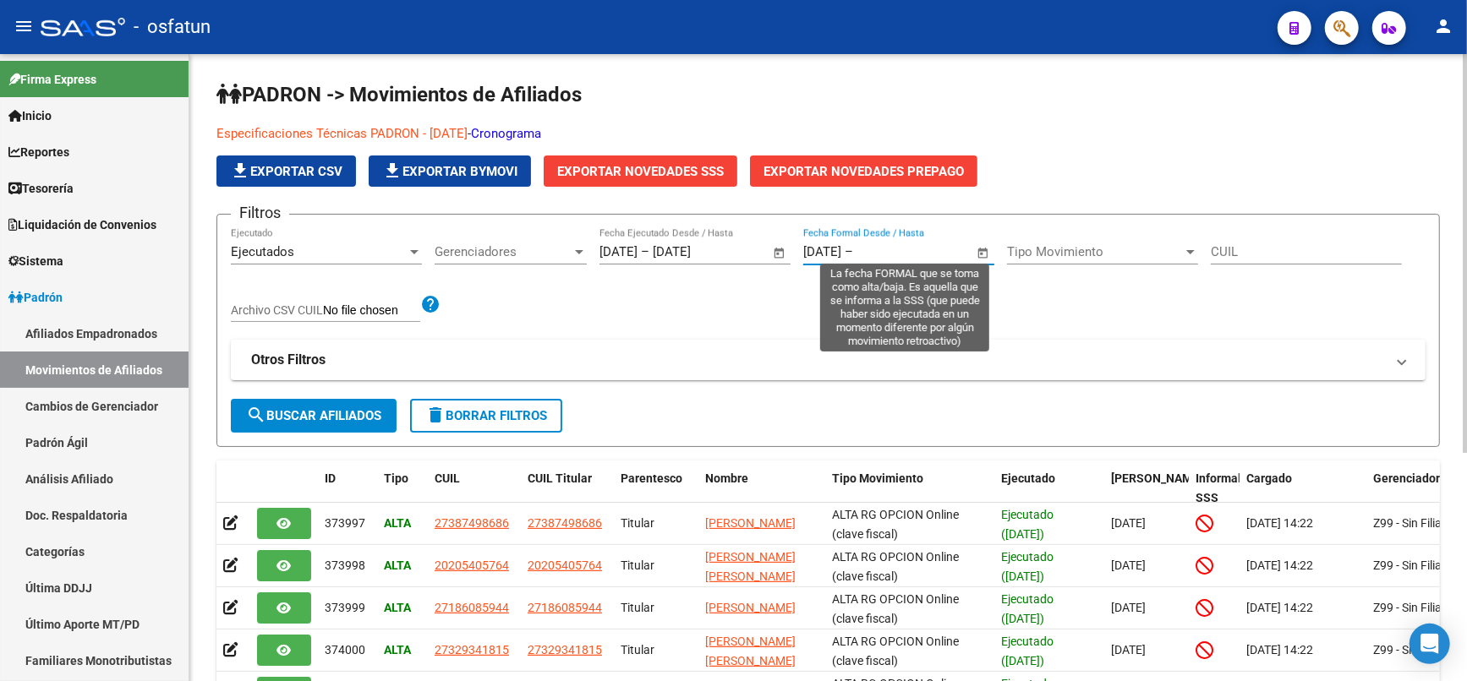
click at [839, 253] on input "[DATE]" at bounding box center [822, 251] width 38 height 15
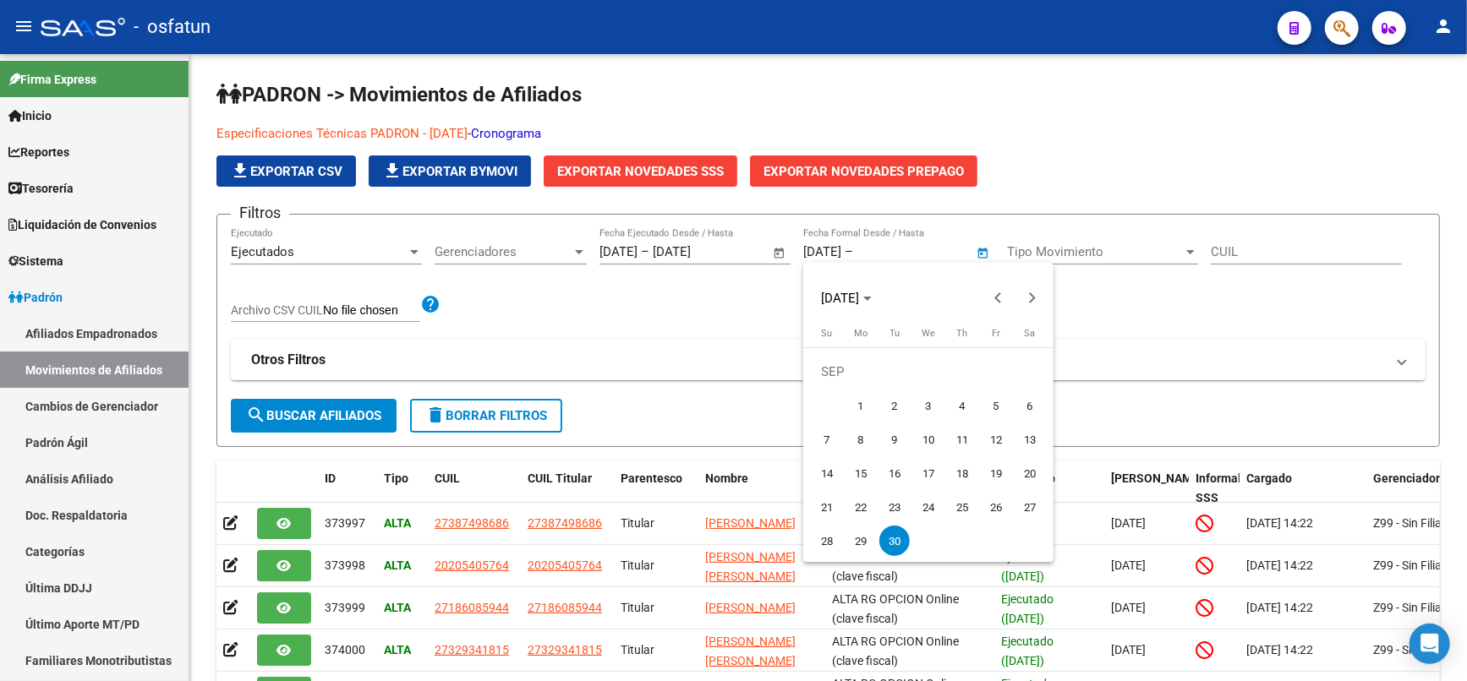
click at [839, 250] on div at bounding box center [733, 340] width 1467 height 681
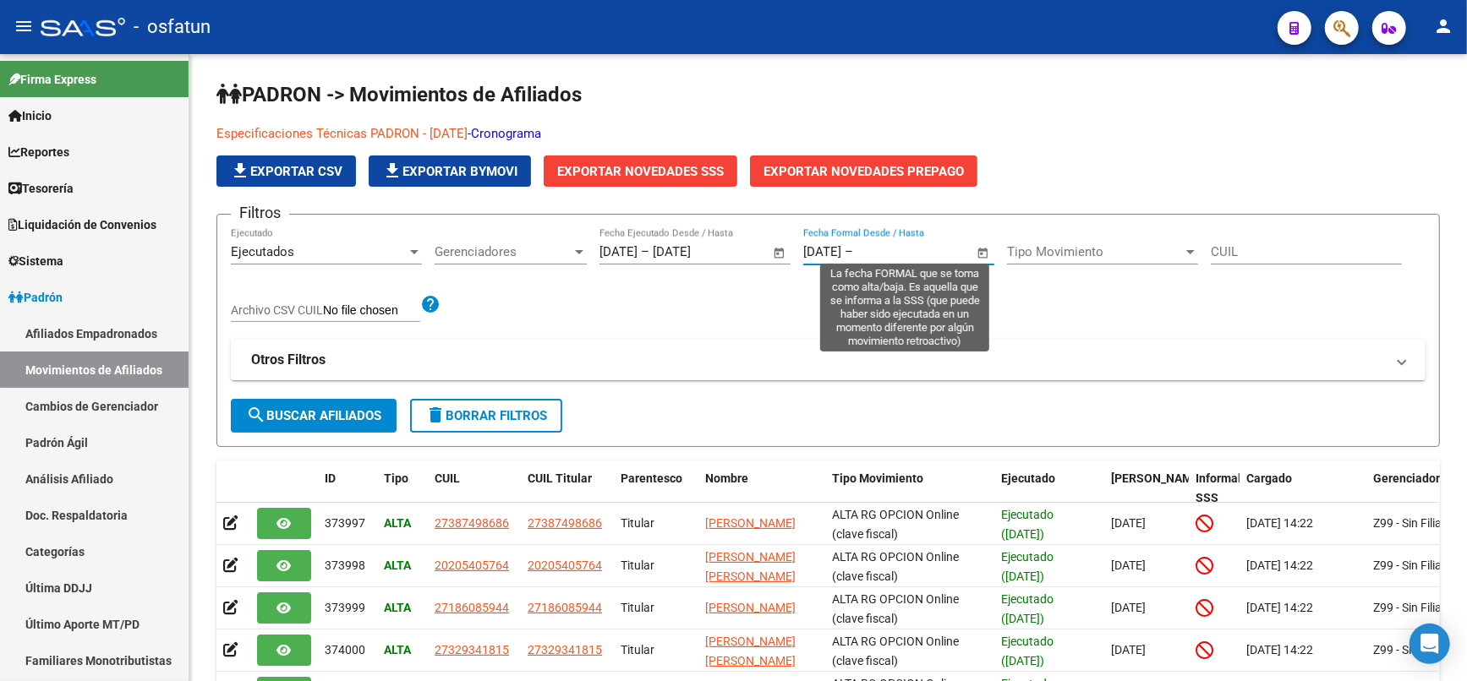
click at [839, 250] on input "[DATE]" at bounding box center [822, 251] width 38 height 15
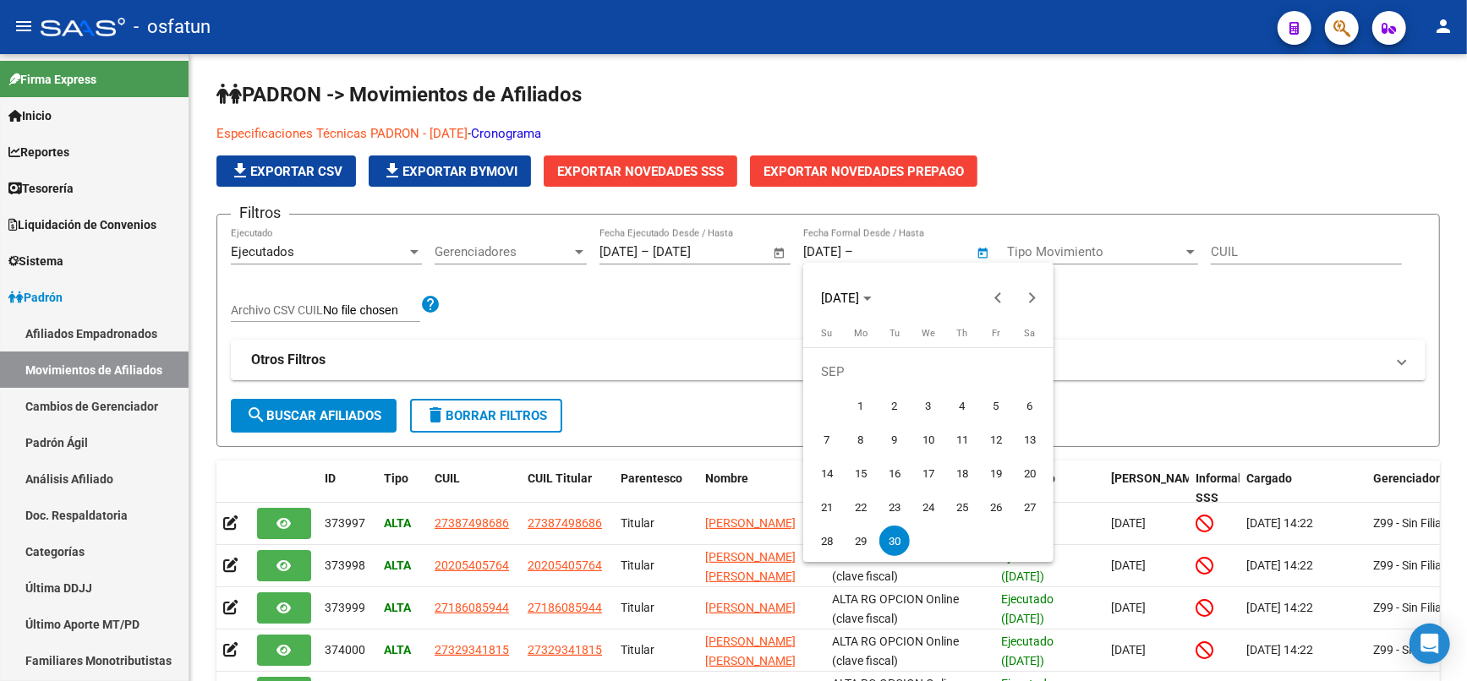
click at [839, 249] on div at bounding box center [733, 340] width 1467 height 681
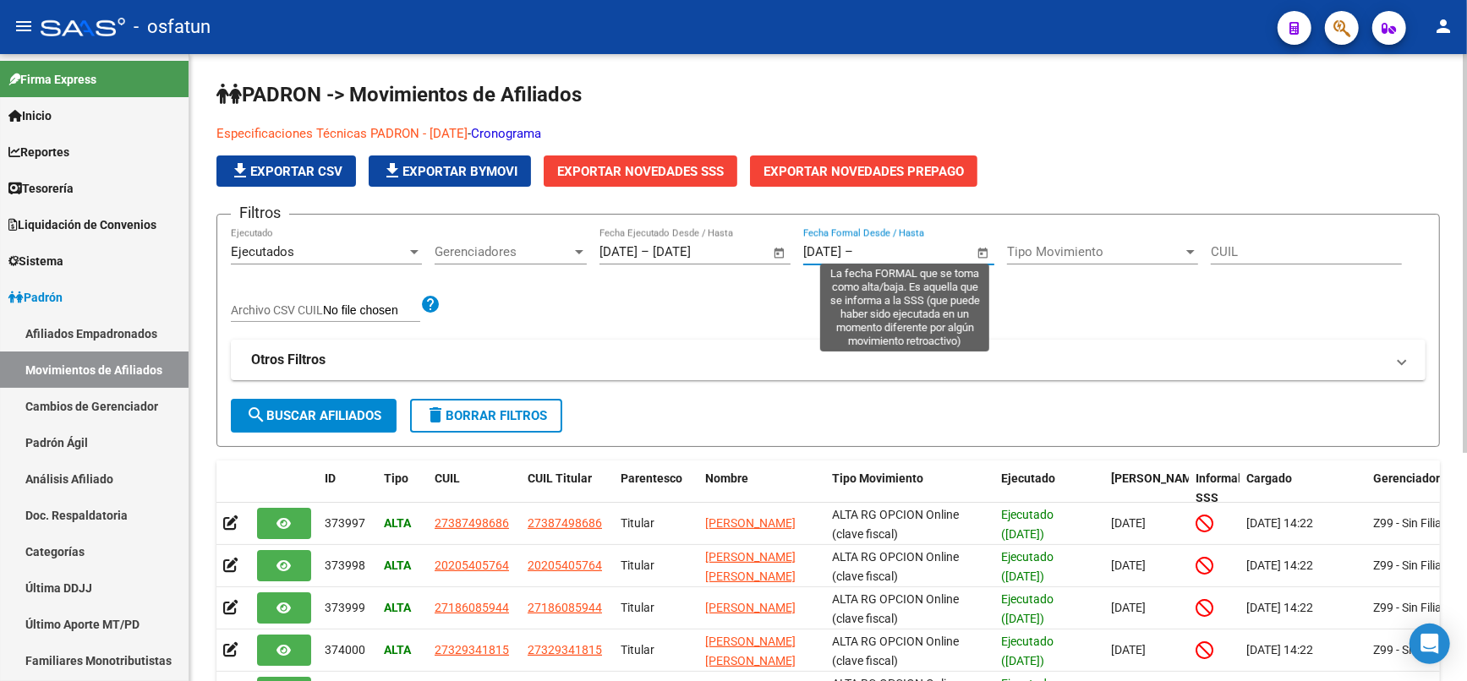
click at [839, 249] on input "[DATE]" at bounding box center [822, 251] width 38 height 15
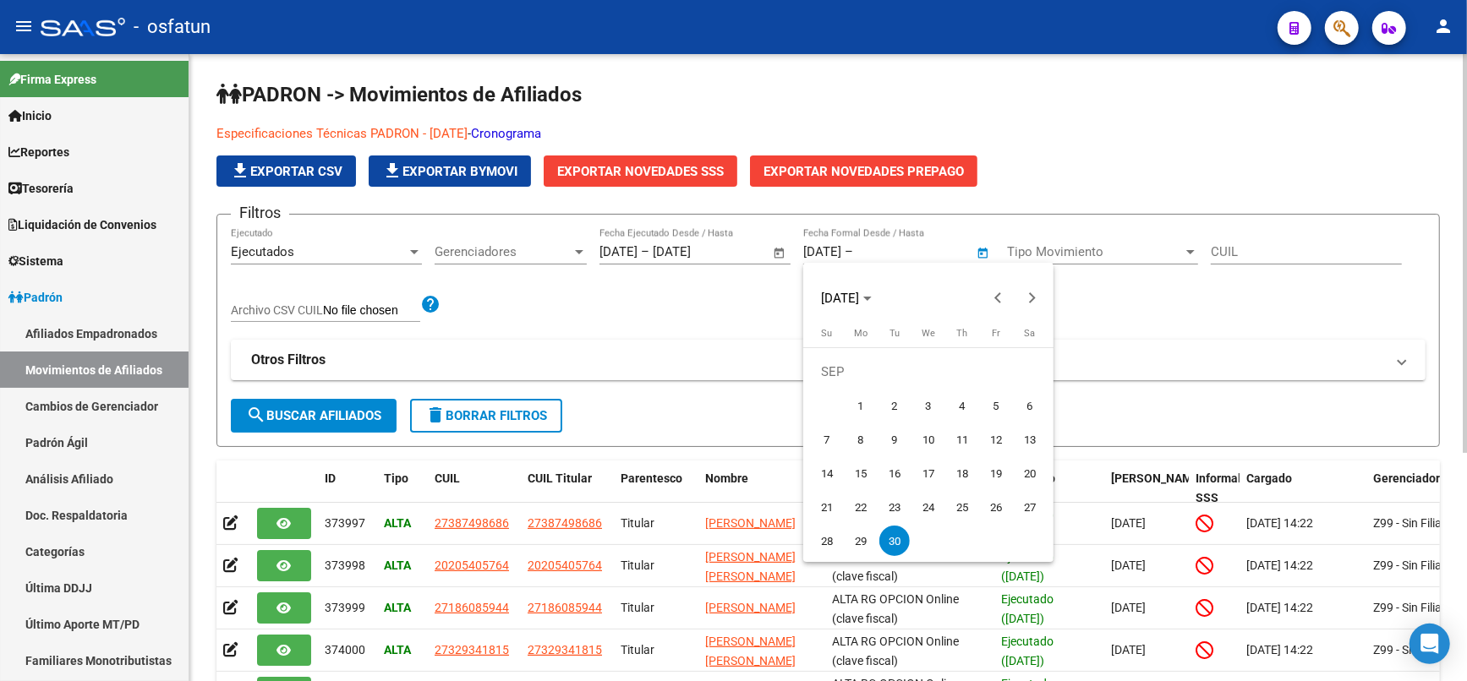
click at [839, 249] on div at bounding box center [733, 340] width 1467 height 681
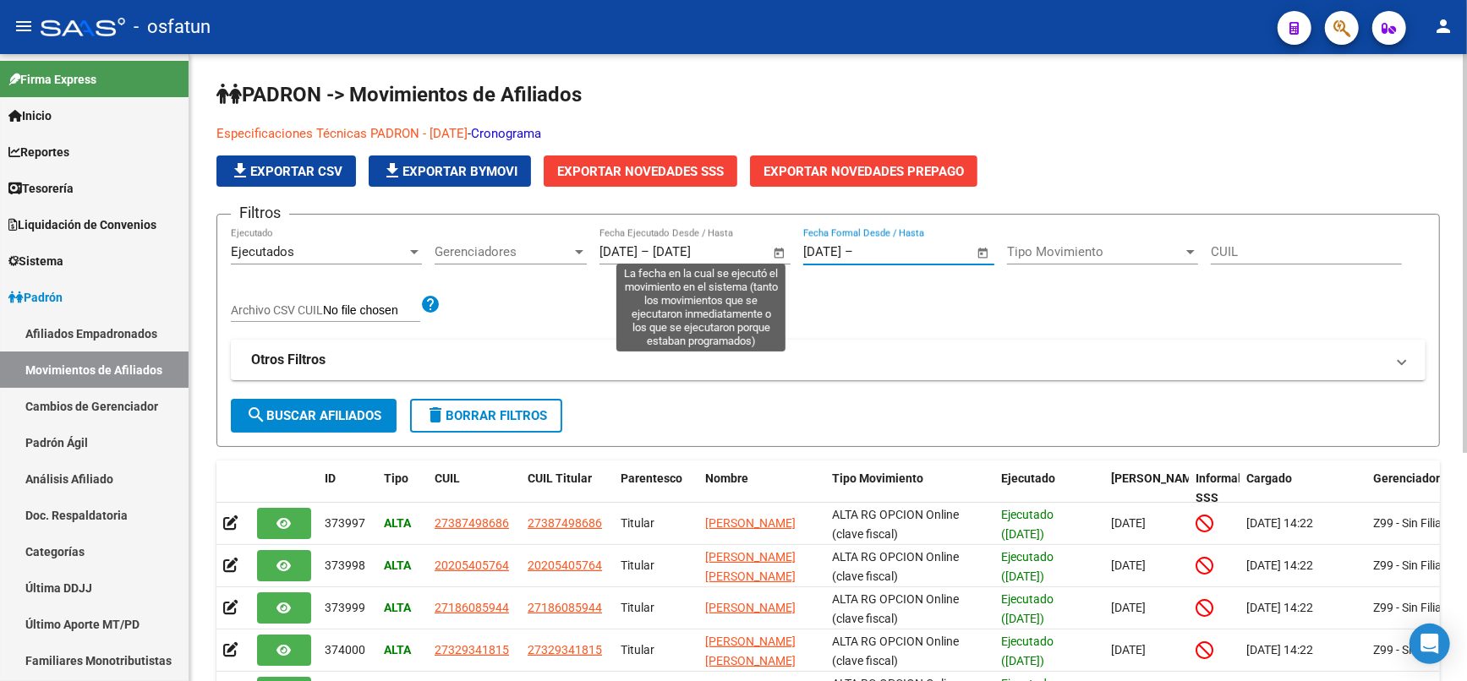
drag, startPoint x: 859, startPoint y: 251, endPoint x: 718, endPoint y: 260, distance: 141.5
click at [718, 259] on div "Filtros Ejecutados Ejecutado Gerenciadores Gerenciadores [DATE] [DATE] – [DATE]…" at bounding box center [828, 313] width 1194 height 171
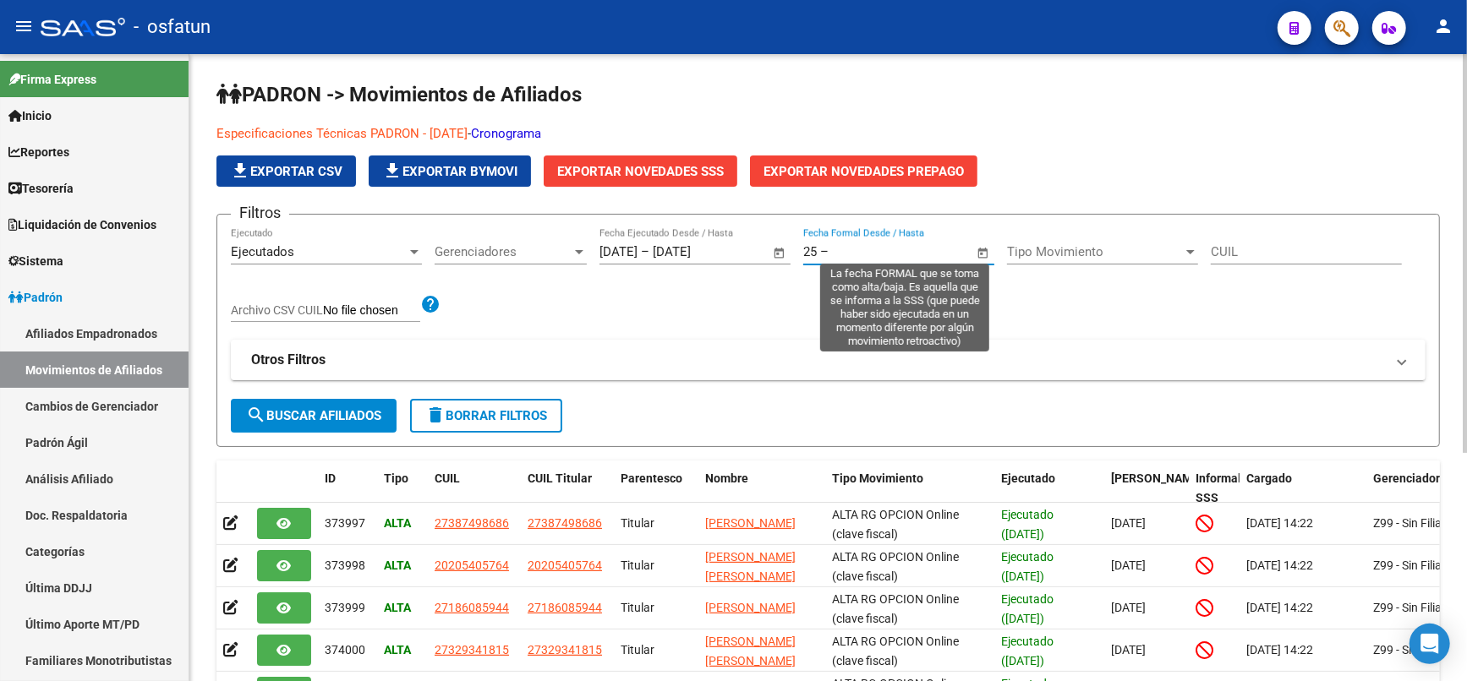
type input "5"
click at [844, 255] on input "text" at bounding box center [837, 251] width 68 height 15
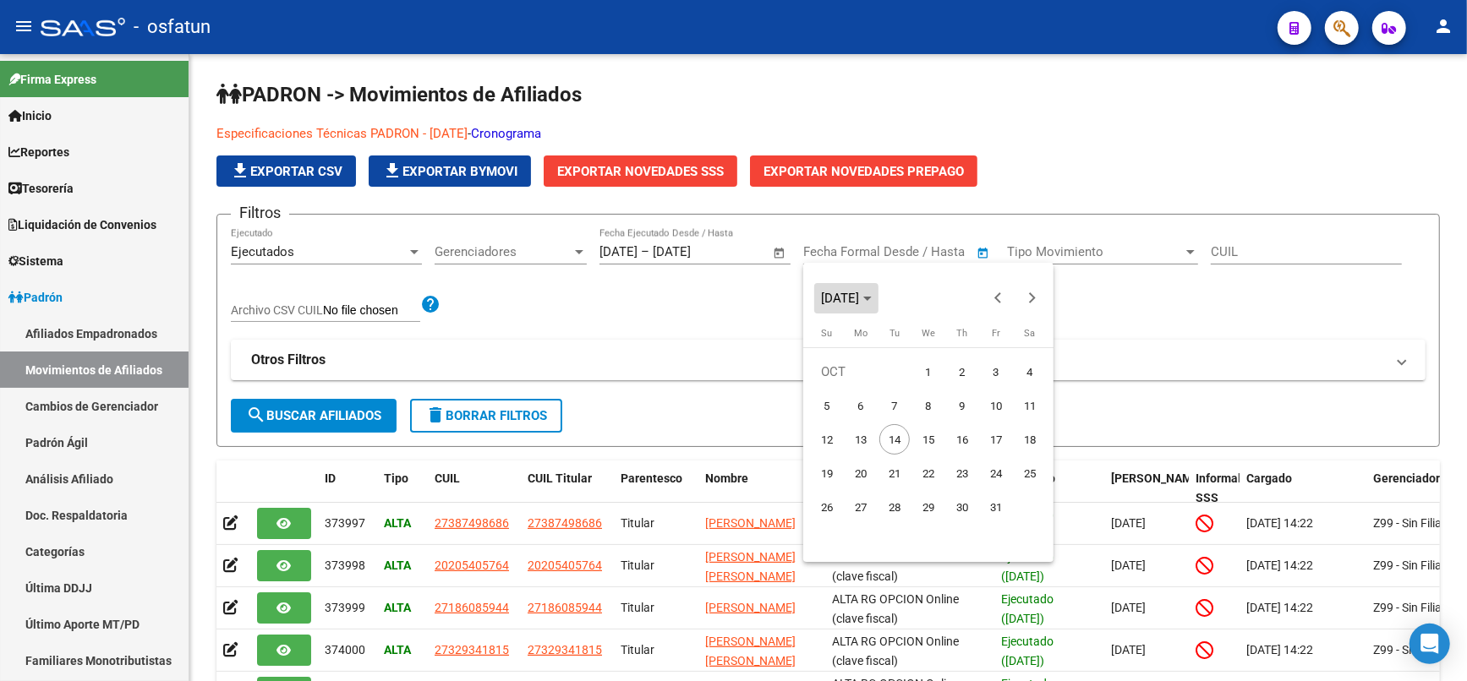
click at [878, 309] on span "Choose month and year" at bounding box center [846, 298] width 64 height 41
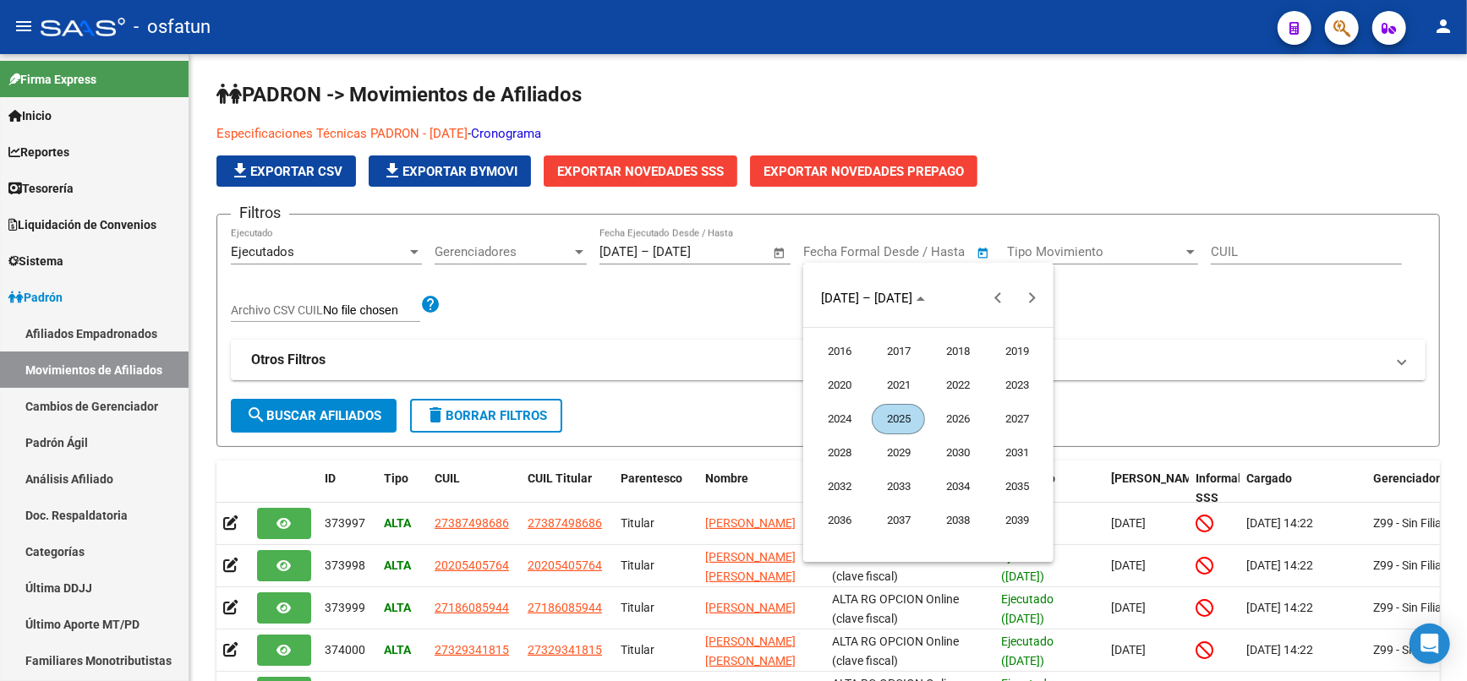
click at [898, 415] on span "2025" at bounding box center [898, 419] width 53 height 30
click at [841, 389] on span "JAN" at bounding box center [838, 385] width 53 height 30
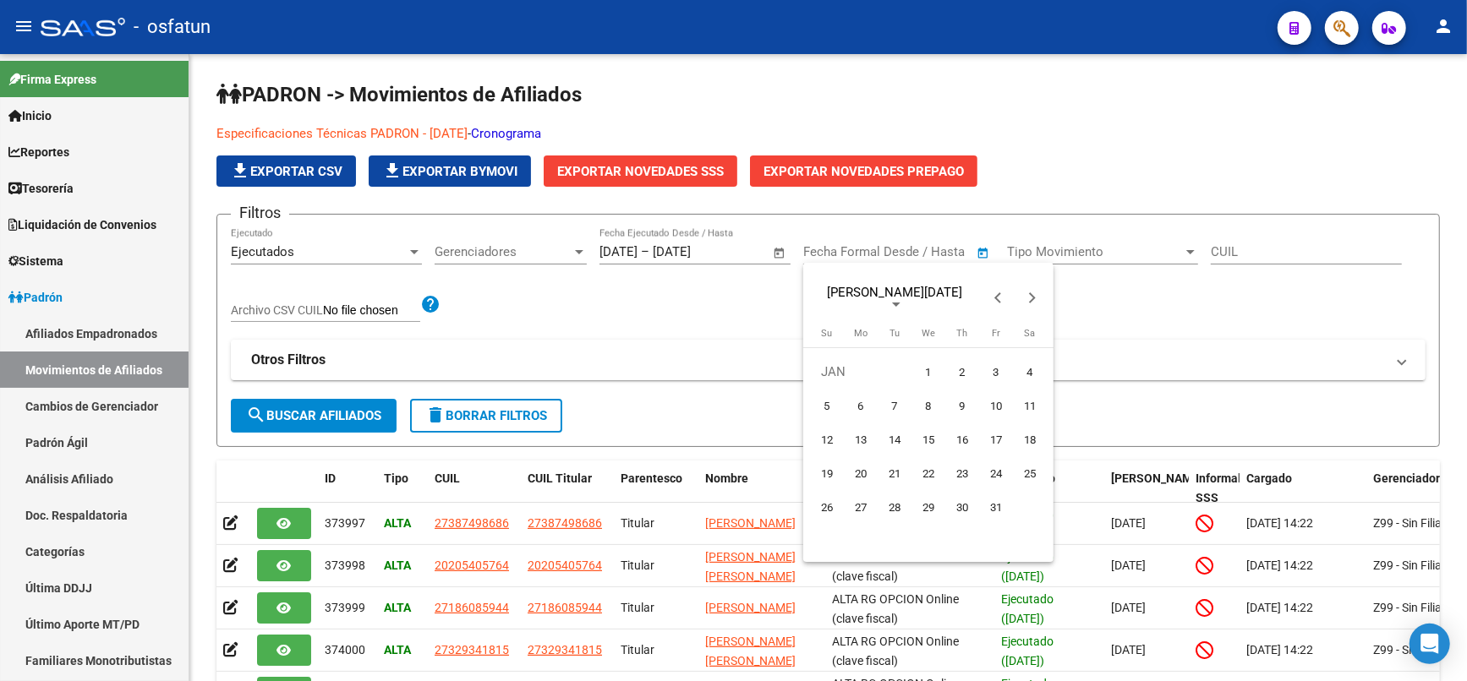
click at [930, 369] on span "1" at bounding box center [928, 372] width 30 height 30
type input "[DATE]"
click at [856, 283] on span "Choose month and year" at bounding box center [894, 298] width 161 height 41
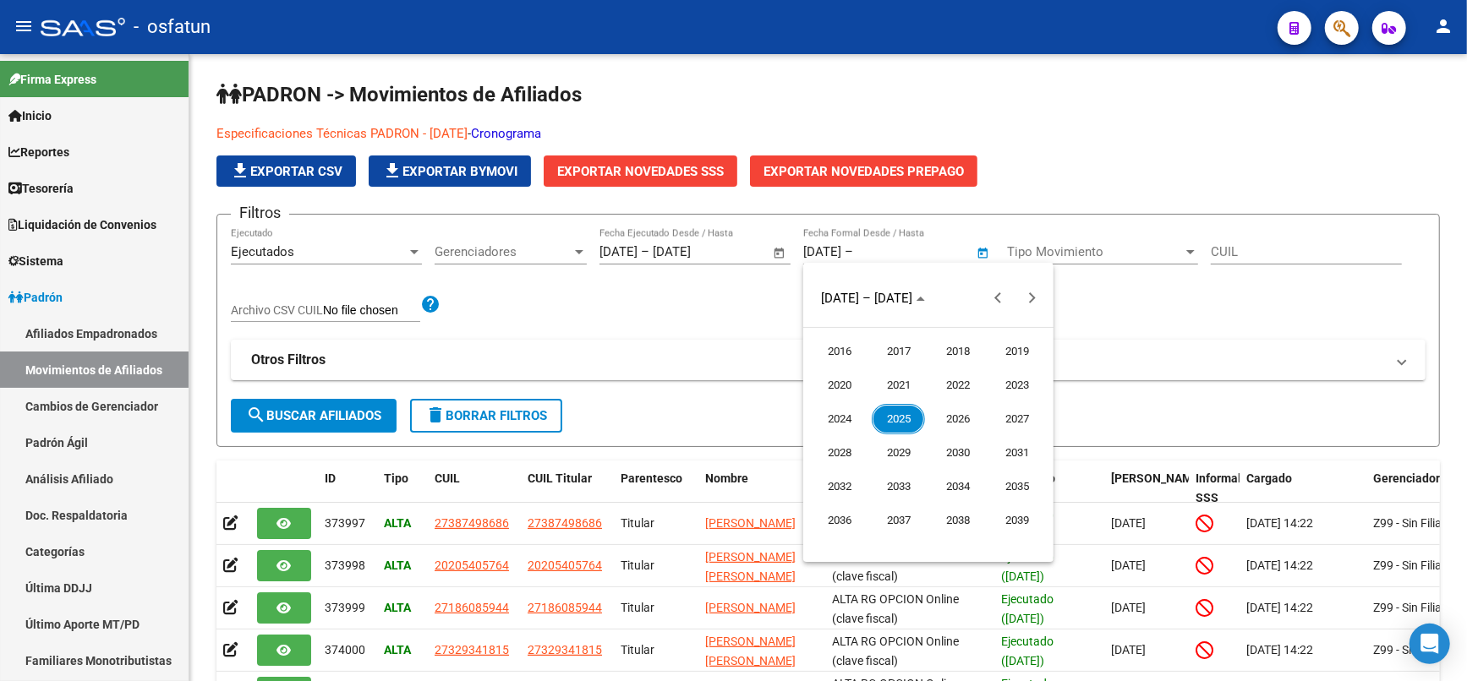
click at [902, 425] on span "2025" at bounding box center [898, 419] width 53 height 30
click at [846, 451] on span "SEP" at bounding box center [838, 453] width 53 height 30
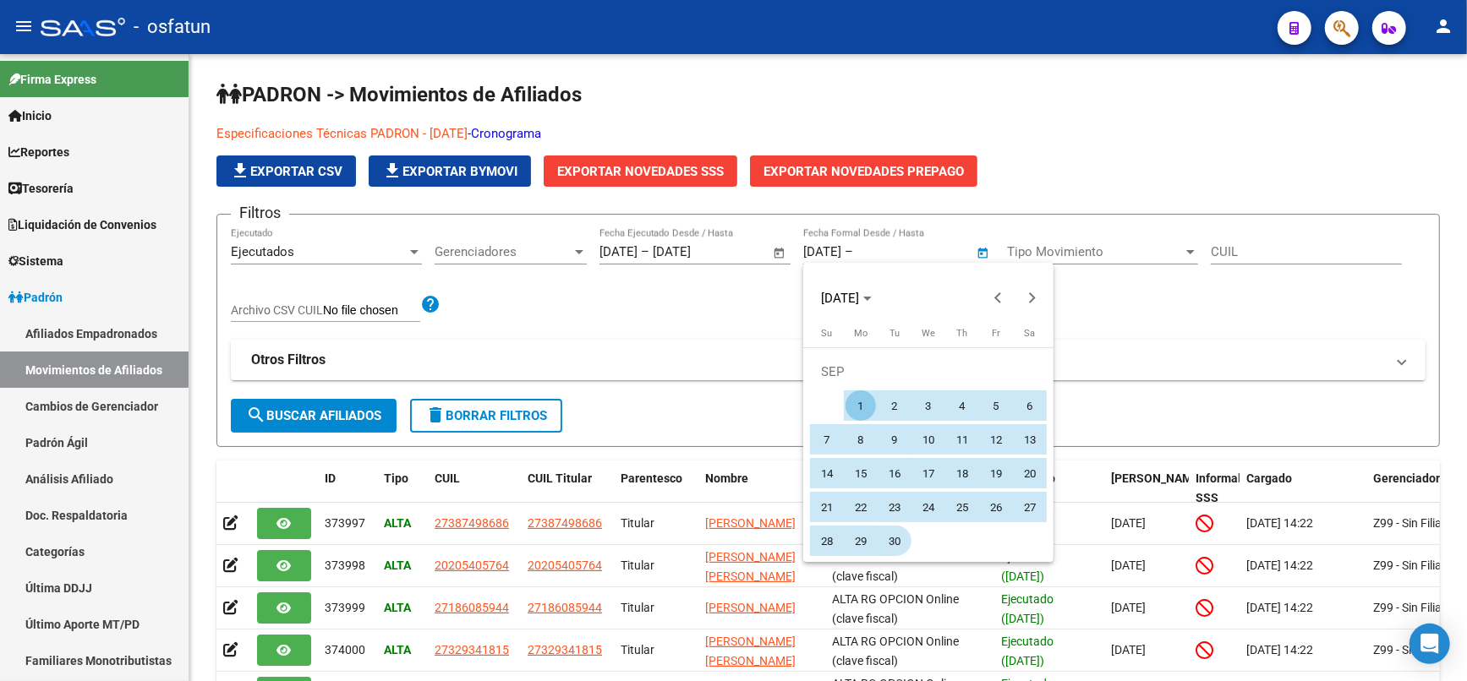
click at [890, 535] on span "30" at bounding box center [894, 541] width 30 height 30
type input "[DATE]"
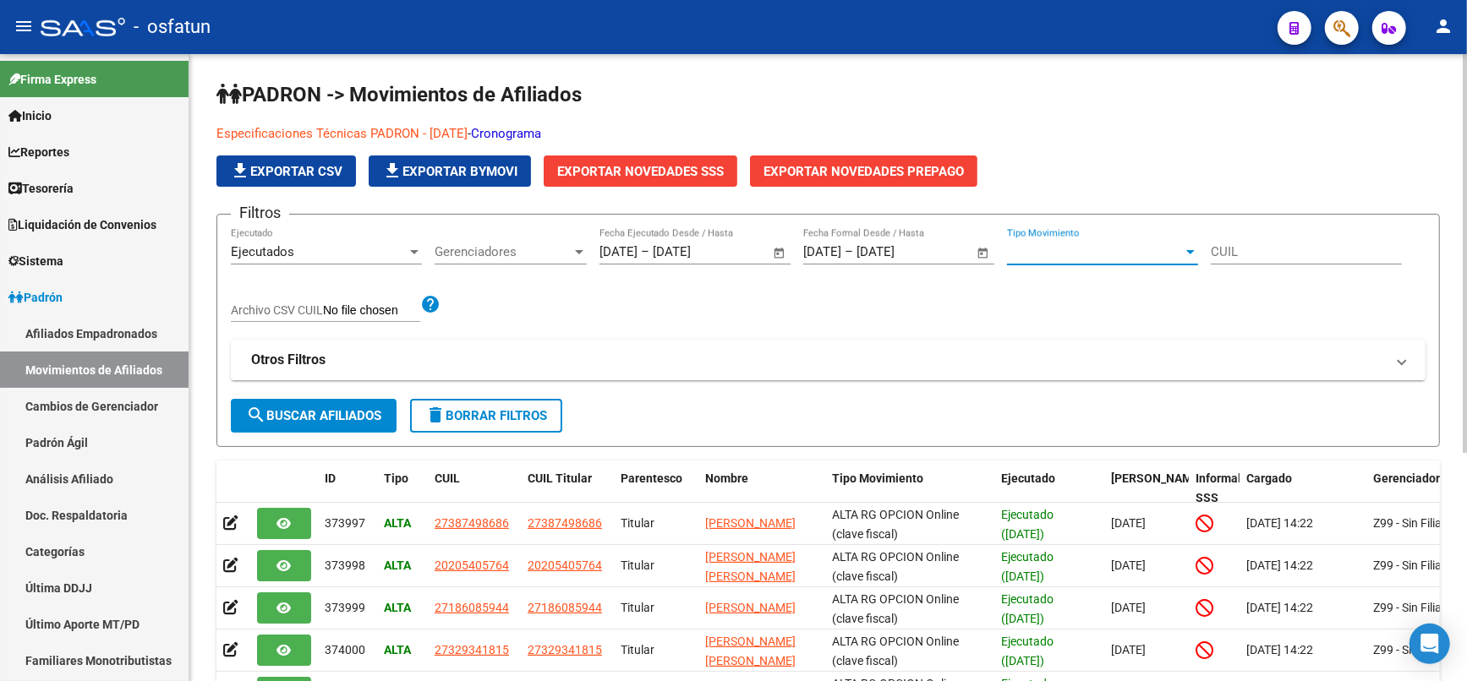
click at [1093, 254] on span "Tipo Movimiento" at bounding box center [1095, 251] width 176 height 15
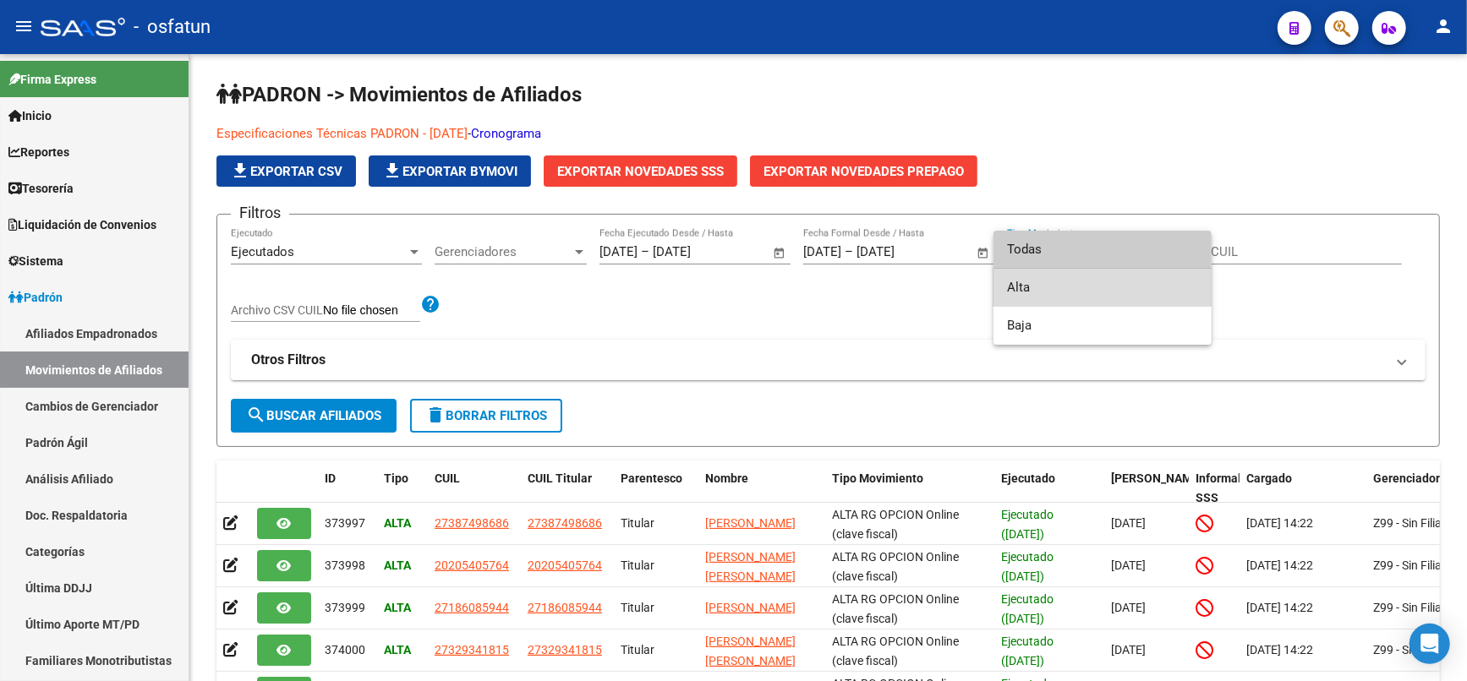
click at [1082, 282] on span "Alta" at bounding box center [1102, 288] width 191 height 38
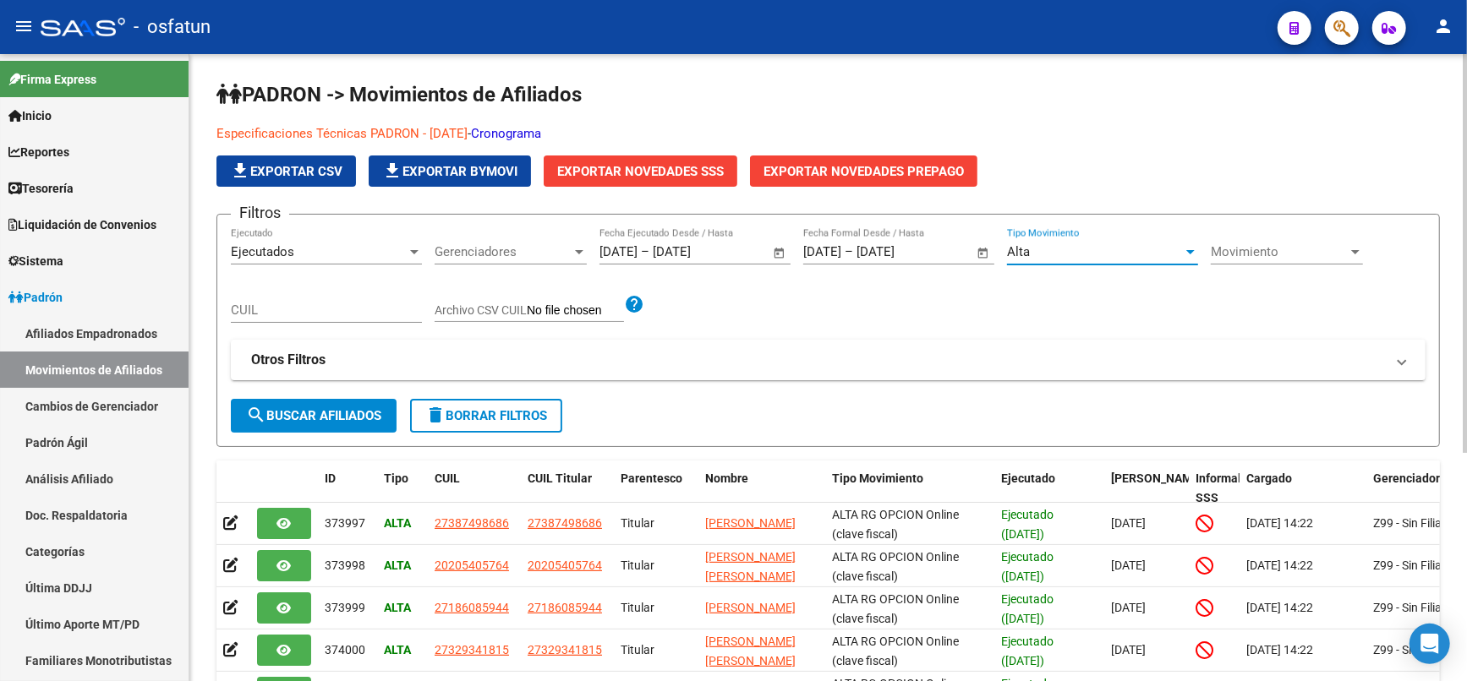
click at [1271, 249] on span "Movimiento" at bounding box center [1279, 251] width 137 height 15
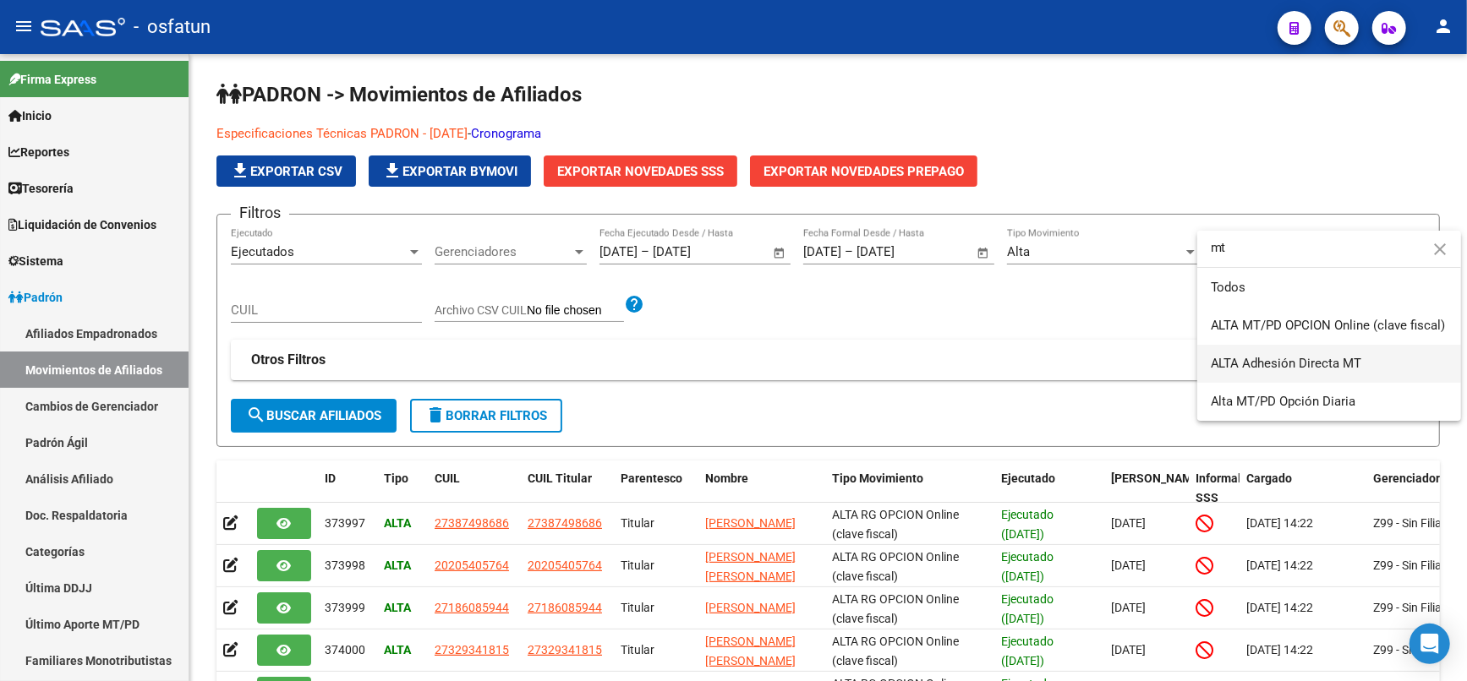
type input "mt"
click at [1369, 376] on span "ALTA Adhesión Directa MT" at bounding box center [1329, 364] width 237 height 38
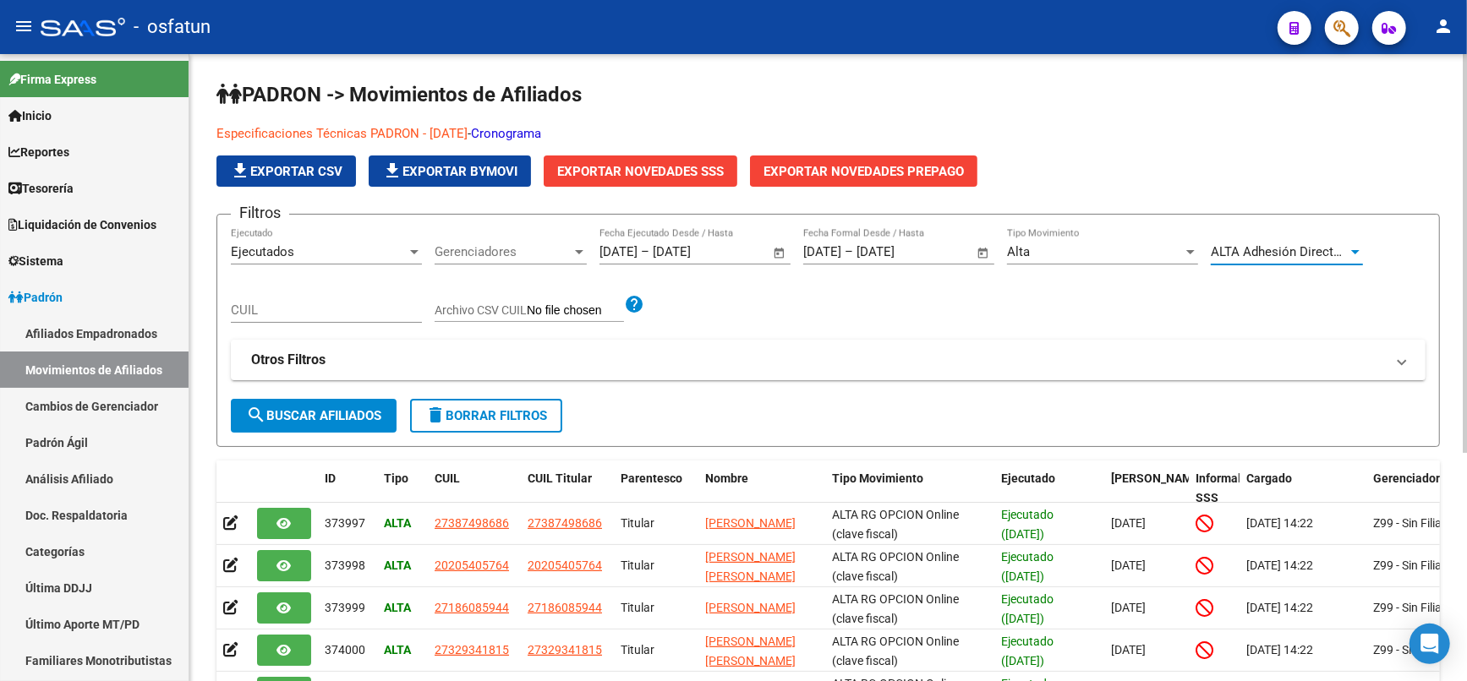
click at [342, 418] on span "search Buscar Afiliados" at bounding box center [313, 415] width 135 height 15
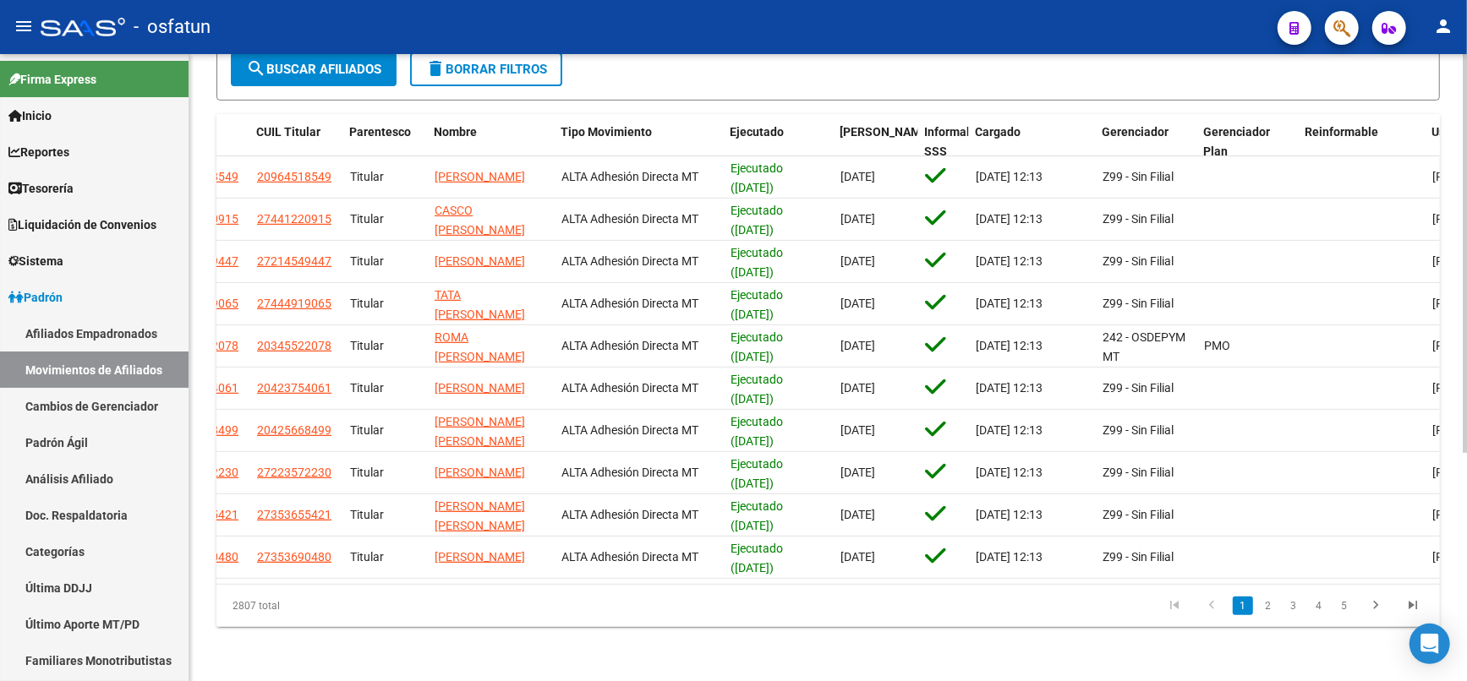
scroll to position [0, 382]
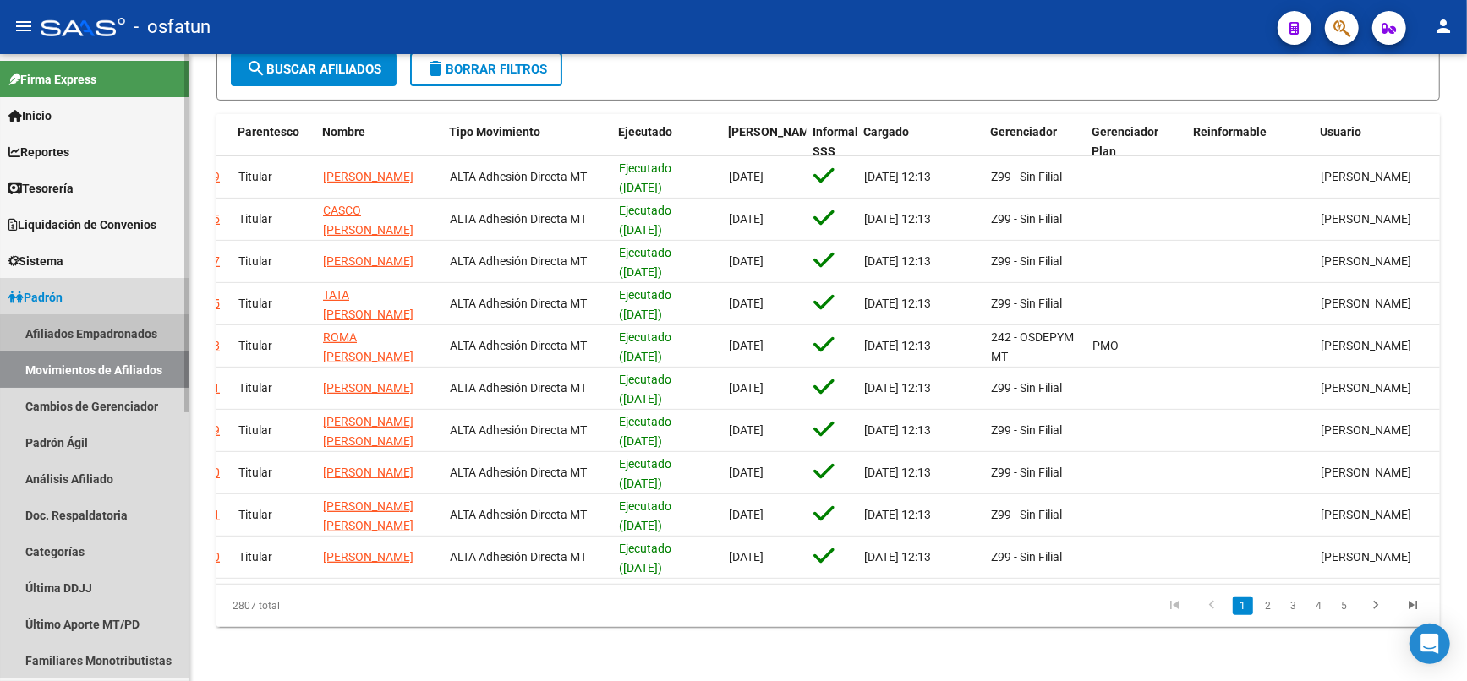
click at [117, 342] on link "Afiliados Empadronados" at bounding box center [94, 333] width 189 height 36
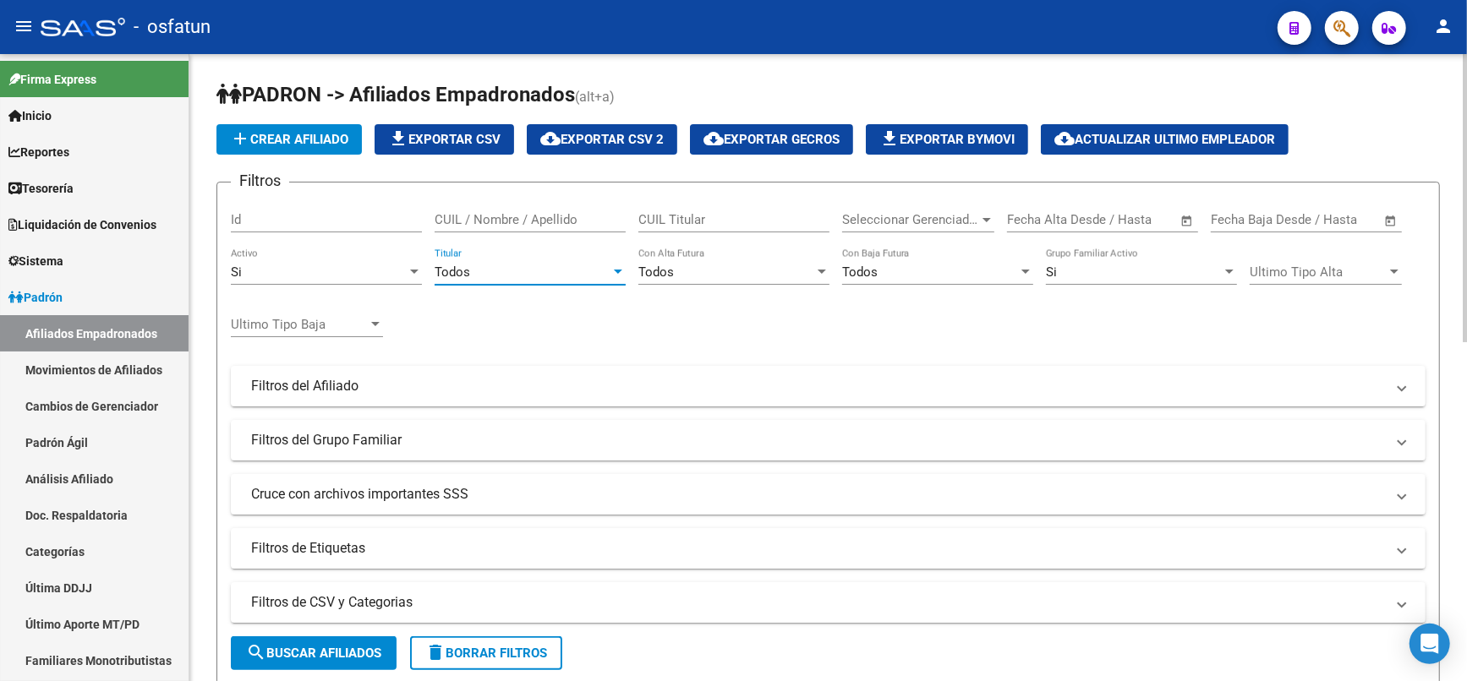
click at [476, 270] on div "Todos" at bounding box center [522, 272] width 176 height 15
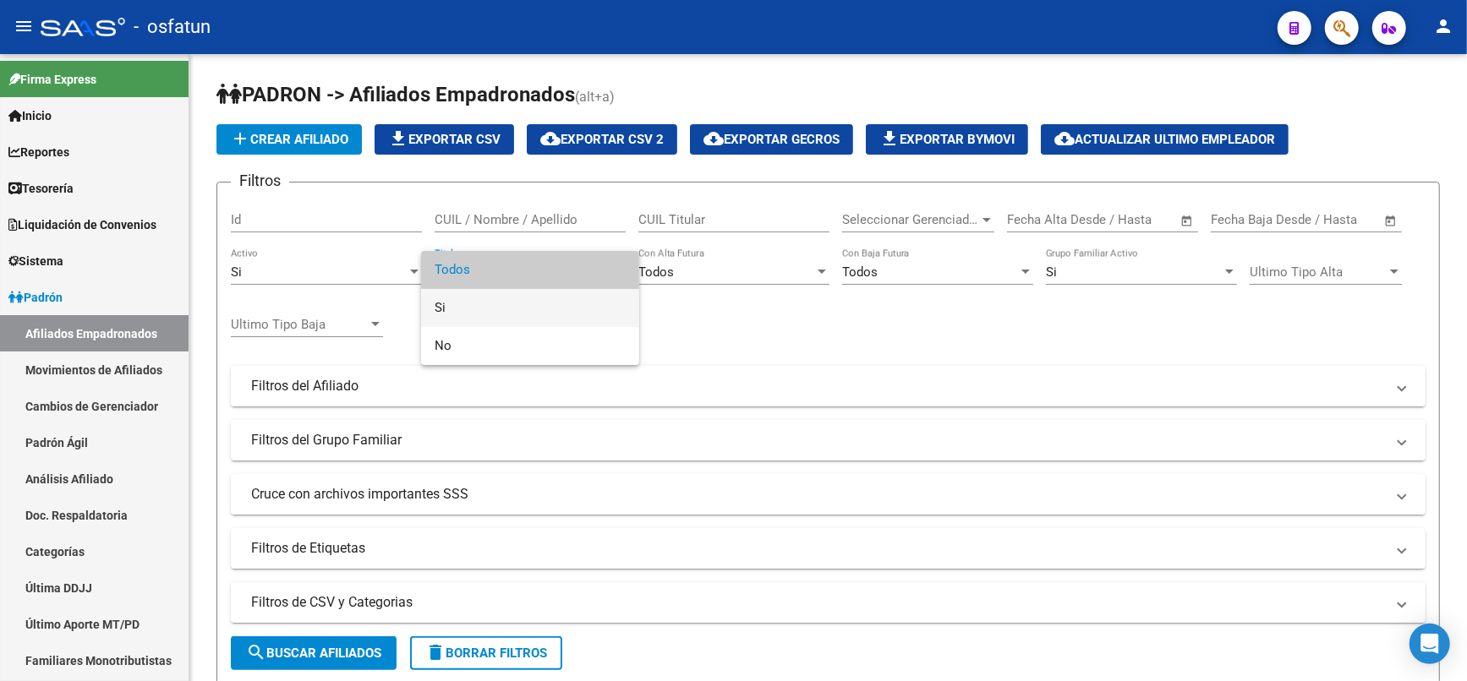
drag, startPoint x: 480, startPoint y: 298, endPoint x: 522, endPoint y: 298, distance: 42.3
click at [480, 299] on span "Si" at bounding box center [529, 308] width 191 height 38
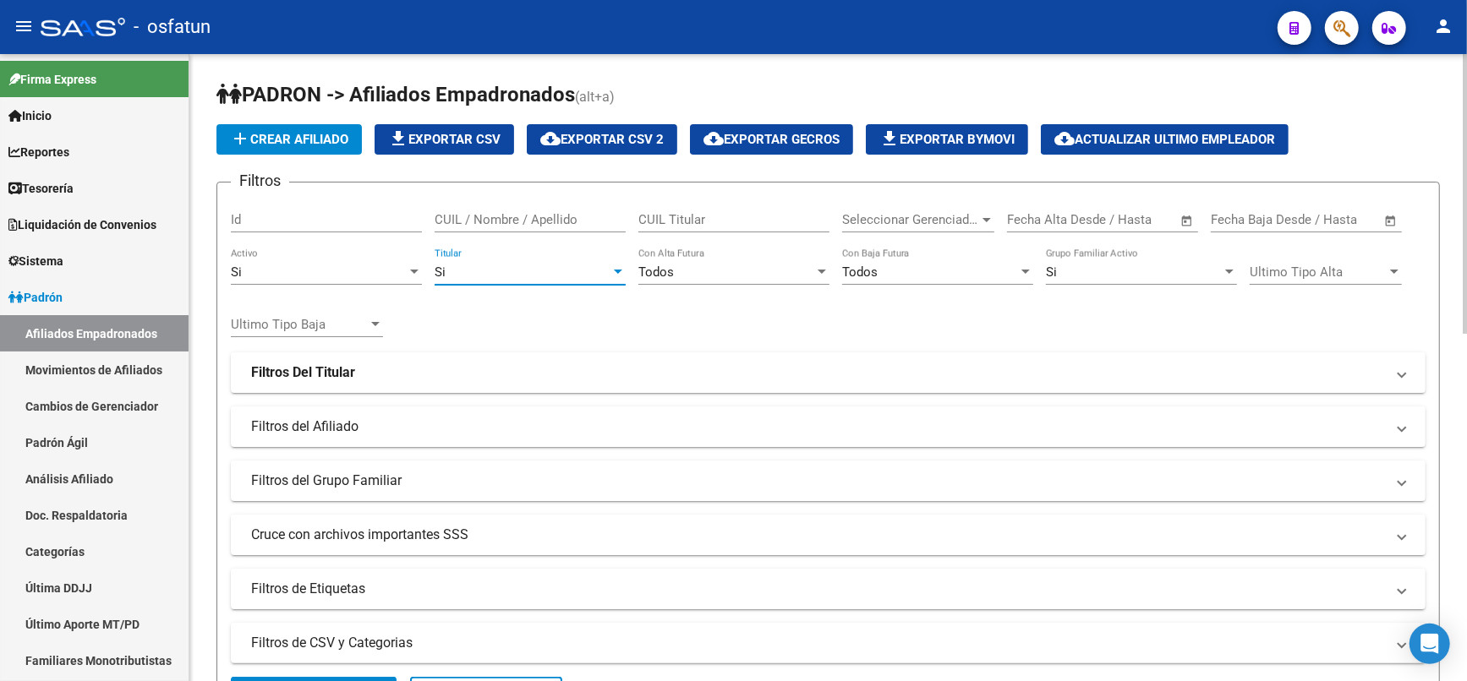
click at [940, 221] on span "Seleccionar Gerenciador" at bounding box center [910, 219] width 137 height 15
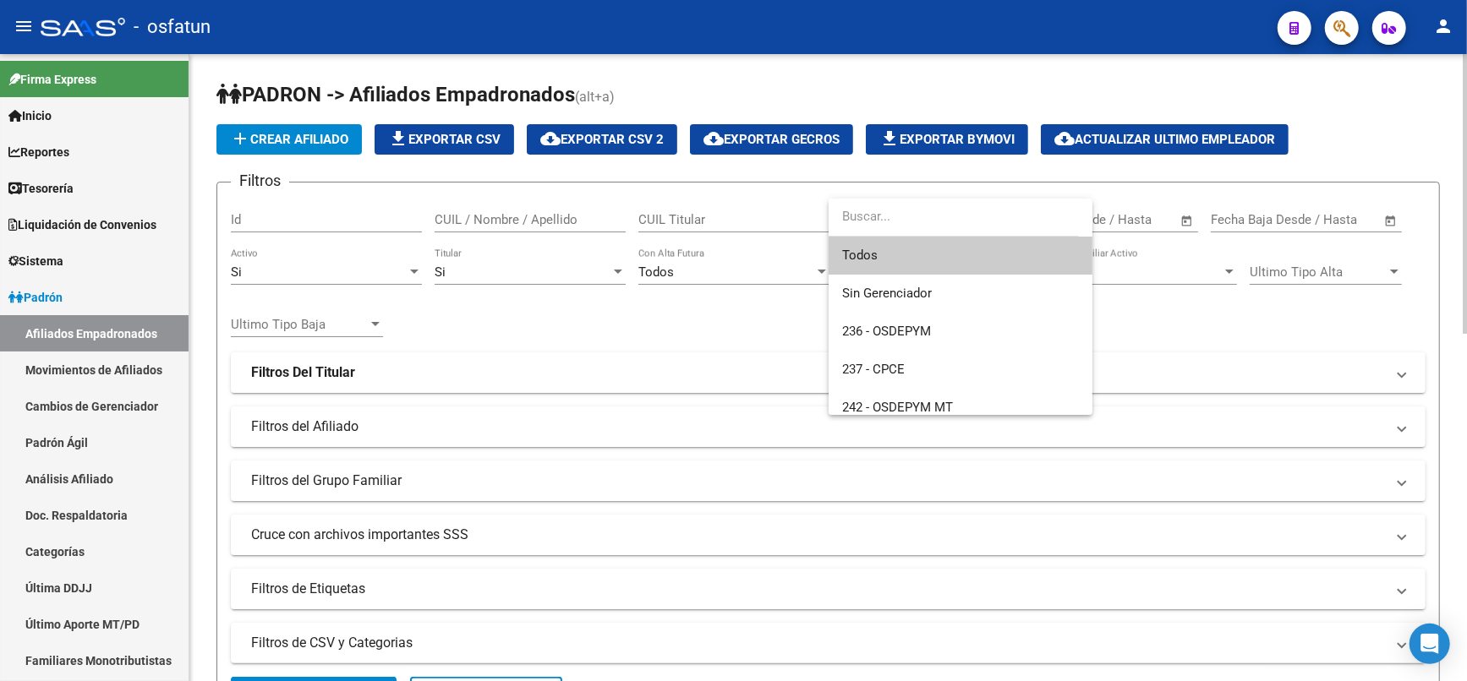
click at [1123, 220] on div at bounding box center [733, 340] width 1467 height 681
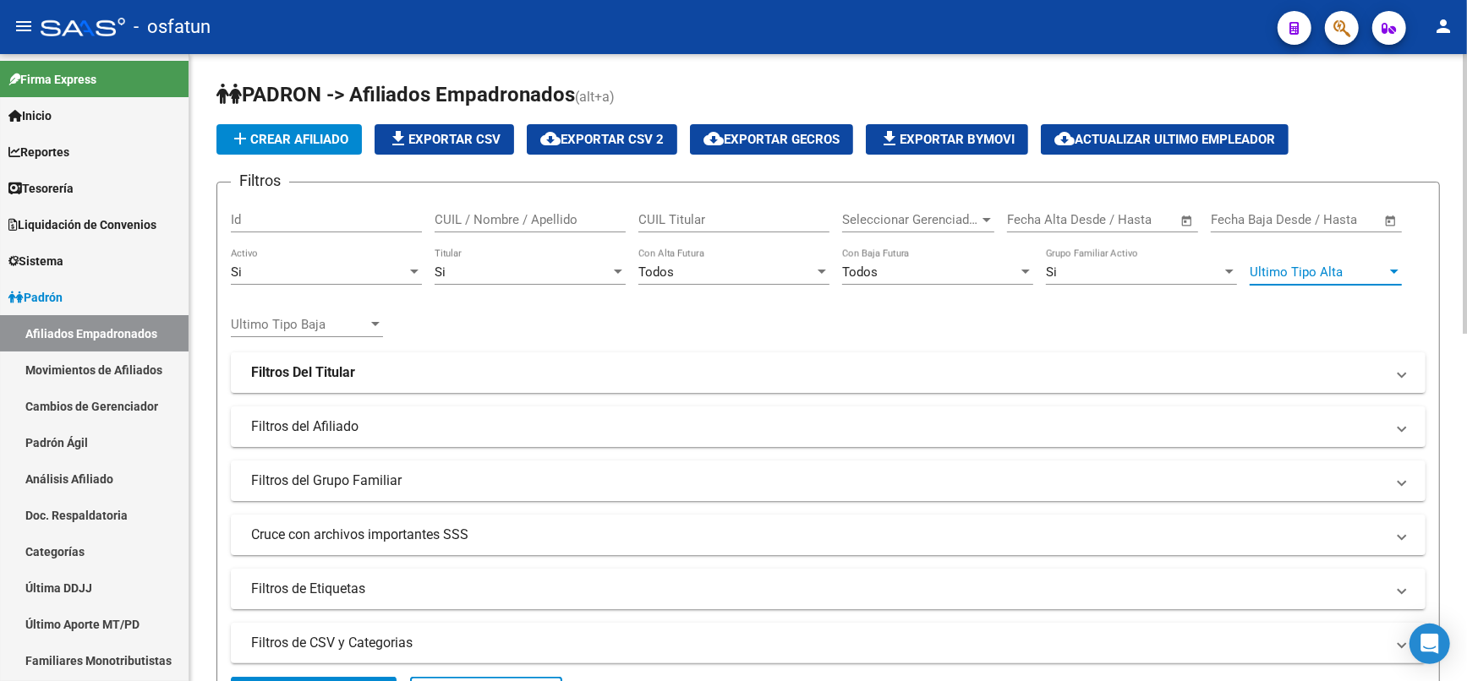
click at [1331, 269] on span "Ultimo Tipo Alta" at bounding box center [1317, 272] width 137 height 15
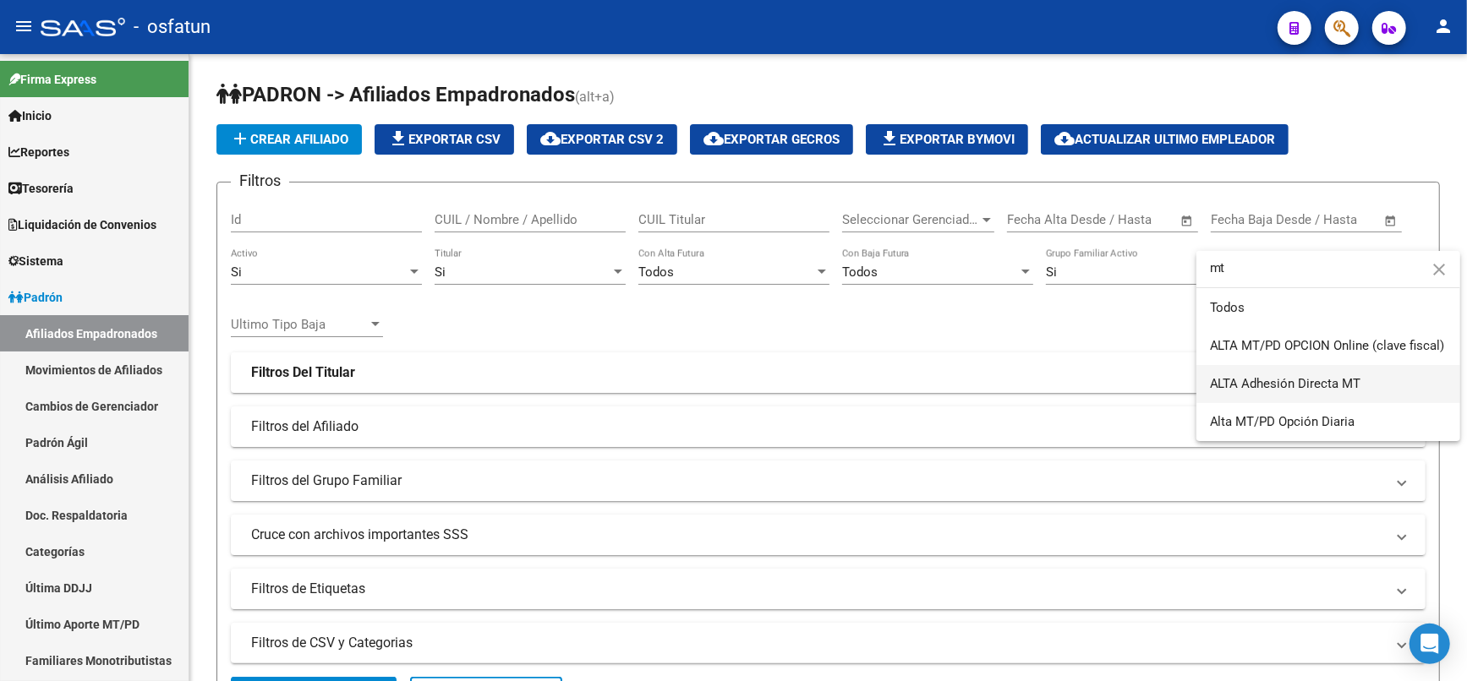
type input "mt"
click at [1418, 391] on span "ALTA Adhesión Directa MT" at bounding box center [1328, 384] width 237 height 38
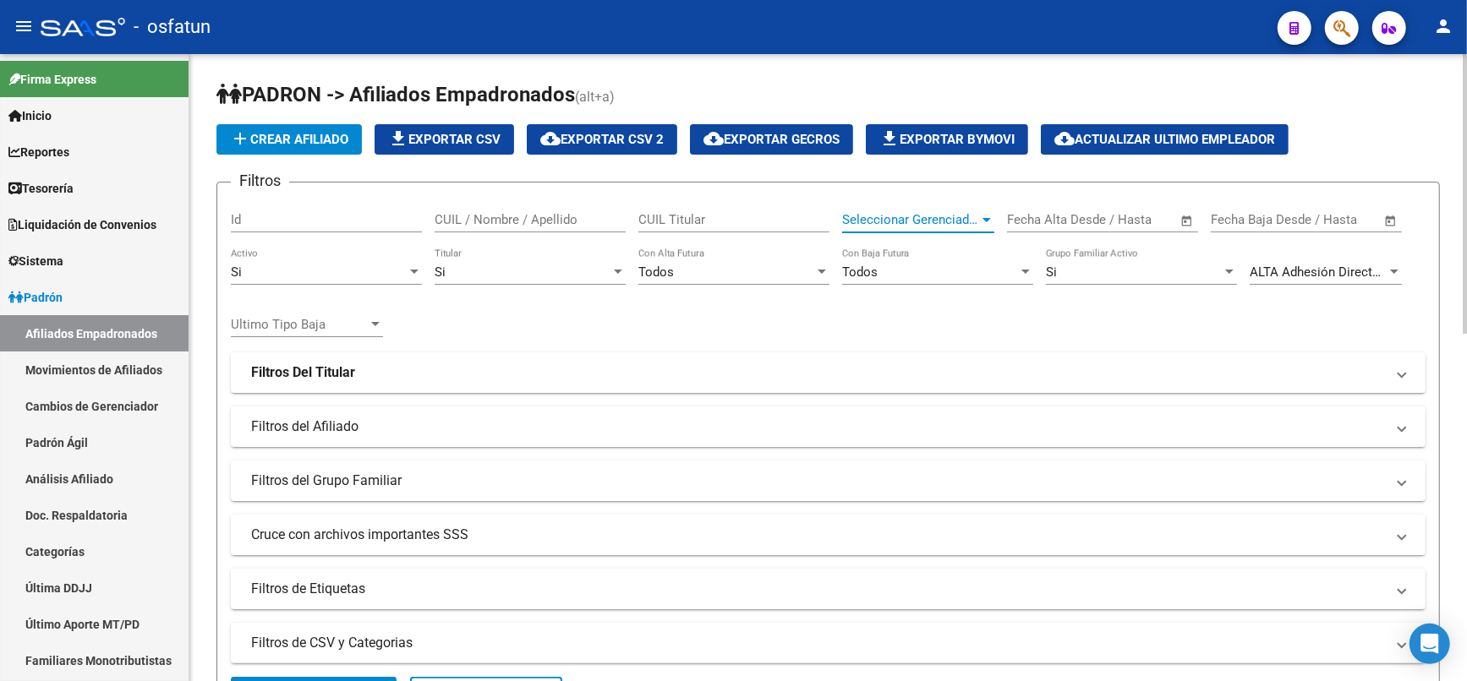
click at [991, 217] on div at bounding box center [986, 220] width 15 height 14
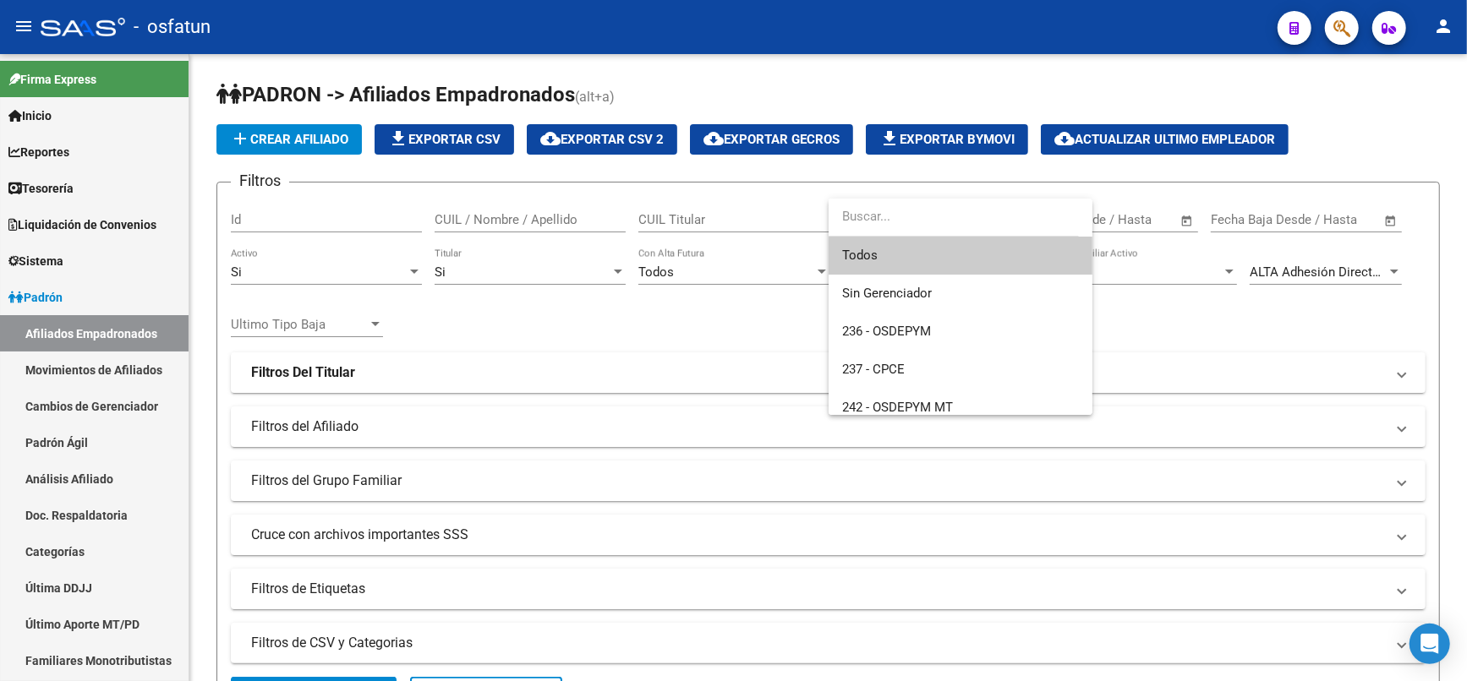
click at [493, 345] on div at bounding box center [733, 340] width 1467 height 681
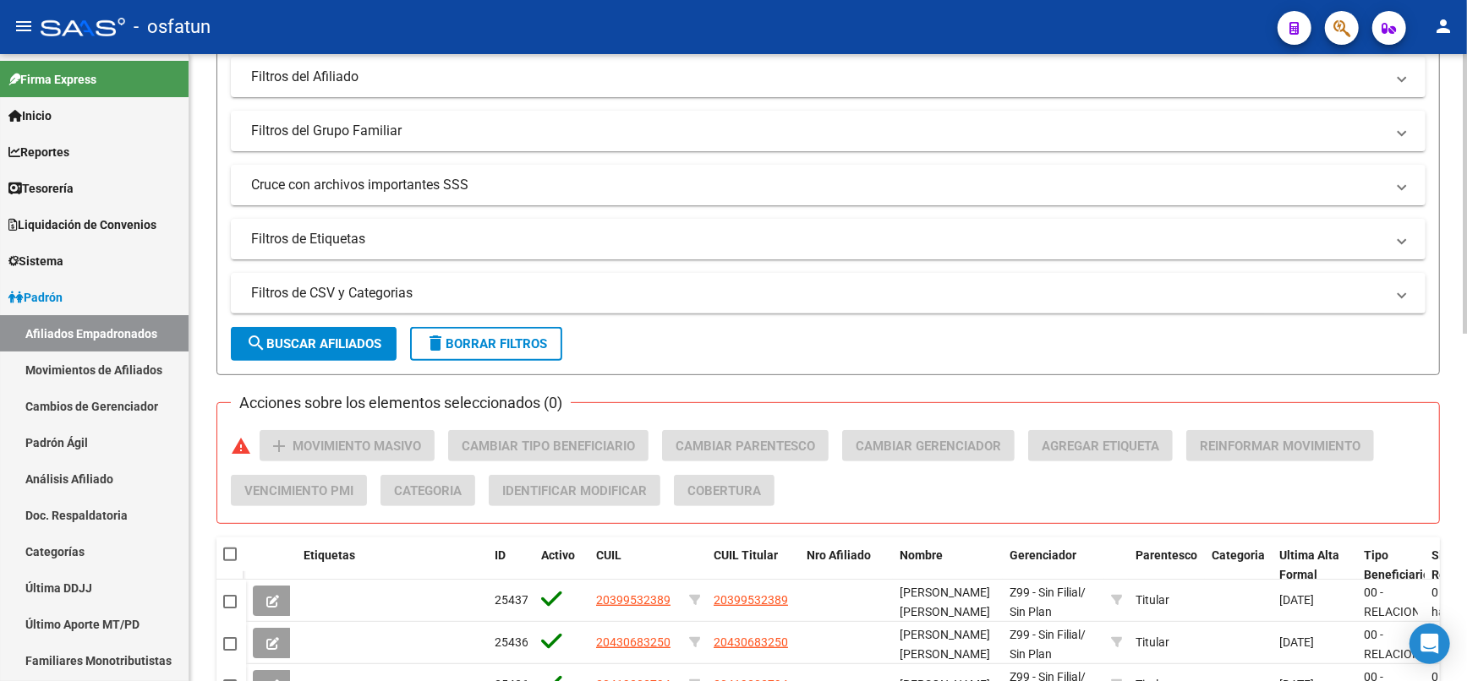
scroll to position [375, 0]
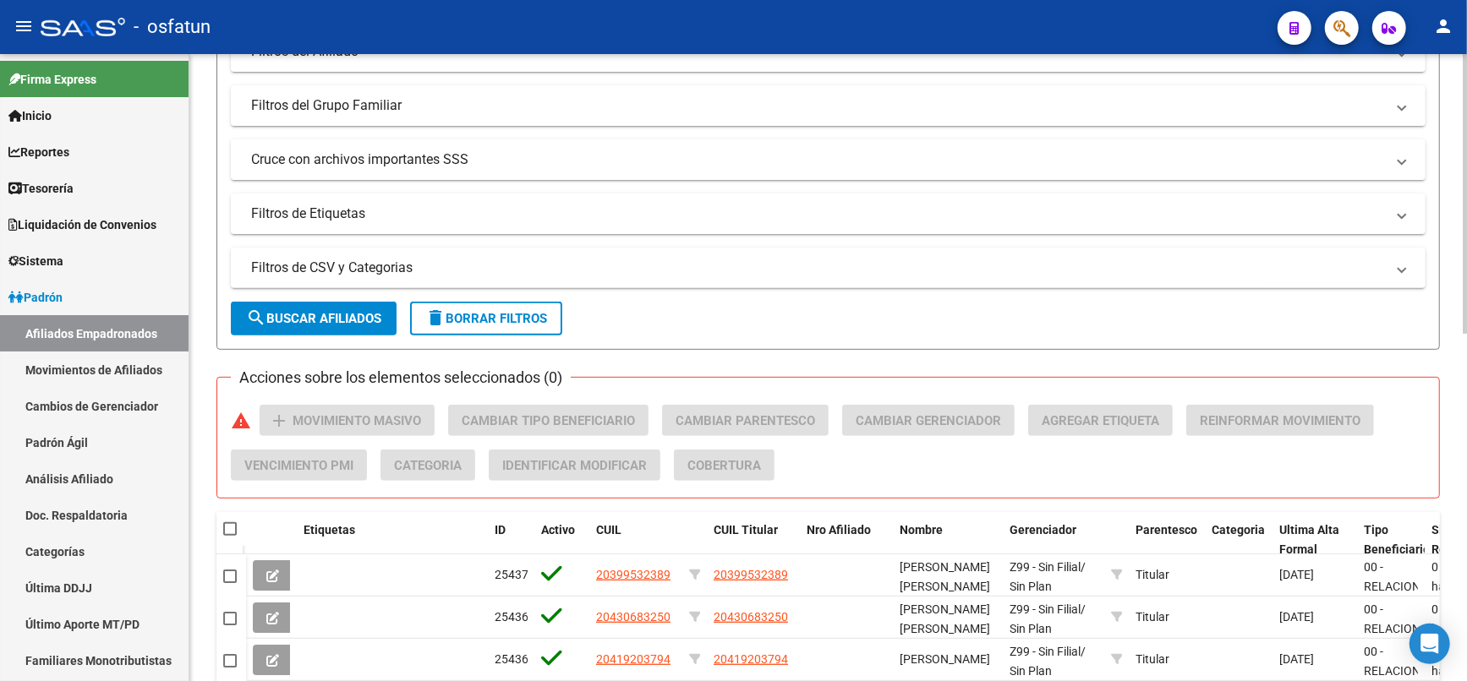
click at [308, 325] on button "search Buscar Afiliados" at bounding box center [314, 319] width 166 height 34
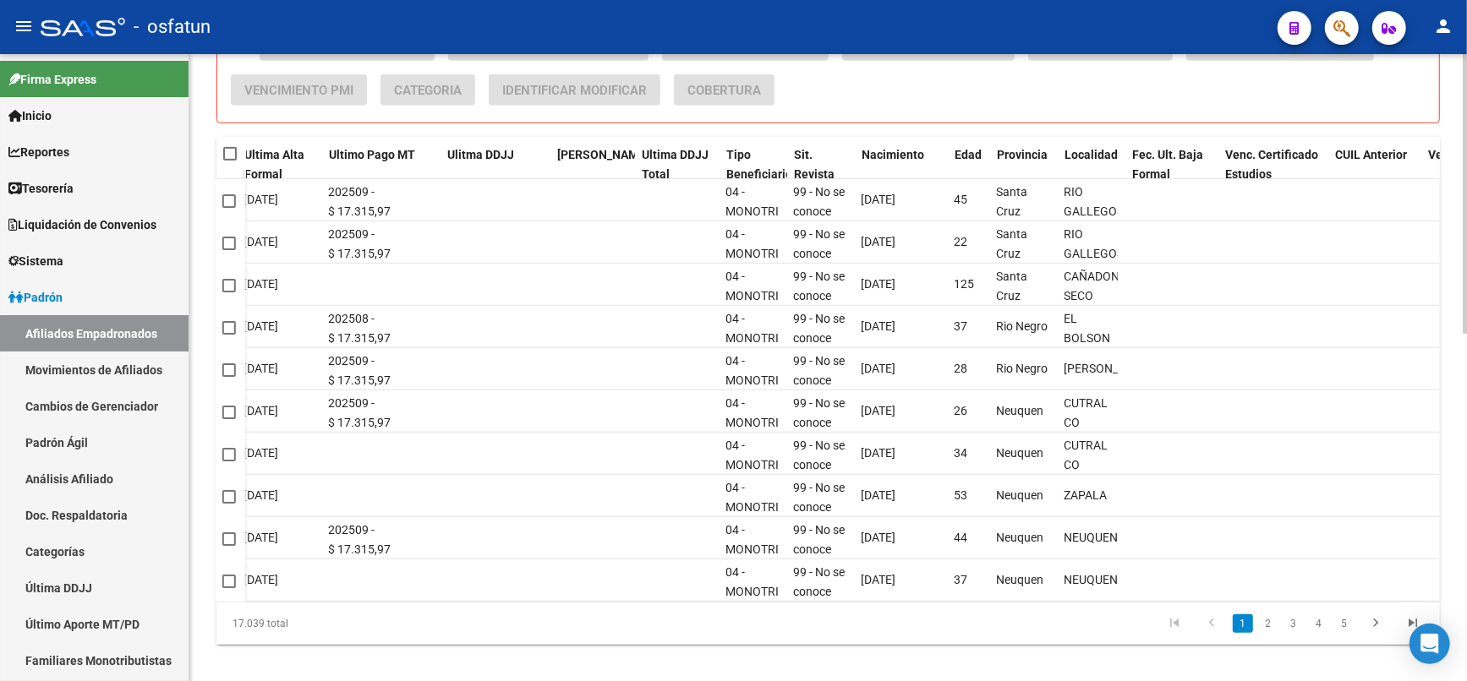
scroll to position [0, 1035]
